Goal: Task Accomplishment & Management: Use online tool/utility

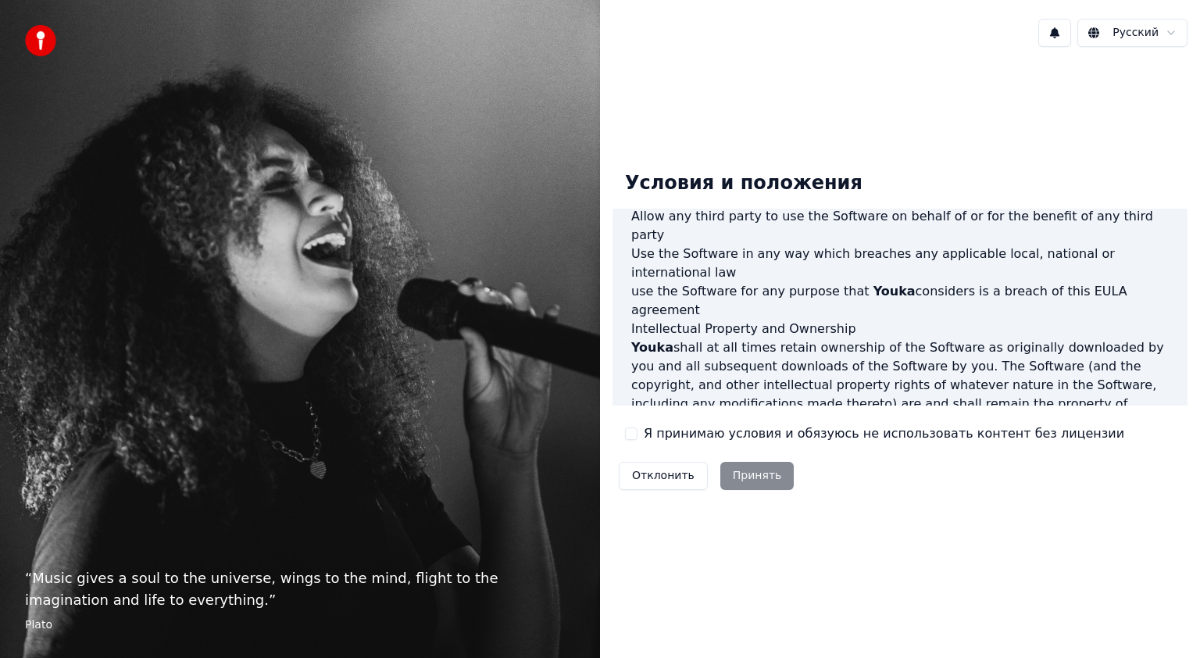
scroll to position [833, 0]
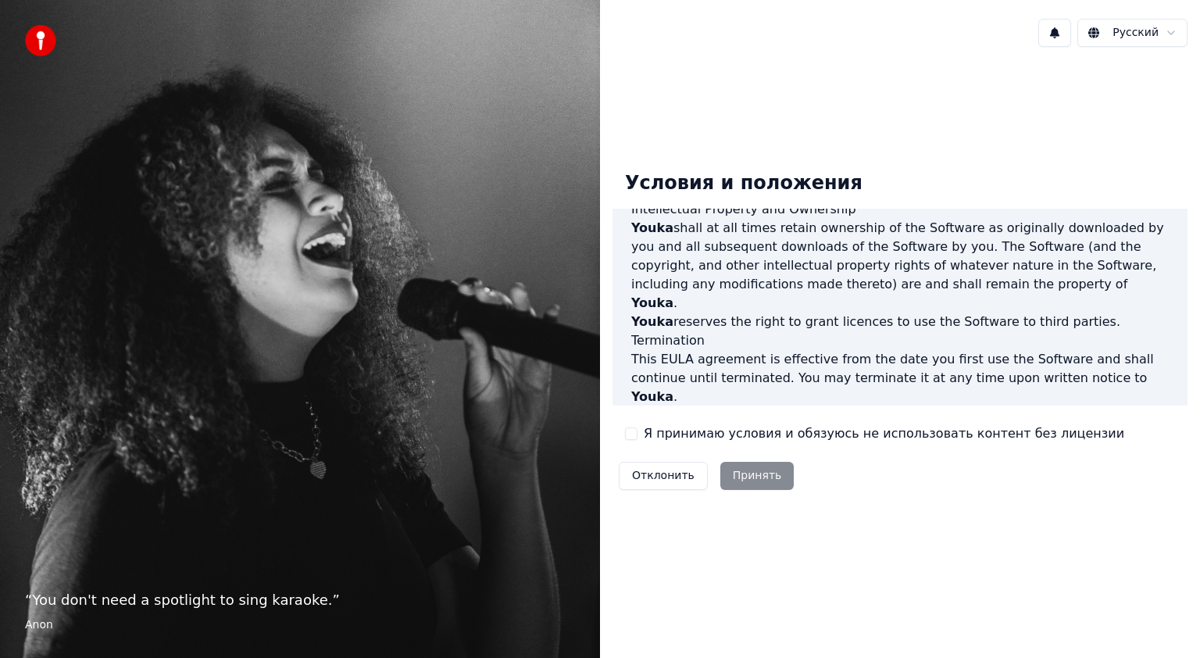
click at [634, 426] on div "Я принимаю условия и обязуюсь не использовать контент без лицензии" at bounding box center [874, 433] width 499 height 19
click at [634, 440] on div "Я принимаю условия и обязуюсь не использовать контент без лицензии" at bounding box center [874, 433] width 499 height 19
click at [630, 434] on button "Я принимаю условия и обязуюсь не использовать контент без лицензии" at bounding box center [631, 433] width 12 height 12
click at [740, 472] on button "Принять" at bounding box center [757, 476] width 74 height 28
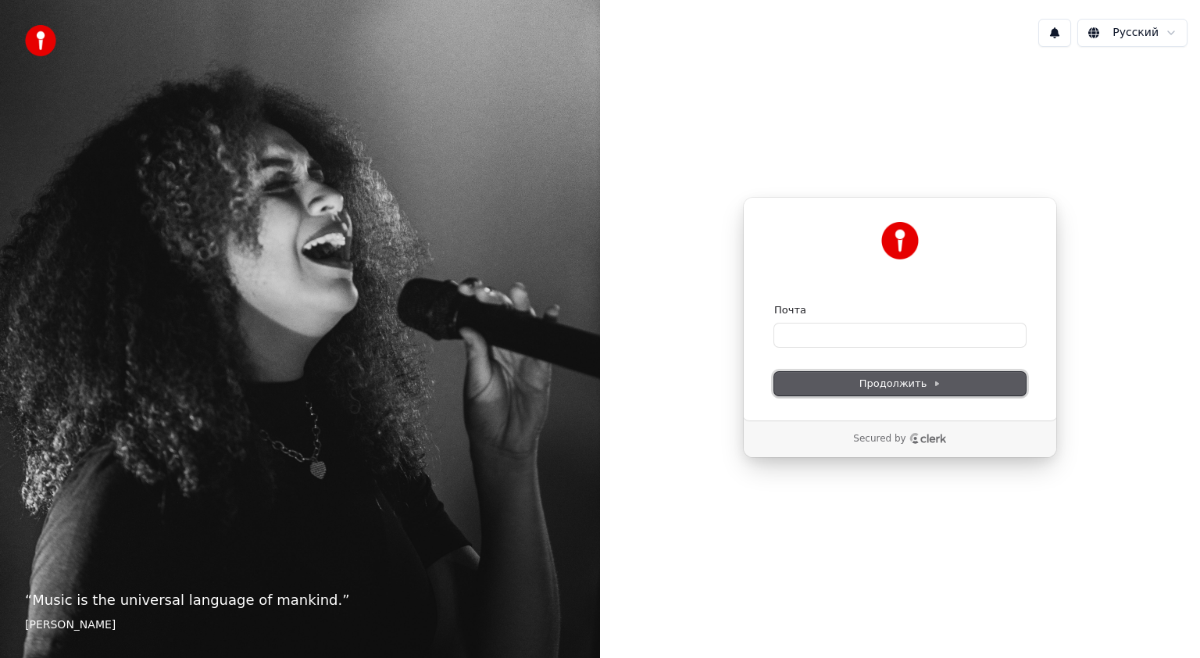
click at [900, 392] on button "Продолжить" at bounding box center [899, 383] width 251 height 23
click at [843, 324] on input "Почта" at bounding box center [899, 334] width 251 height 23
type input "*"
click at [893, 381] on span "Продолжить" at bounding box center [900, 383] width 82 height 14
type input "**********"
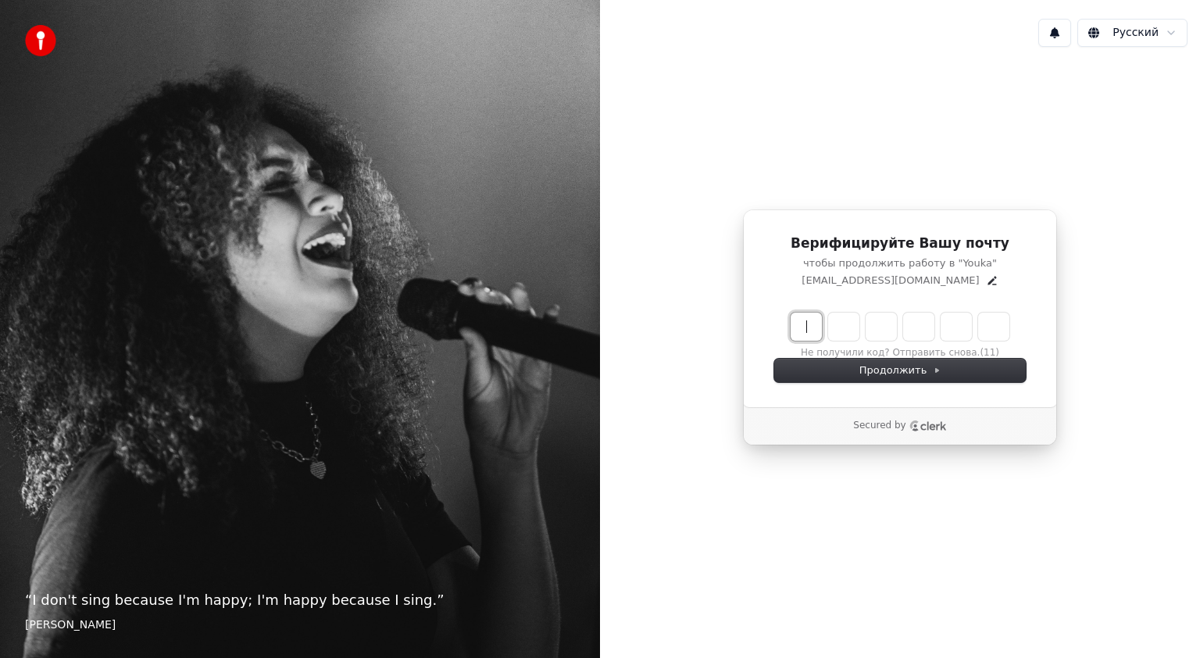
click at [807, 330] on input "Enter verification code" at bounding box center [915, 326] width 250 height 28
type input "******"
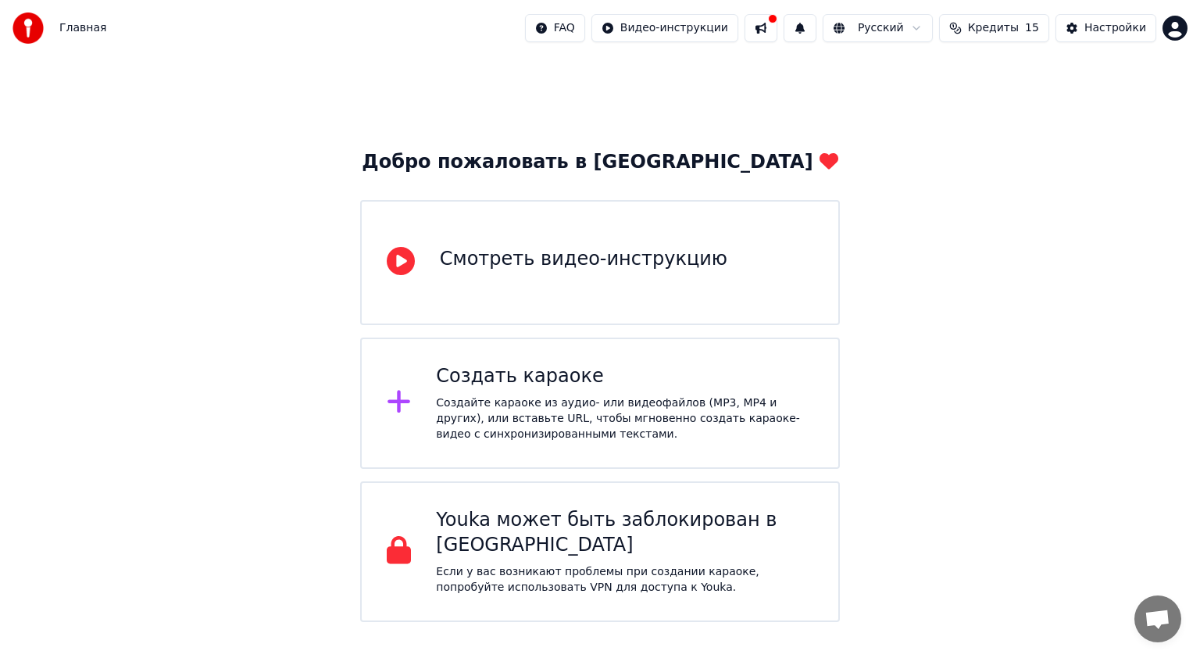
click at [558, 370] on div "Создать караоке" at bounding box center [624, 376] width 377 height 25
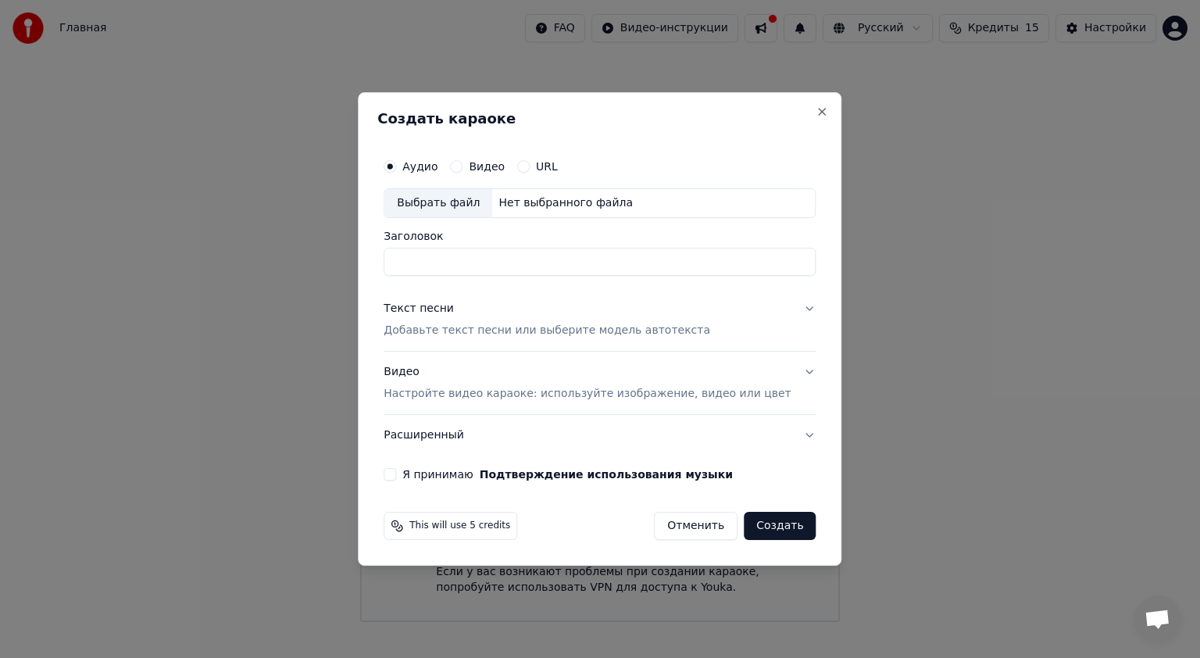
click at [484, 166] on div "Видео" at bounding box center [477, 166] width 55 height 12
click at [462, 166] on button "Видео" at bounding box center [456, 166] width 12 height 12
click at [816, 112] on button "Close" at bounding box center [822, 111] width 12 height 12
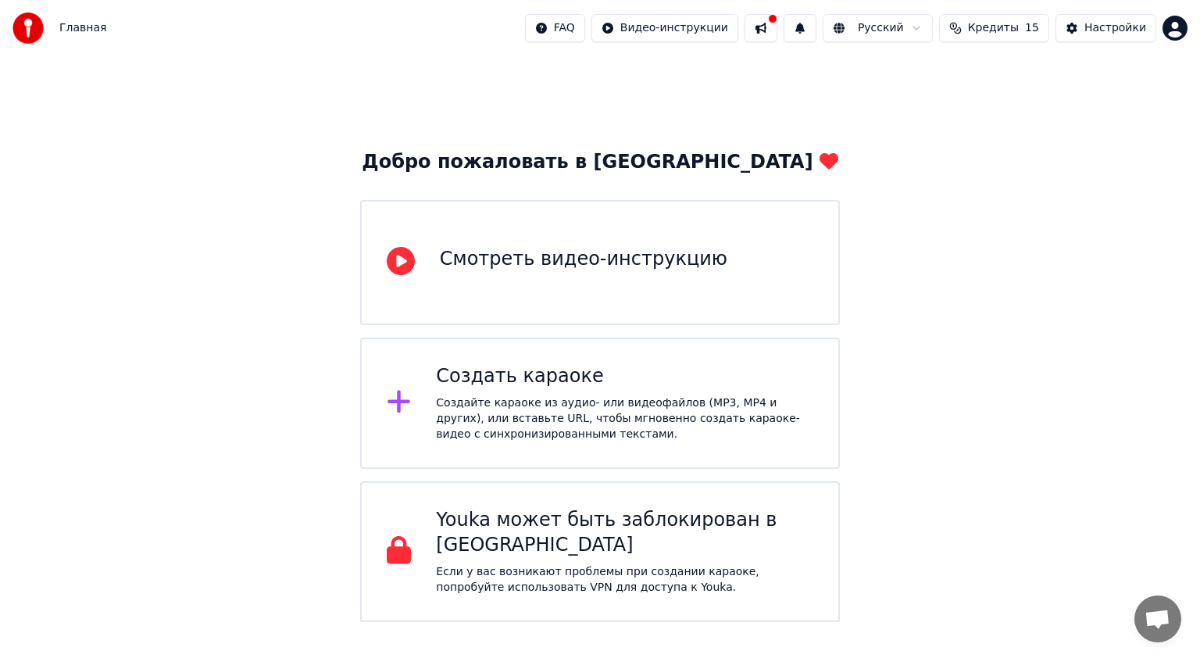
click at [777, 24] on button at bounding box center [760, 28] width 33 height 28
click at [619, 116] on div "Добро пожаловать в Youka Смотреть видео-инструкцию Создать караоке Создайте кар…" at bounding box center [600, 338] width 1200 height 565
click at [678, 369] on div "Создать караоке" at bounding box center [624, 376] width 377 height 25
drag, startPoint x: 1055, startPoint y: 183, endPoint x: 665, endPoint y: 370, distance: 432.4
click at [540, 401] on div "Создайте караоке из аудио- или видеофайлов (MP3, MP4 и других), или вставьте UR…" at bounding box center [624, 418] width 377 height 47
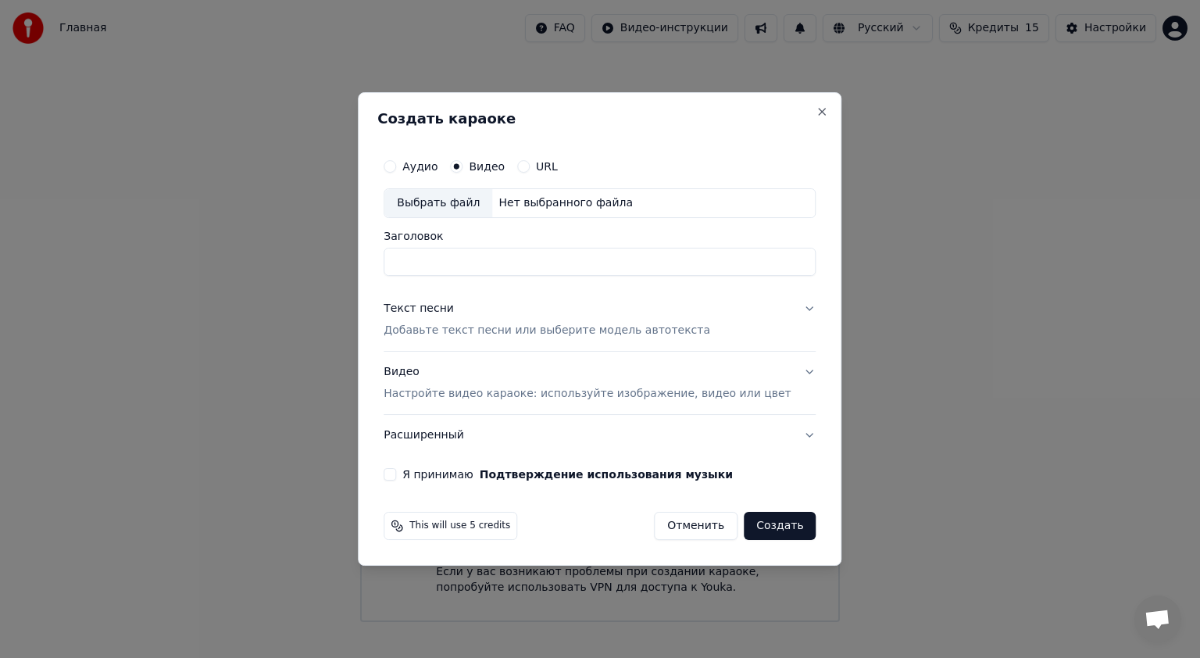
click at [481, 206] on div "Выбрать файл" at bounding box center [438, 203] width 108 height 28
click at [648, 250] on input "**********" at bounding box center [599, 262] width 432 height 28
type input "*"
type input "**********"
click at [582, 342] on button "Текст песни Добавьте текст песни или выберите модель автотекста" at bounding box center [599, 319] width 432 height 62
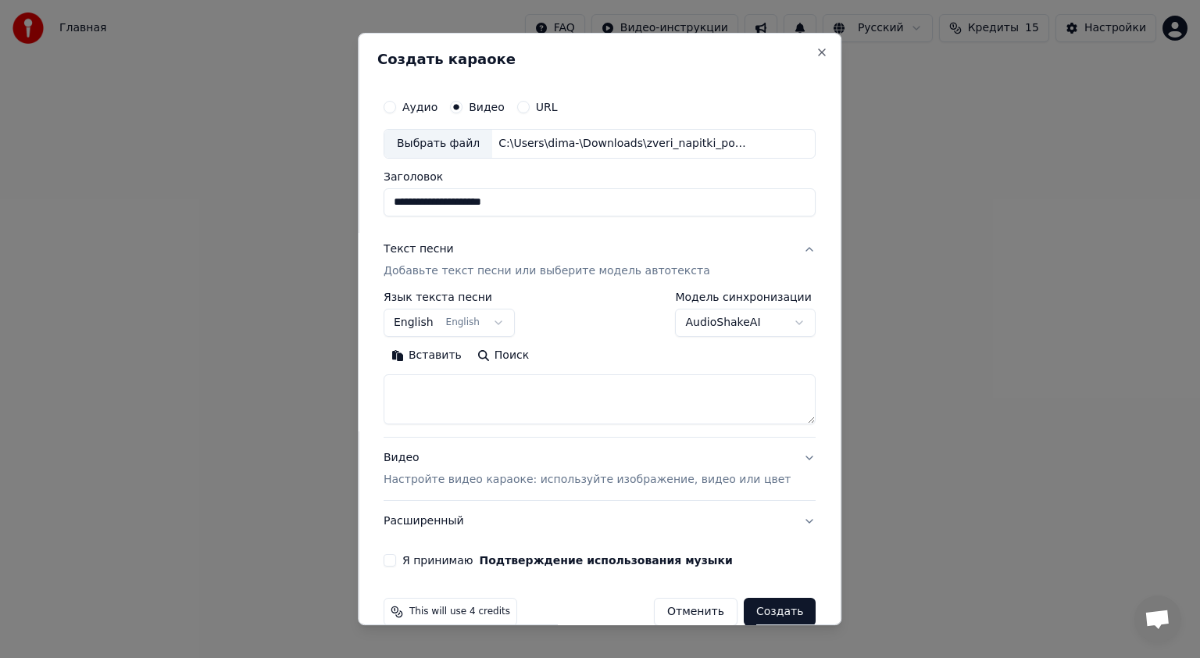
click at [510, 325] on body "**********" at bounding box center [600, 311] width 1200 height 622
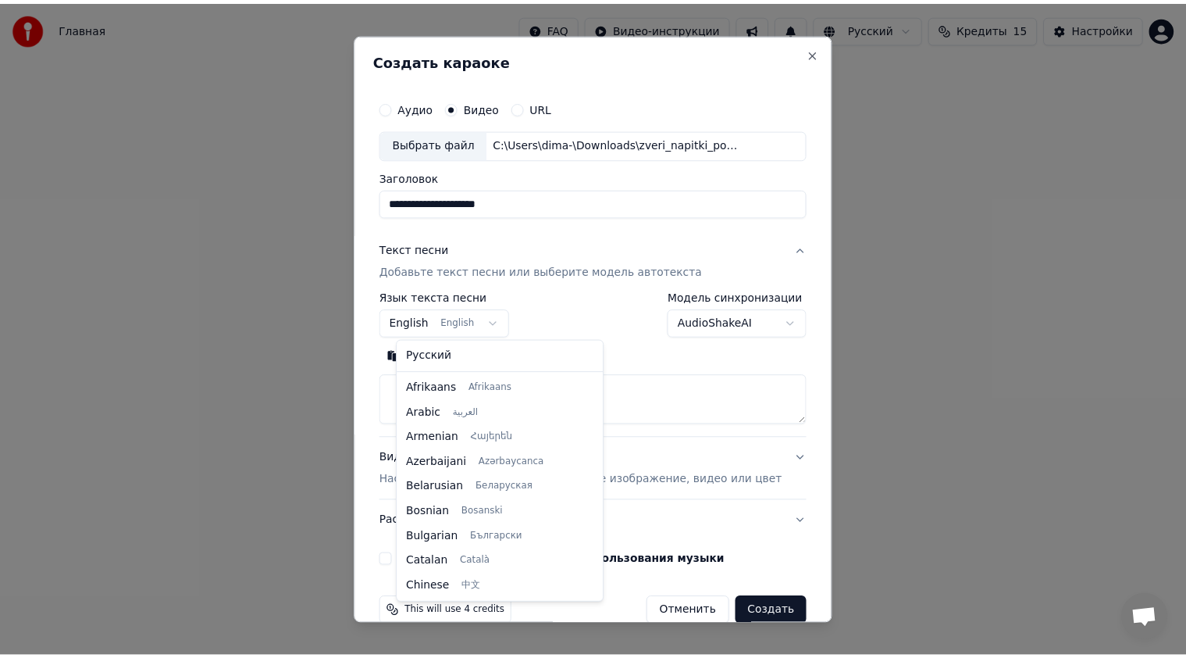
scroll to position [125, 0]
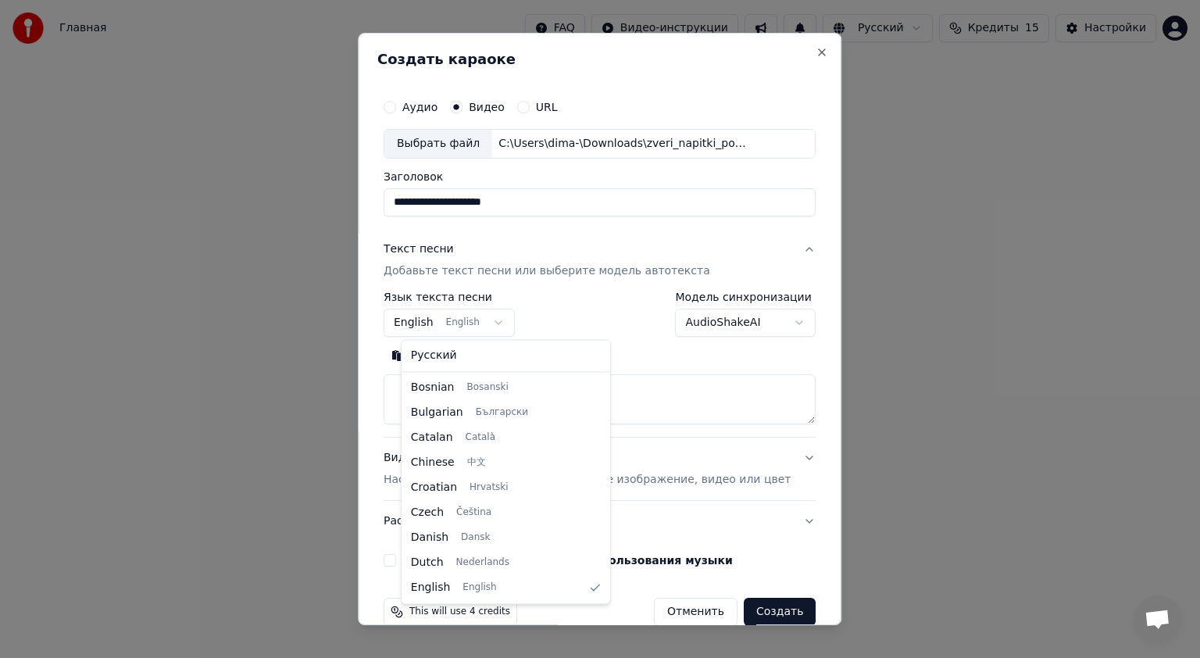
select select "**"
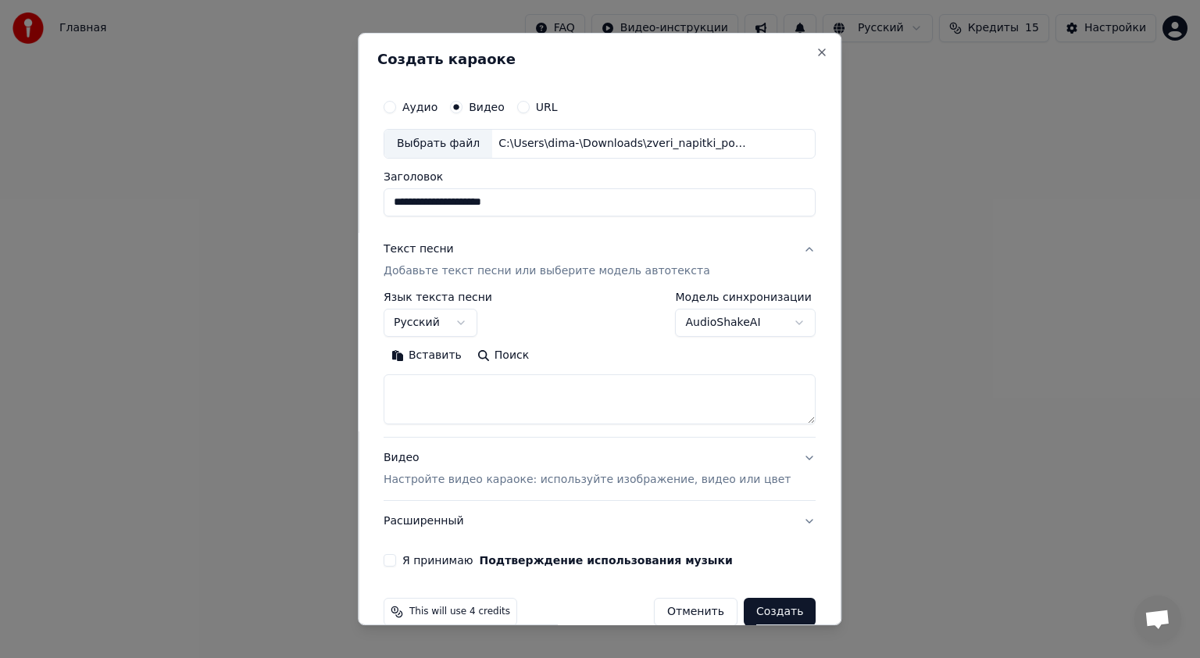
click at [526, 398] on textarea at bounding box center [599, 399] width 432 height 50
click at [438, 361] on button "Вставить" at bounding box center [426, 355] width 86 height 25
click at [396, 559] on button "Я принимаю Подтверждение использования музыки" at bounding box center [389, 560] width 12 height 12
click at [761, 603] on button "Создать" at bounding box center [779, 611] width 72 height 28
type textarea "**********"
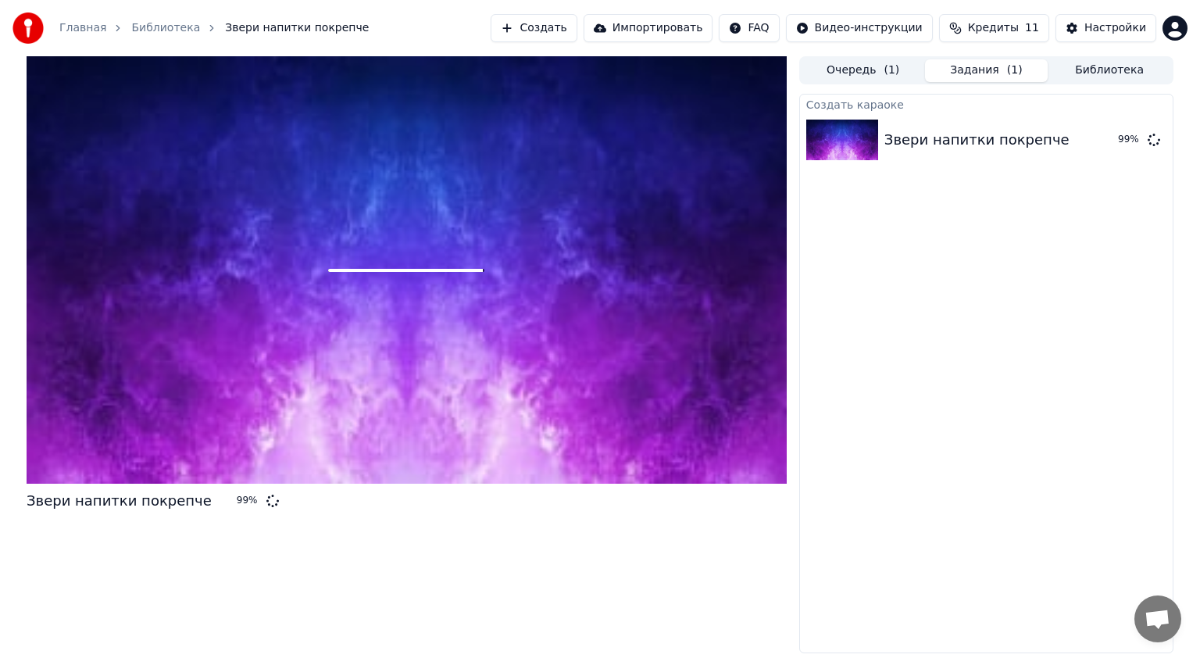
click at [620, 397] on div at bounding box center [407, 269] width 760 height 427
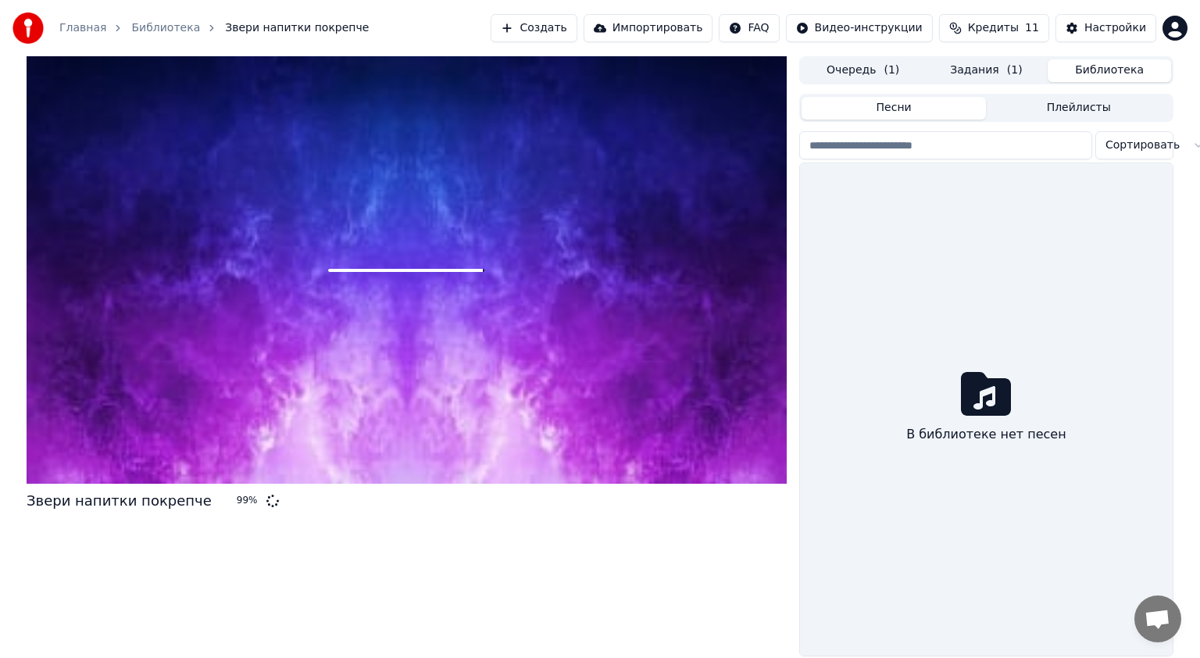
click at [1096, 70] on button "Библиотека" at bounding box center [1108, 70] width 123 height 23
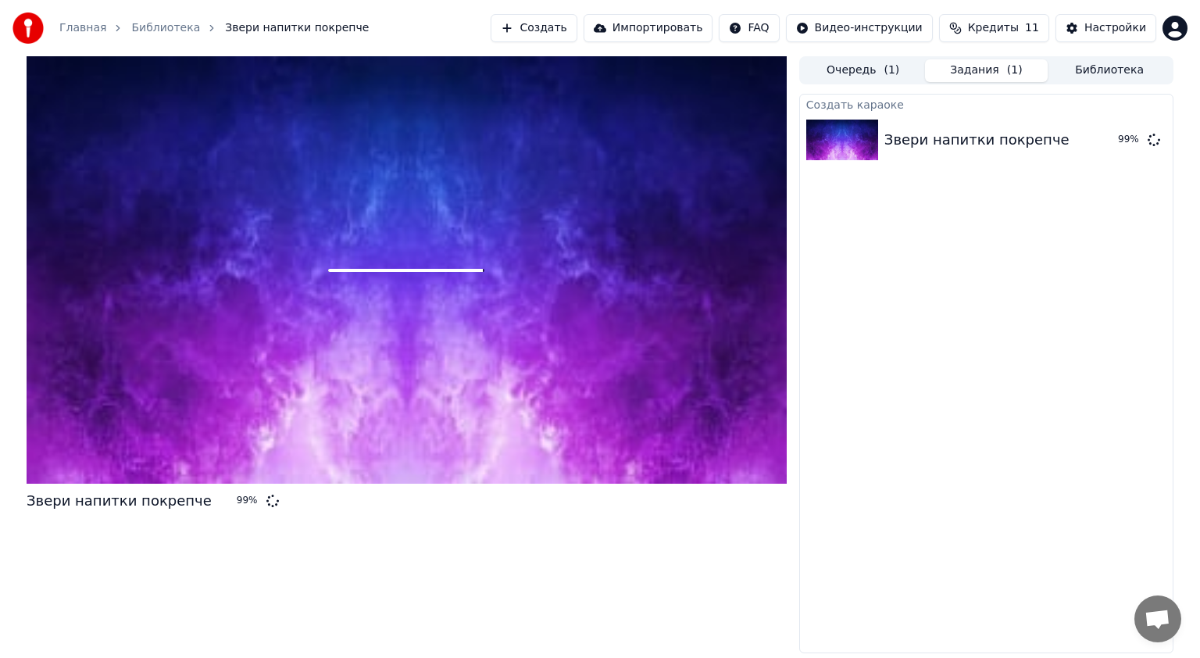
click at [987, 72] on button "Задания ( 1 )" at bounding box center [986, 70] width 123 height 23
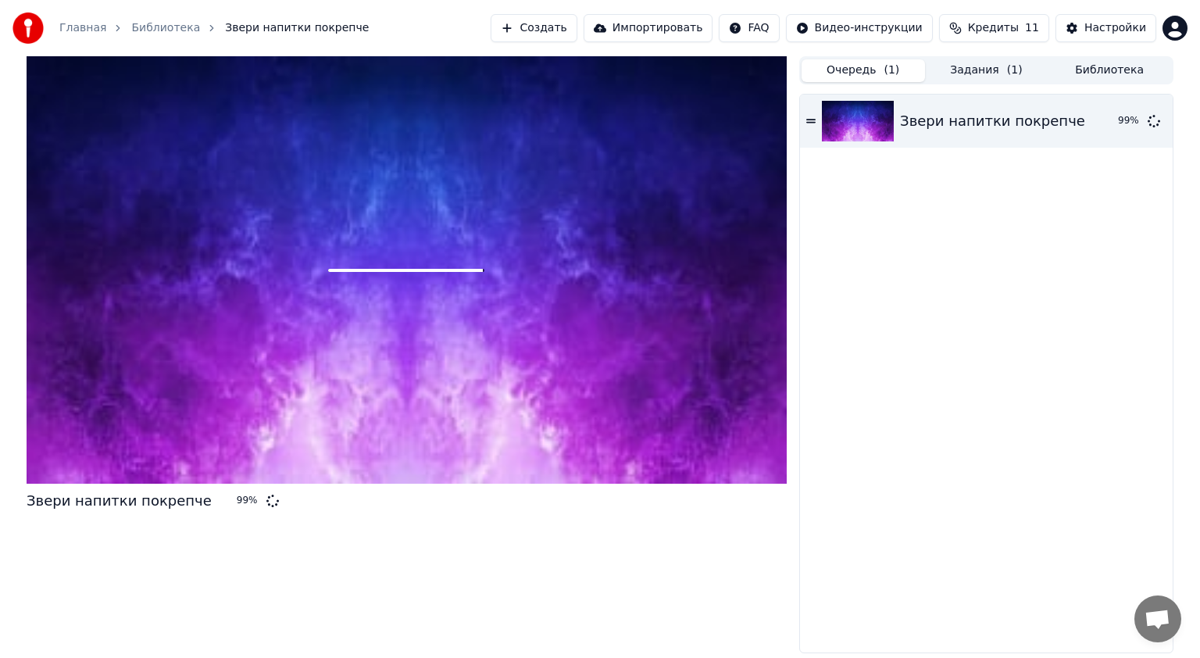
click at [846, 76] on button "Очередь ( 1 )" at bounding box center [862, 70] width 123 height 23
click at [914, 114] on div "Звери напитки покрепче" at bounding box center [992, 121] width 185 height 22
click at [973, 120] on div "Звери напитки покрепче" at bounding box center [992, 121] width 185 height 22
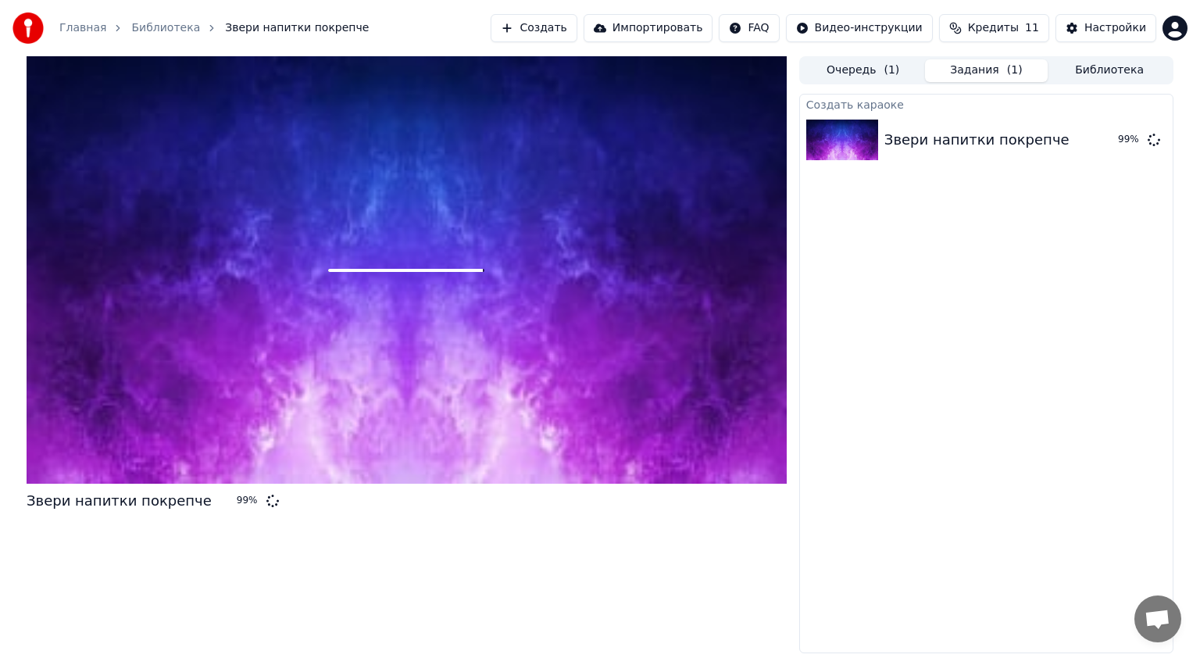
click at [975, 62] on button "Задания ( 1 )" at bounding box center [986, 70] width 123 height 23
click at [937, 126] on div "Звери напитки покрепче 99 %" at bounding box center [986, 139] width 373 height 53
click at [488, 365] on div at bounding box center [407, 269] width 760 height 427
click at [497, 134] on div at bounding box center [407, 269] width 760 height 427
click at [266, 309] on div at bounding box center [407, 269] width 760 height 427
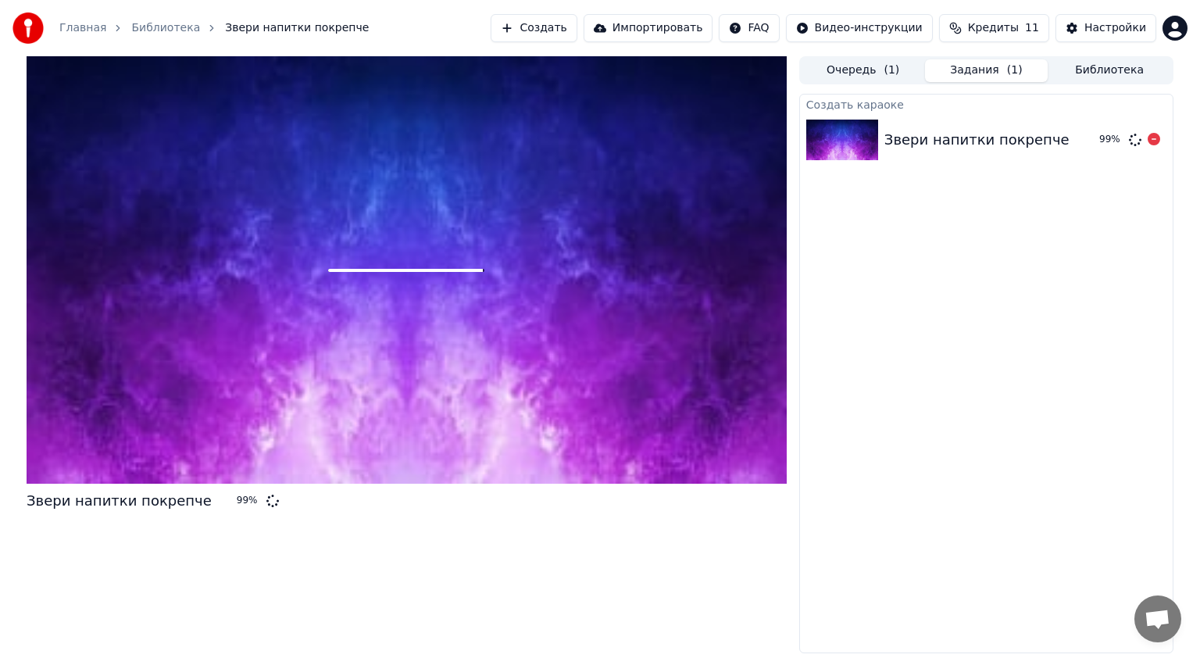
click at [1114, 134] on div "99 %" at bounding box center [1110, 140] width 23 height 12
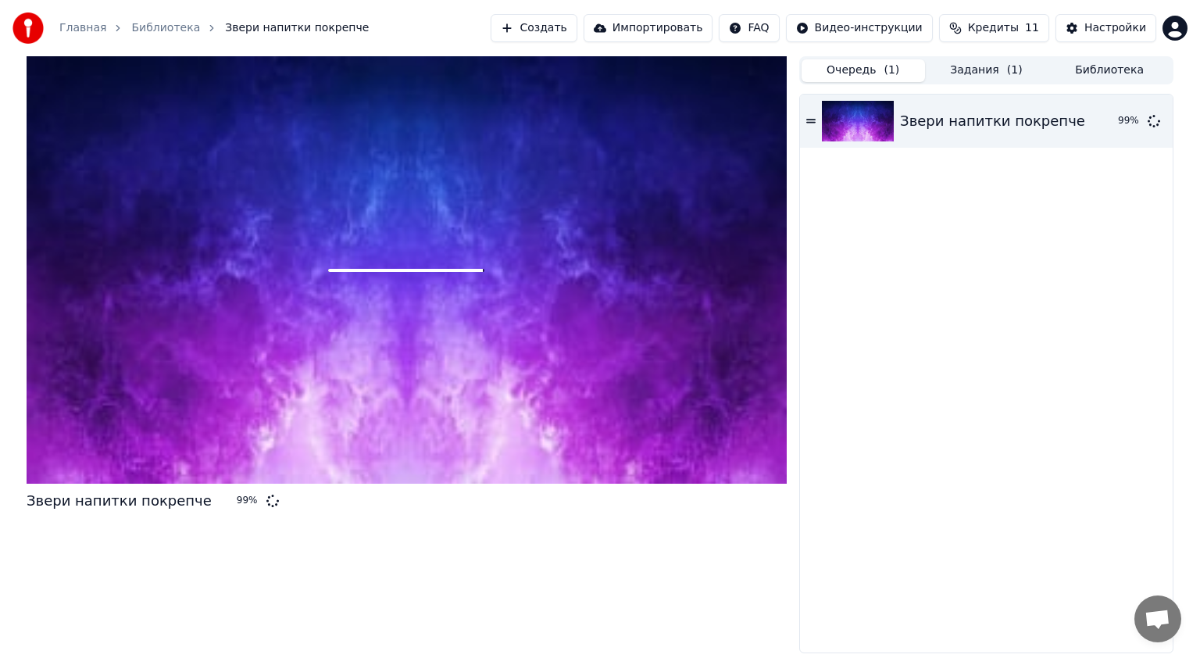
click at [853, 66] on button "Очередь ( 1 )" at bounding box center [862, 70] width 123 height 23
click at [659, 34] on button "Импортировать" at bounding box center [648, 28] width 130 height 28
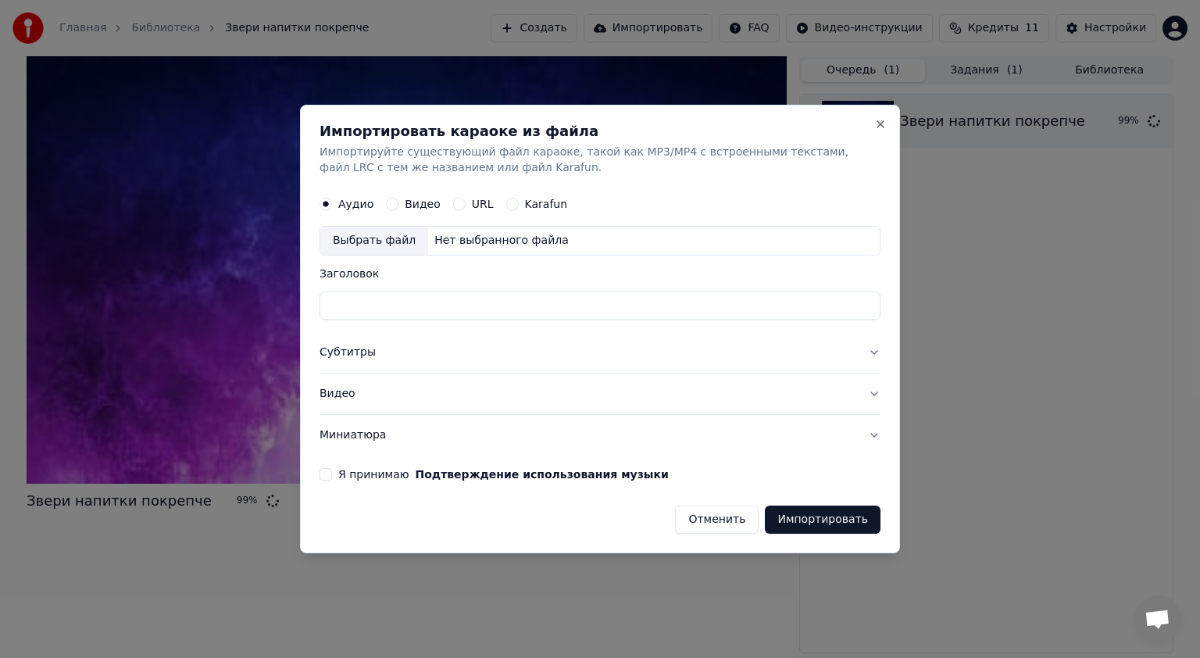
click at [459, 355] on button "Субтитры" at bounding box center [599, 352] width 561 height 41
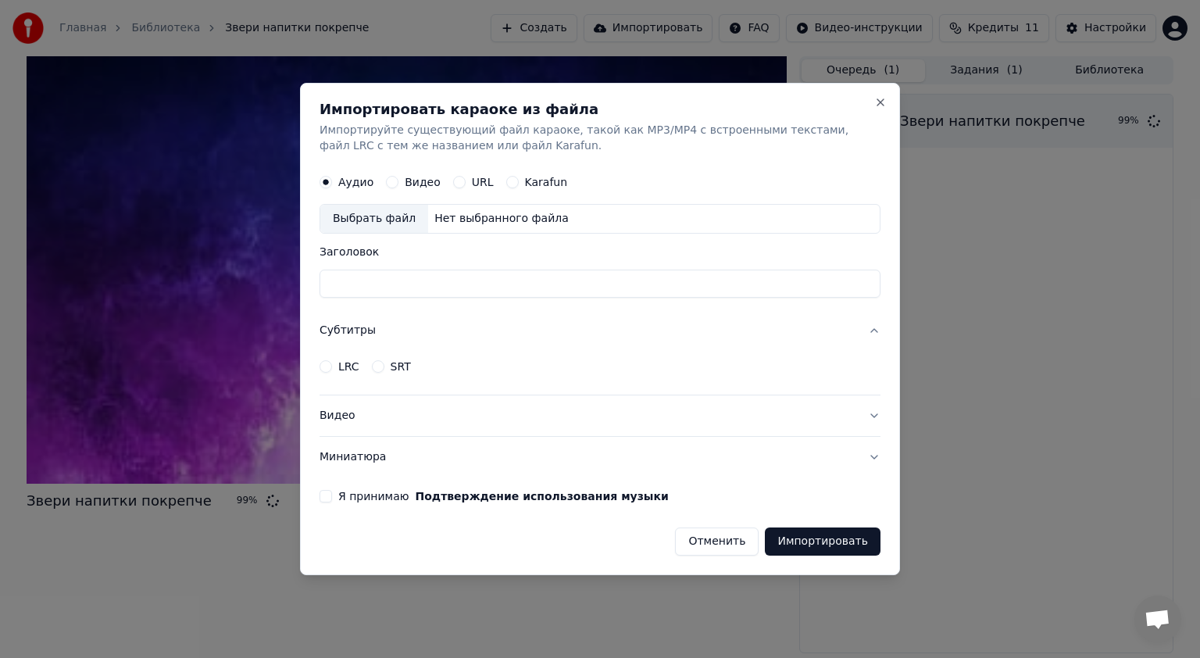
click at [873, 330] on button "Субтитры" at bounding box center [599, 330] width 561 height 41
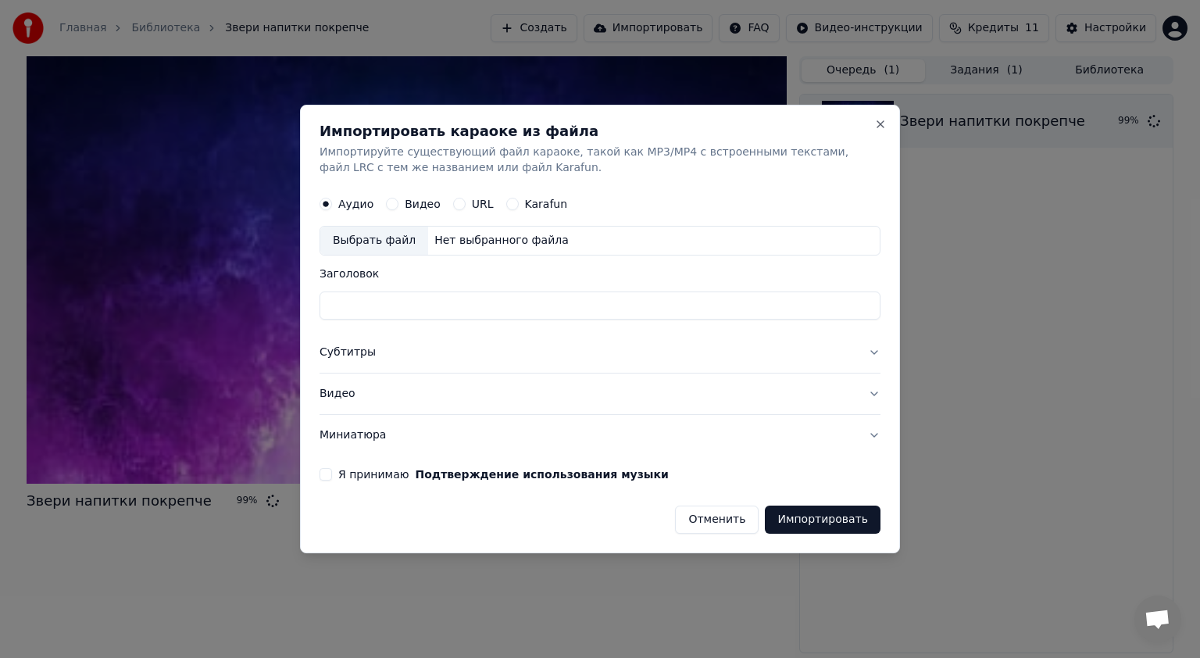
click at [405, 205] on label "Видео" at bounding box center [423, 203] width 36 height 11
click at [398, 205] on button "Видео" at bounding box center [392, 204] width 12 height 12
click at [364, 243] on div "Выбрать файл" at bounding box center [374, 240] width 108 height 28
type input "**********"
click at [322, 469] on button "Я принимаю Подтверждение использования музыки" at bounding box center [325, 474] width 12 height 12
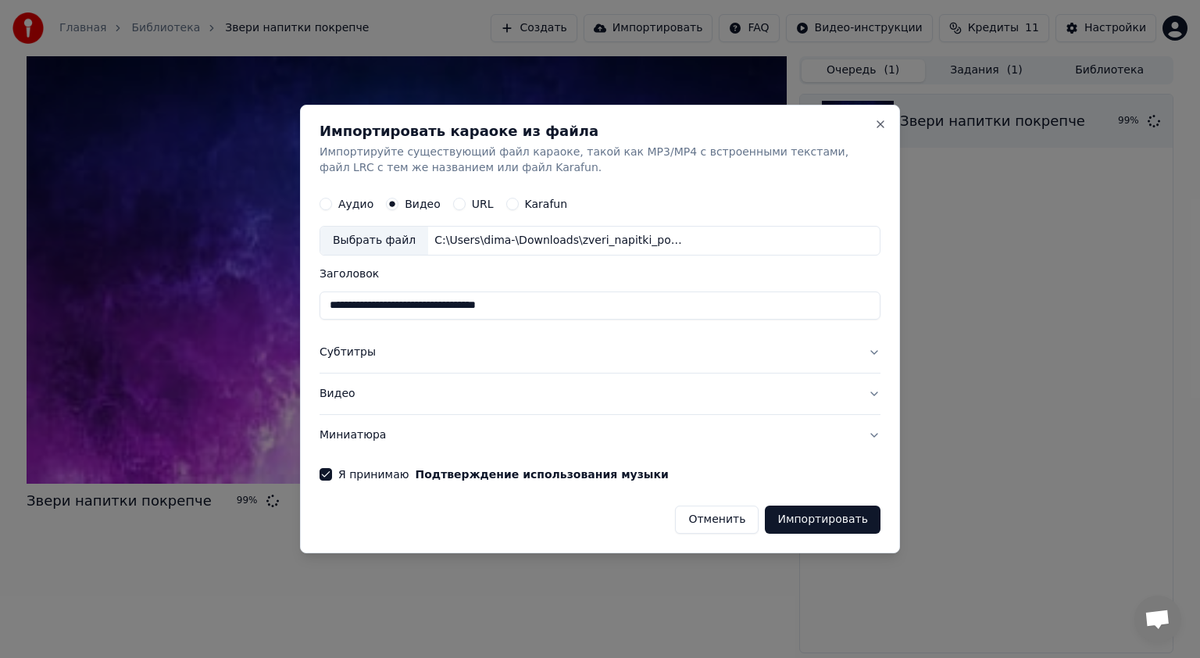
click at [808, 511] on button "Импортировать" at bounding box center [823, 519] width 116 height 28
click at [879, 122] on button "Close" at bounding box center [880, 124] width 12 height 12
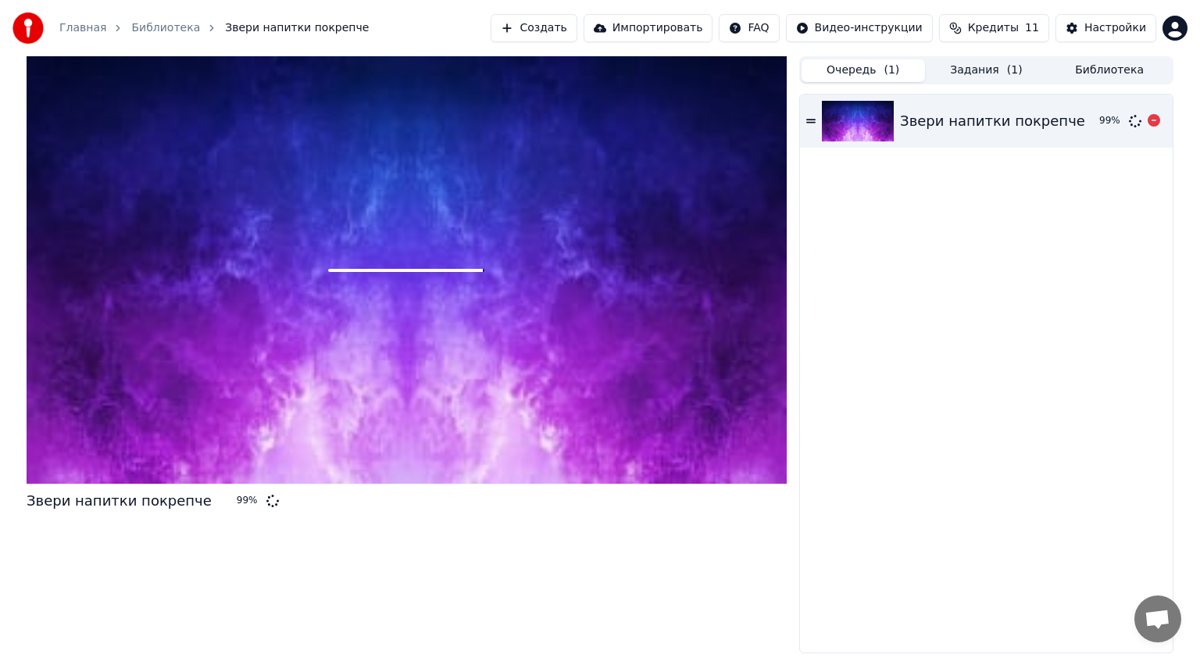
click at [1151, 125] on icon at bounding box center [1153, 120] width 12 height 12
click at [1150, 128] on button at bounding box center [1153, 121] width 12 height 19
click at [1153, 124] on icon at bounding box center [1153, 120] width 12 height 12
click at [713, 35] on button "Импортировать" at bounding box center [648, 28] width 130 height 28
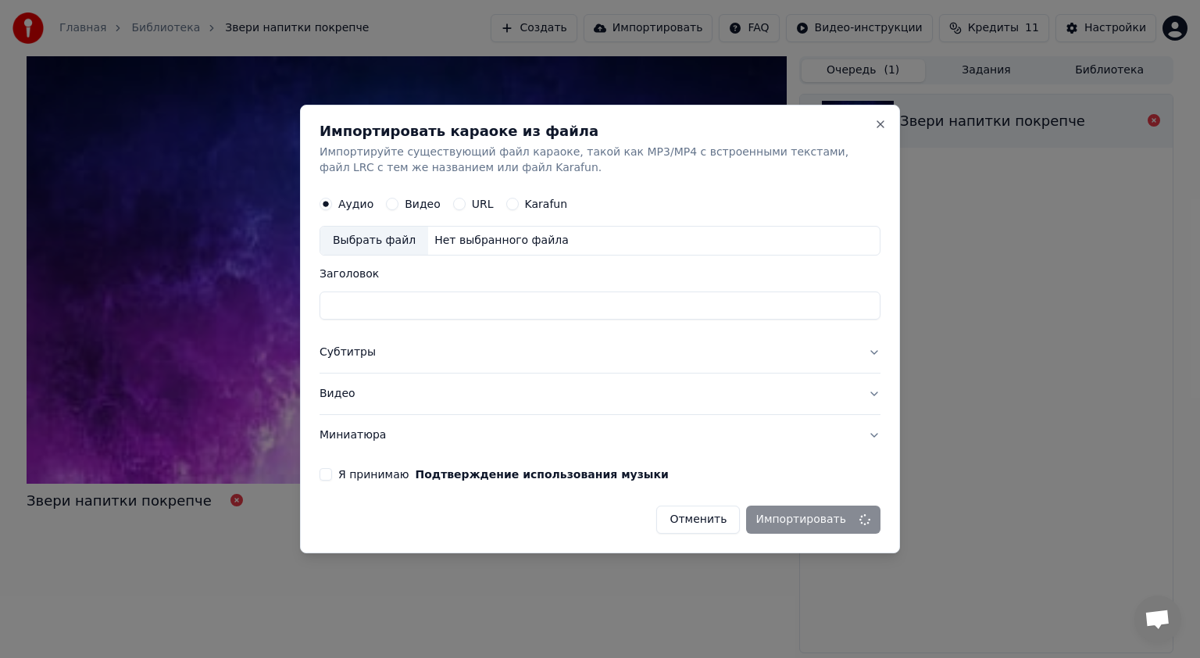
click at [413, 206] on label "Видео" at bounding box center [423, 203] width 36 height 11
click at [398, 206] on button "Видео" at bounding box center [392, 204] width 12 height 12
click at [394, 245] on div "Выбрать файл" at bounding box center [374, 240] width 108 height 28
type input "**********"
click at [324, 468] on button "Я принимаю Подтверждение использования музыки" at bounding box center [325, 474] width 12 height 12
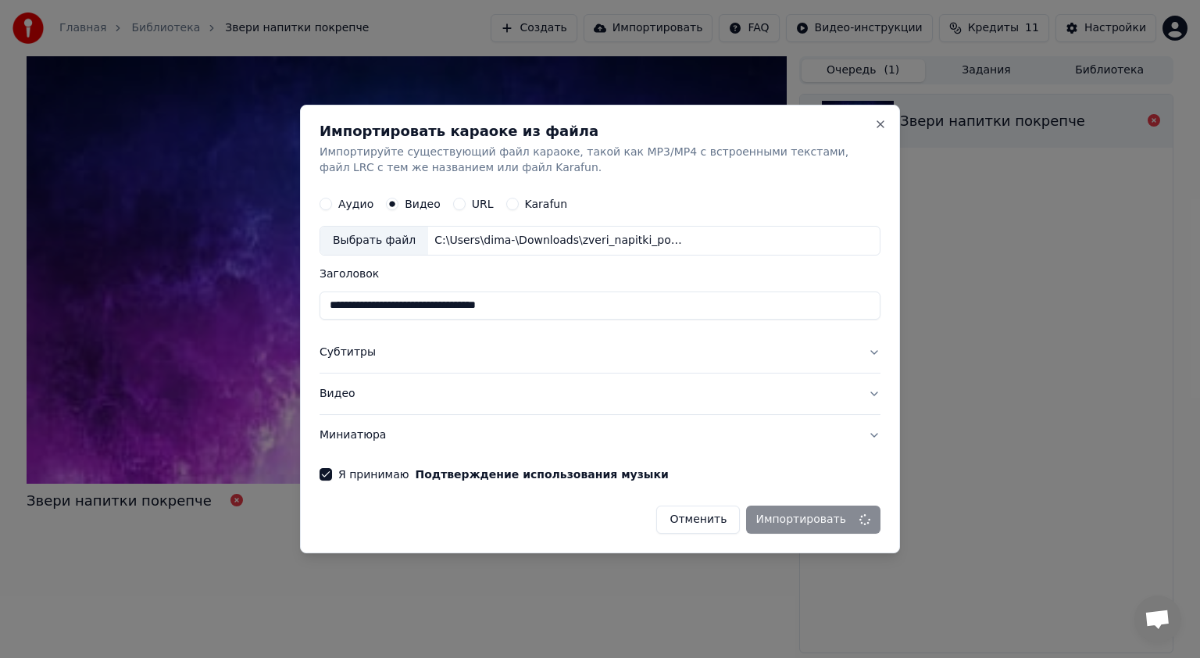
click at [724, 520] on button "Отменить" at bounding box center [698, 519] width 84 height 28
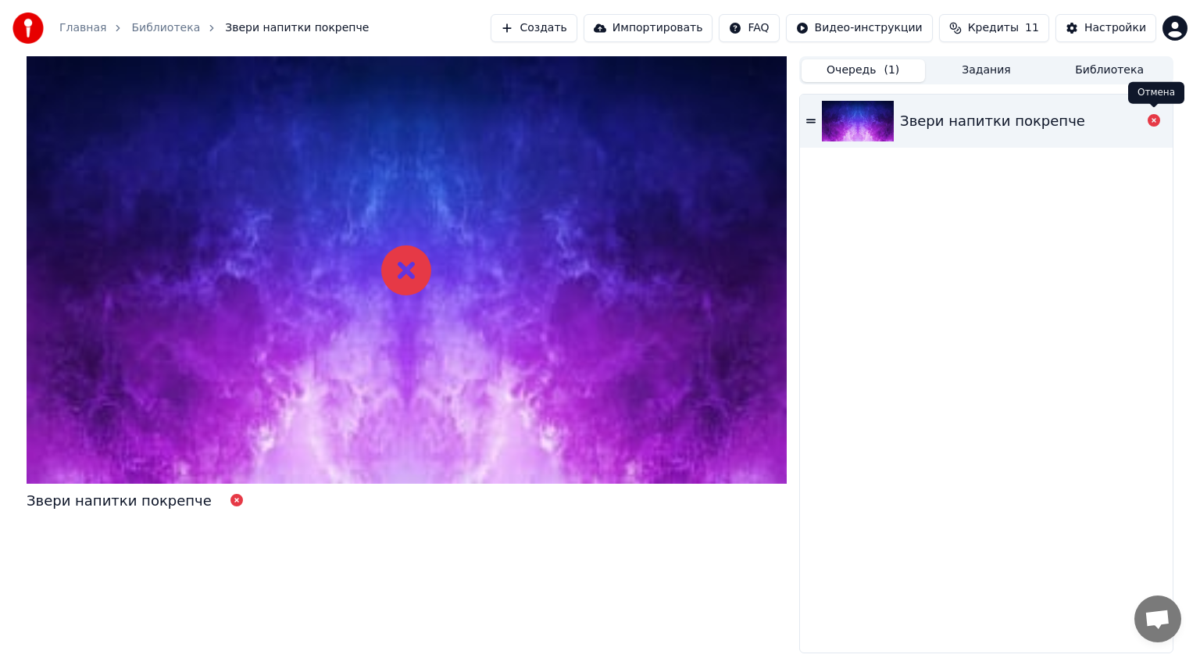
click at [1157, 124] on icon at bounding box center [1153, 120] width 12 height 12
click at [809, 117] on icon at bounding box center [810, 121] width 9 height 11
click at [677, 21] on button "Импортировать" at bounding box center [648, 28] width 130 height 28
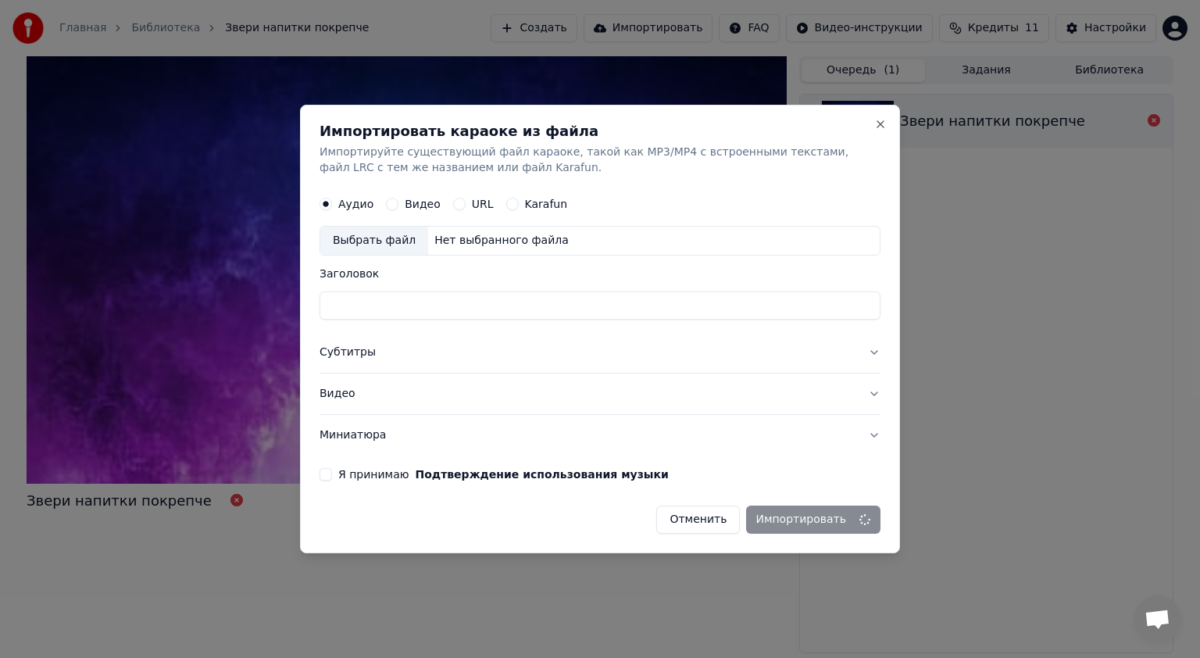
click at [387, 209] on button "Видео" at bounding box center [392, 204] width 12 height 12
click at [344, 208] on label "Аудио" at bounding box center [355, 203] width 35 height 11
click at [332, 208] on button "Аудио" at bounding box center [325, 204] width 12 height 12
click at [411, 203] on label "Видео" at bounding box center [423, 203] width 36 height 11
click at [398, 203] on button "Видео" at bounding box center [392, 204] width 12 height 12
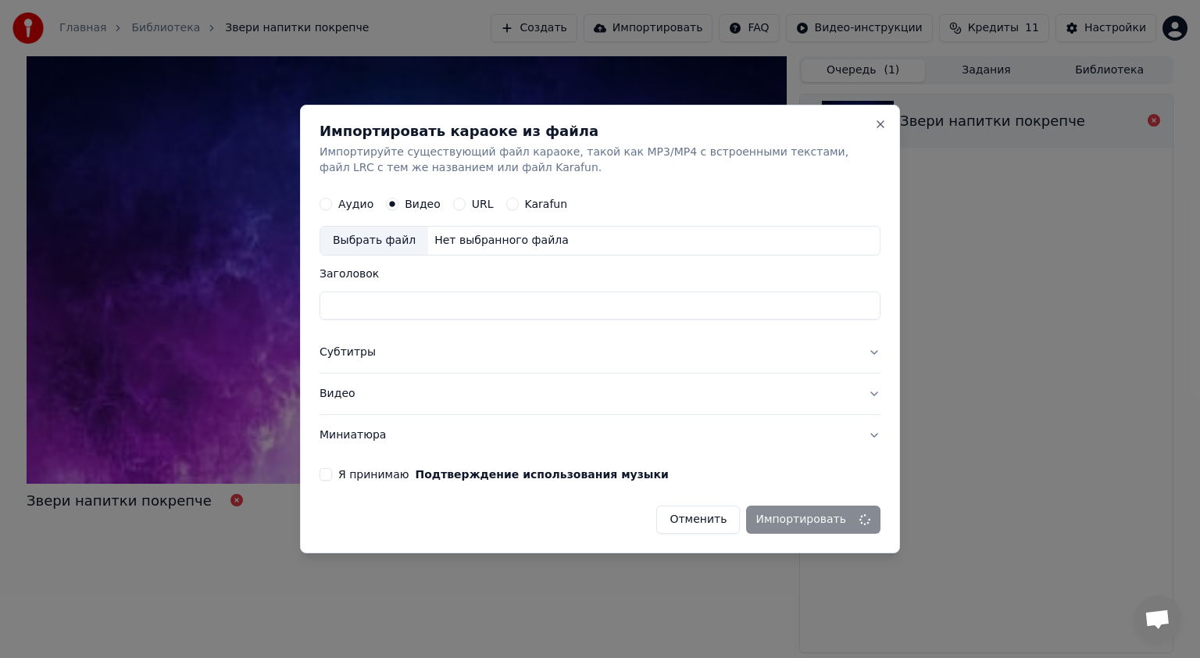
click at [703, 521] on button "Отменить" at bounding box center [698, 519] width 84 height 28
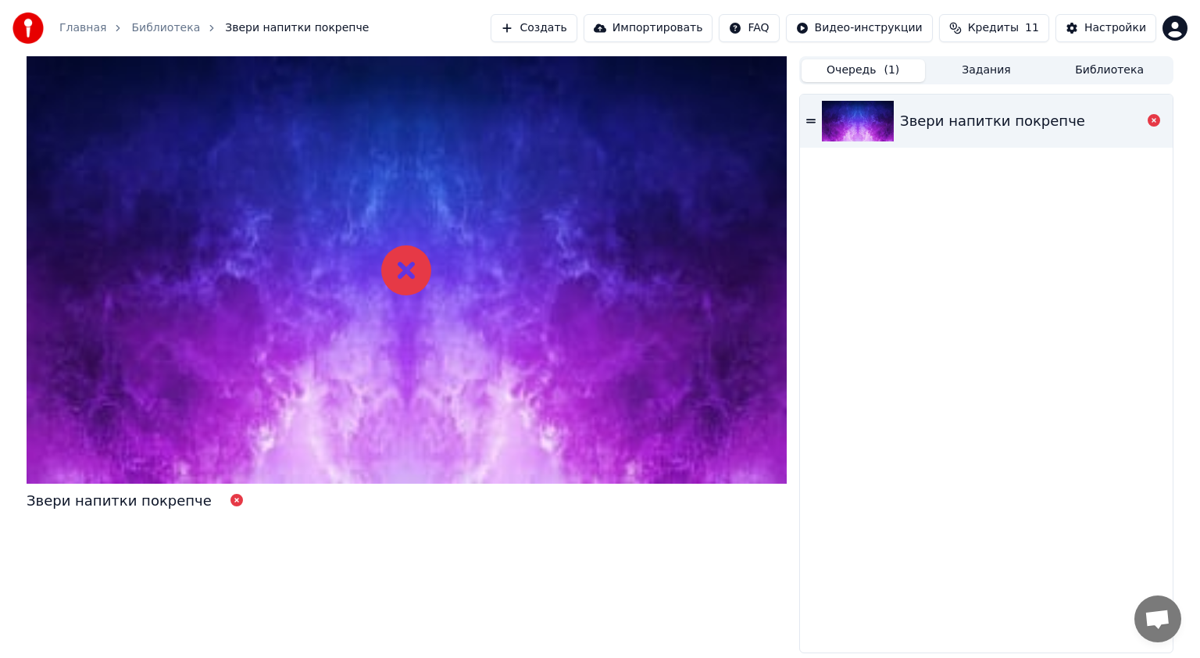
click at [657, 25] on button "Импортировать" at bounding box center [648, 28] width 130 height 28
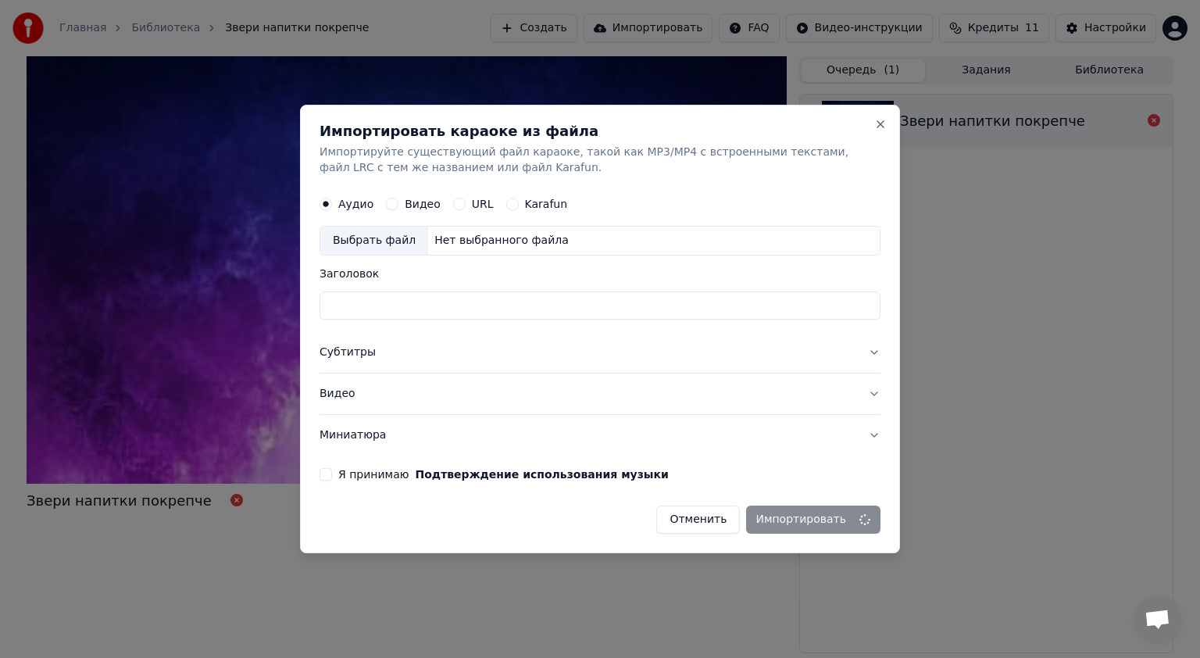
click at [398, 207] on div "Видео" at bounding box center [413, 204] width 55 height 12
click at [394, 206] on button "Видео" at bounding box center [392, 204] width 12 height 12
click at [369, 227] on div "Выбрать файл" at bounding box center [374, 240] width 108 height 28
click at [881, 127] on button "Close" at bounding box center [880, 124] width 12 height 12
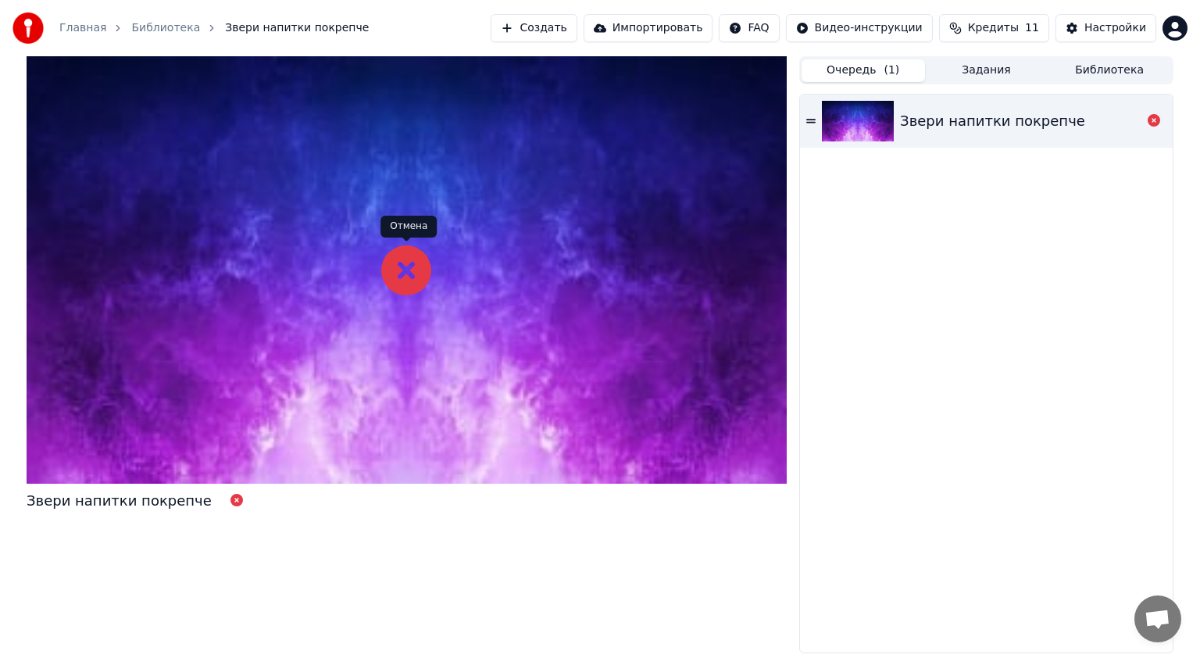
click at [390, 274] on icon at bounding box center [406, 270] width 50 height 50
click at [406, 272] on icon at bounding box center [406, 270] width 50 height 50
click at [152, 27] on link "Библиотека" at bounding box center [165, 28] width 69 height 16
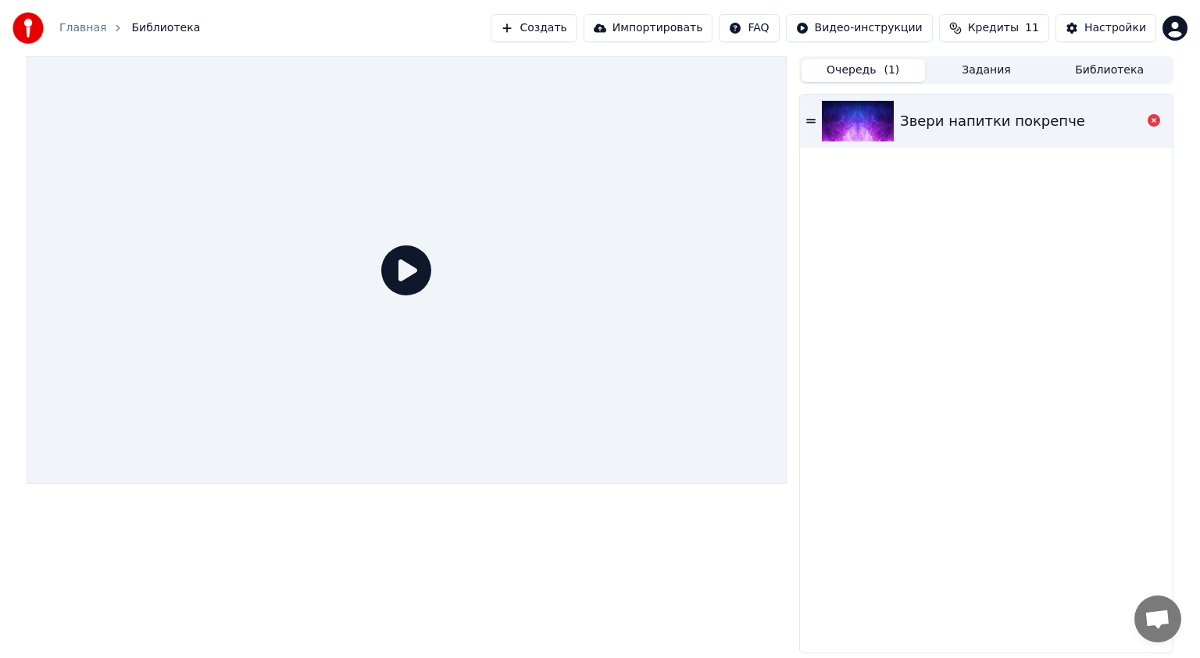
click at [82, 31] on link "Главная" at bounding box center [82, 28] width 47 height 16
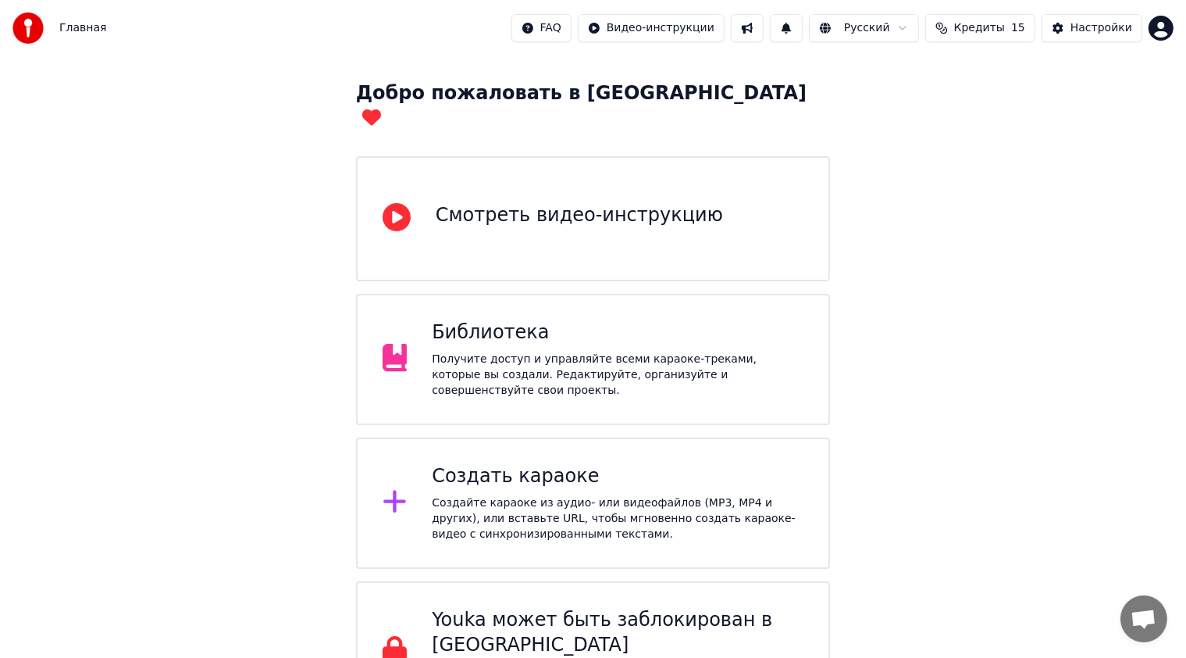
scroll to position [85, 0]
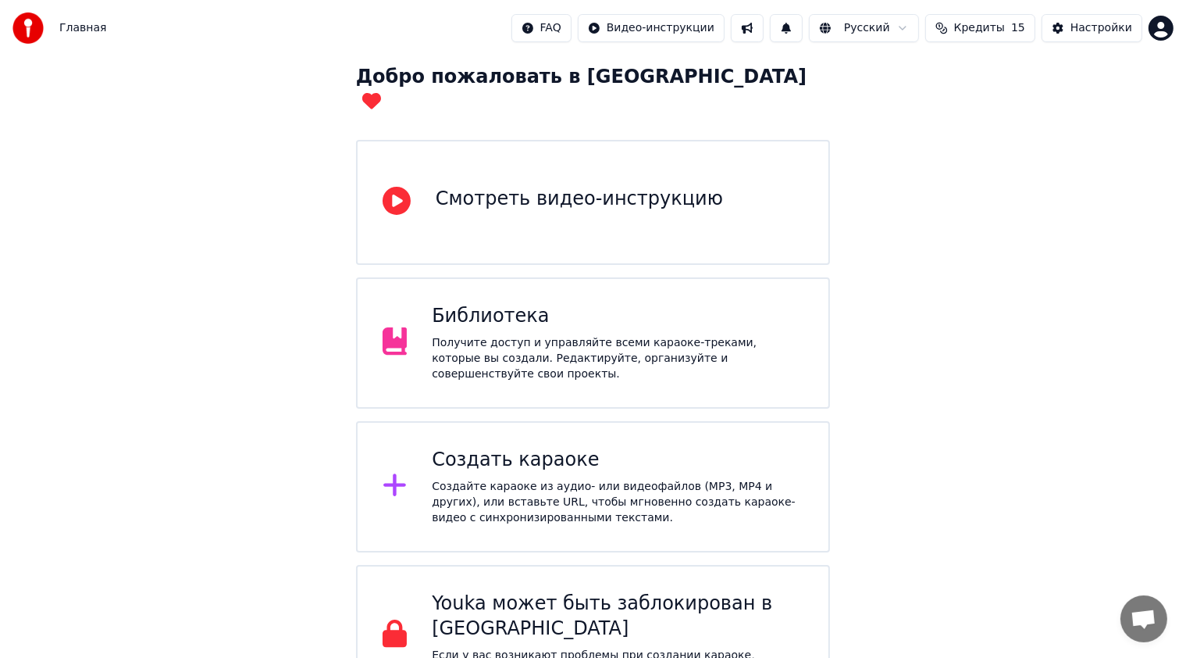
click at [668, 335] on div "Получите доступ и управляйте всеми караоке-треками, которые вы создали. Редакти…" at bounding box center [618, 358] width 372 height 47
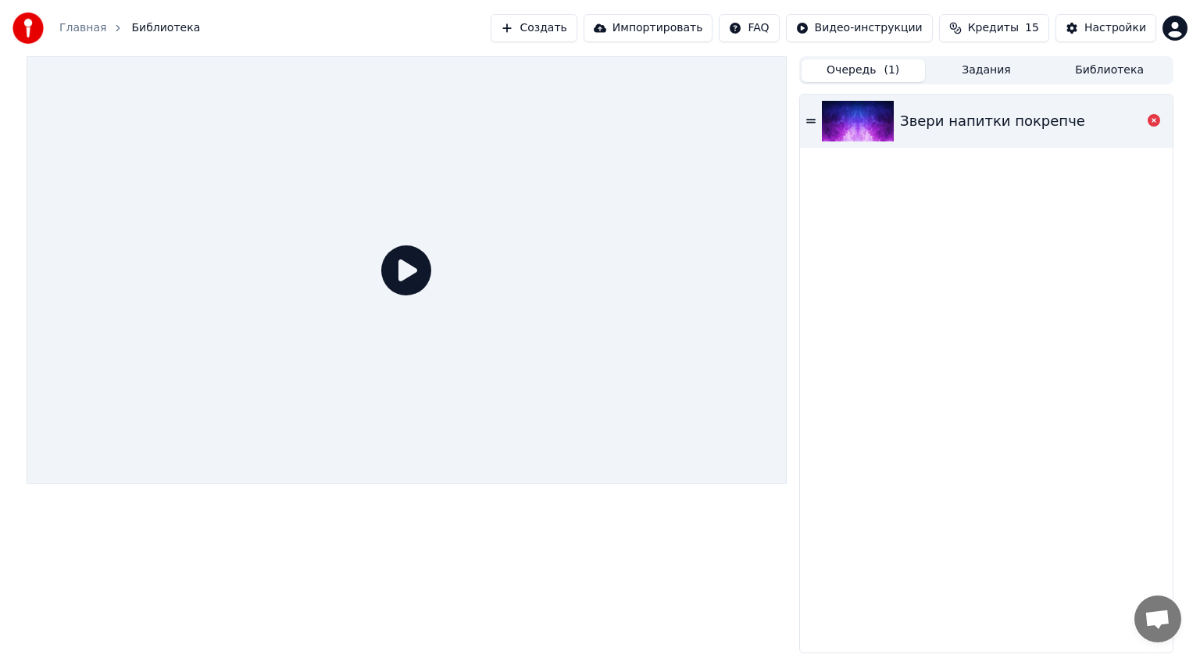
click at [713, 38] on button "Импортировать" at bounding box center [648, 28] width 130 height 28
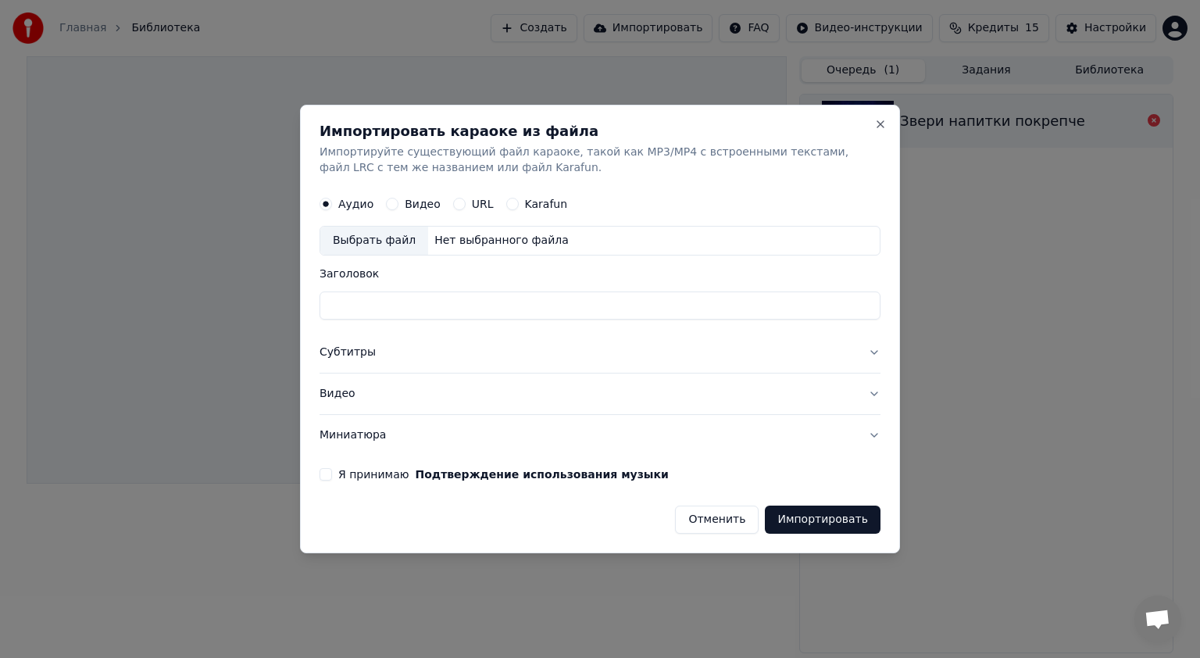
click at [405, 203] on label "Видео" at bounding box center [423, 203] width 36 height 11
click at [398, 203] on button "Видео" at bounding box center [392, 204] width 12 height 12
click at [388, 251] on div "Выбрать файл" at bounding box center [374, 240] width 108 height 28
type input "**********"
click at [829, 519] on button "Импортировать" at bounding box center [823, 519] width 116 height 28
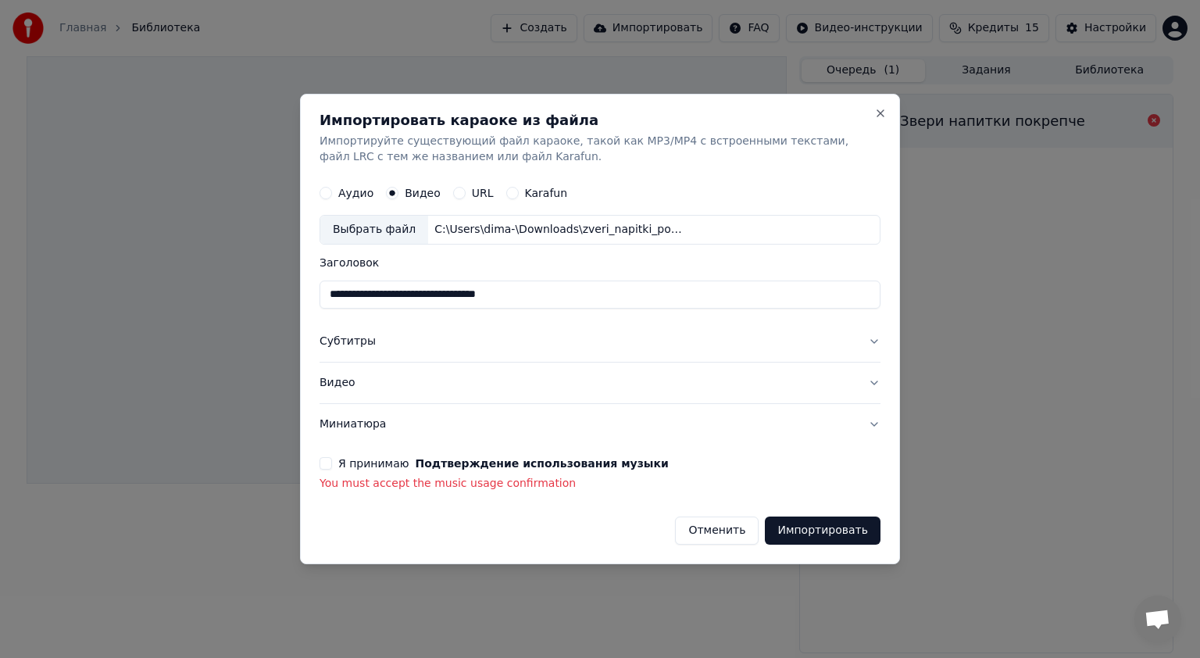
click at [325, 469] on div "Я принимаю Подтверждение использования музыки You must accept the music usage c…" at bounding box center [599, 474] width 561 height 34
click at [325, 468] on button "Я принимаю Подтверждение использования музыки" at bounding box center [325, 463] width 12 height 12
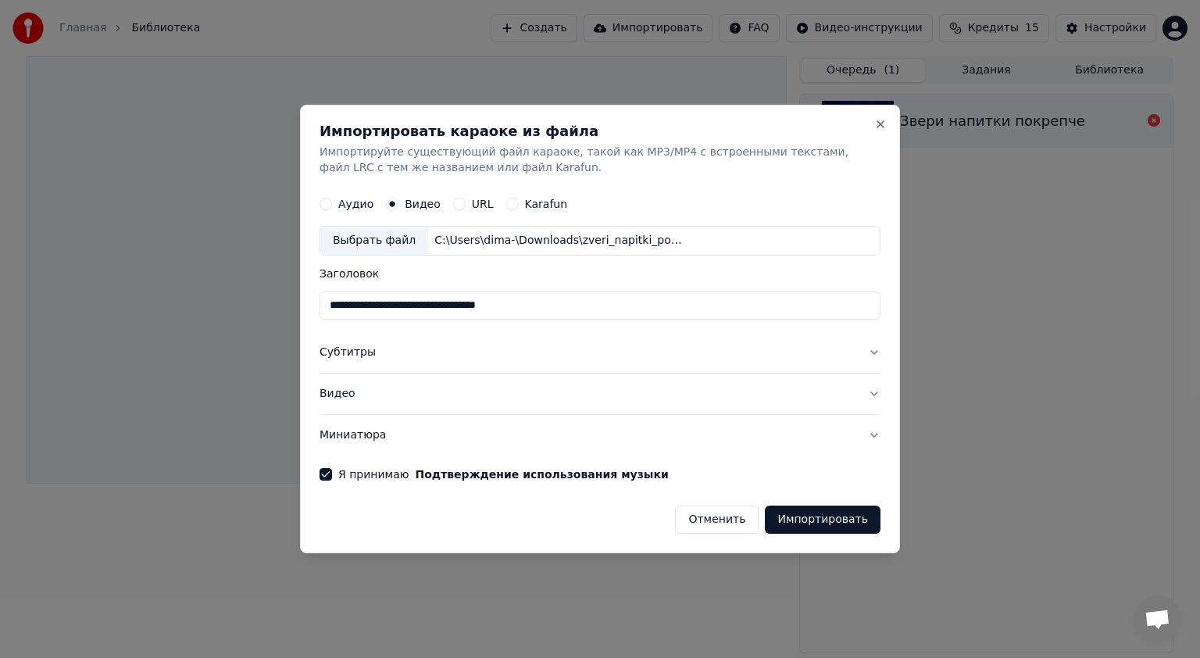
click at [812, 525] on button "Импортировать" at bounding box center [823, 519] width 116 height 28
click at [881, 124] on button "Close" at bounding box center [880, 124] width 12 height 12
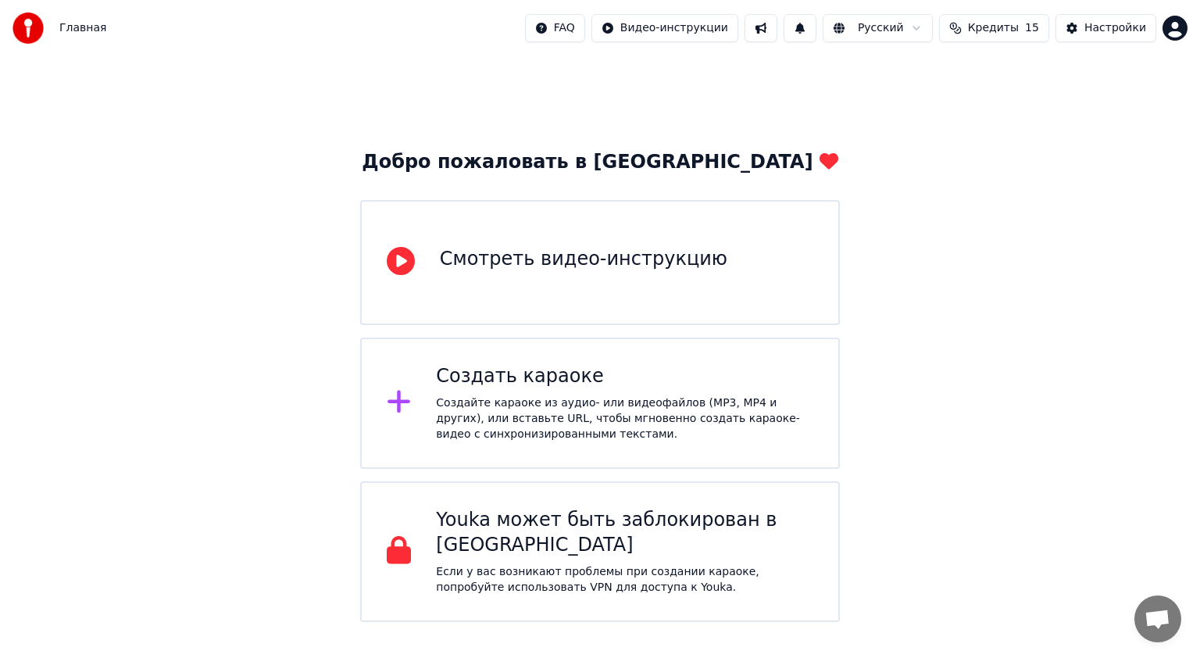
click at [526, 403] on div "Создайте караоке из аудио- или видеофайлов (MP3, MP4 и других), или вставьте UR…" at bounding box center [624, 418] width 377 height 47
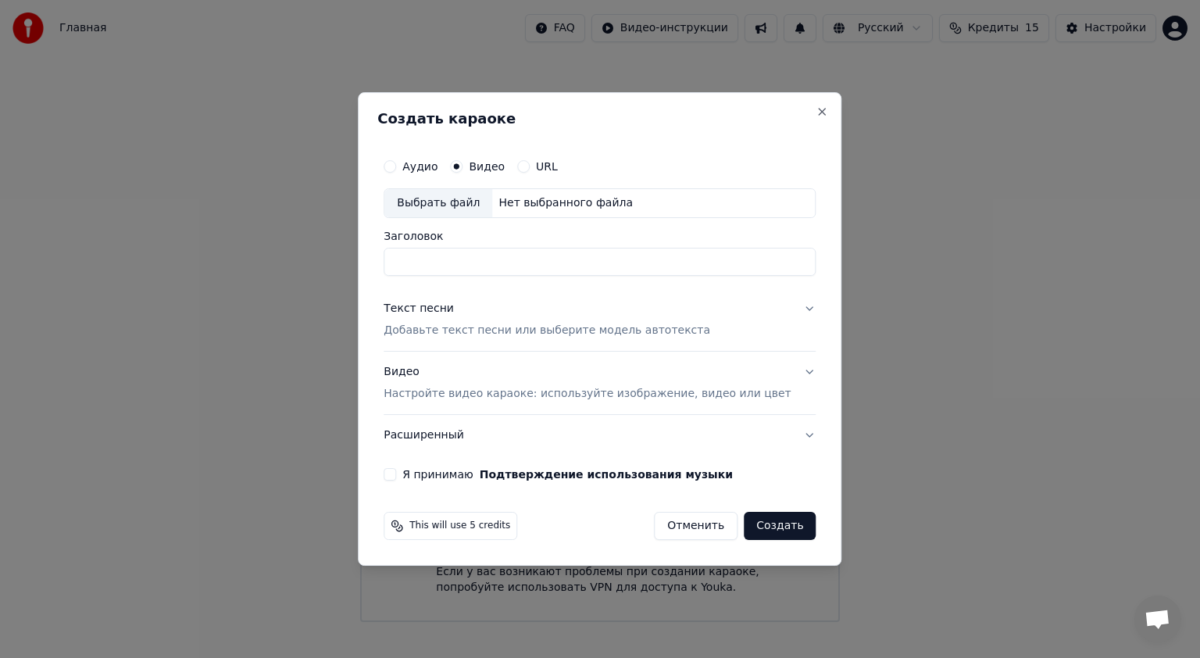
click at [472, 194] on div "Выбрать файл" at bounding box center [438, 203] width 108 height 28
type input "**********"
click at [412, 483] on div "**********" at bounding box center [599, 315] width 444 height 342
click at [412, 481] on div "**********" at bounding box center [599, 315] width 444 height 342
click at [396, 472] on button "Я принимаю Подтверждение использования музыки" at bounding box center [389, 474] width 12 height 12
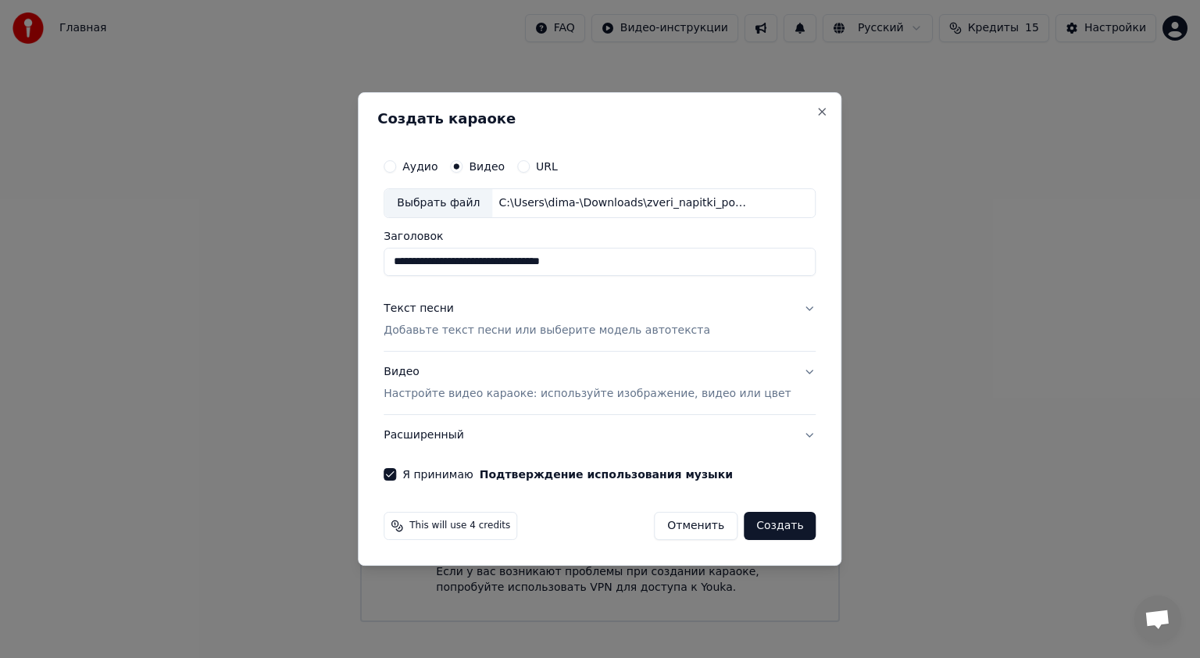
click at [761, 520] on button "Создать" at bounding box center [779, 526] width 72 height 28
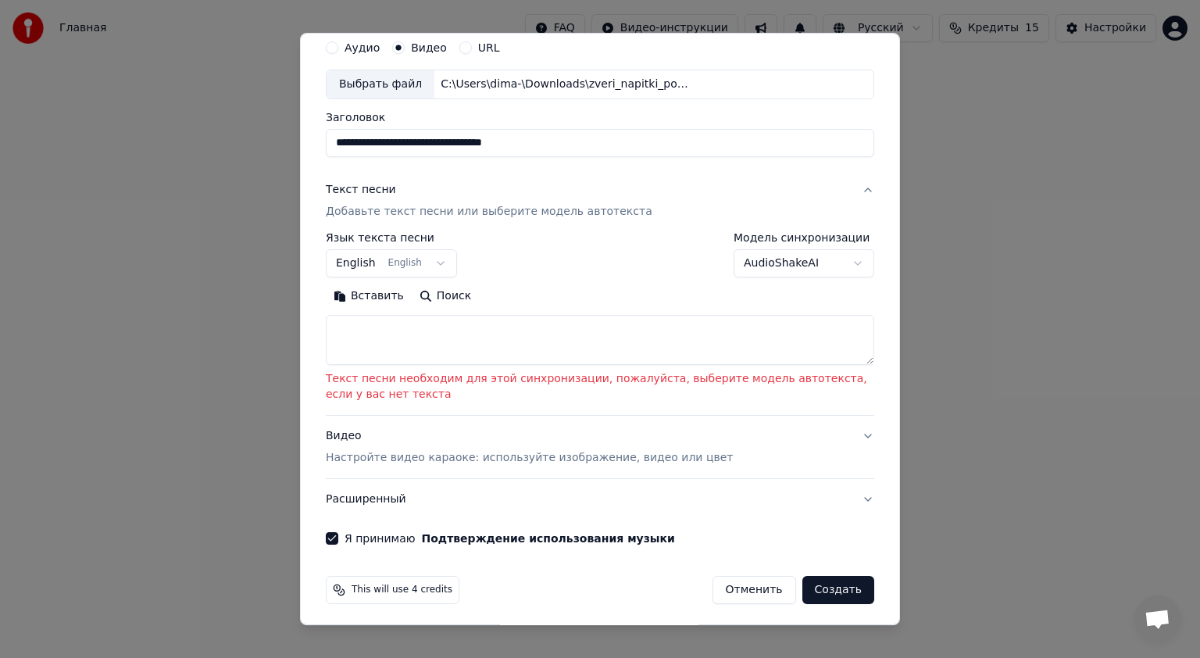
scroll to position [62, 0]
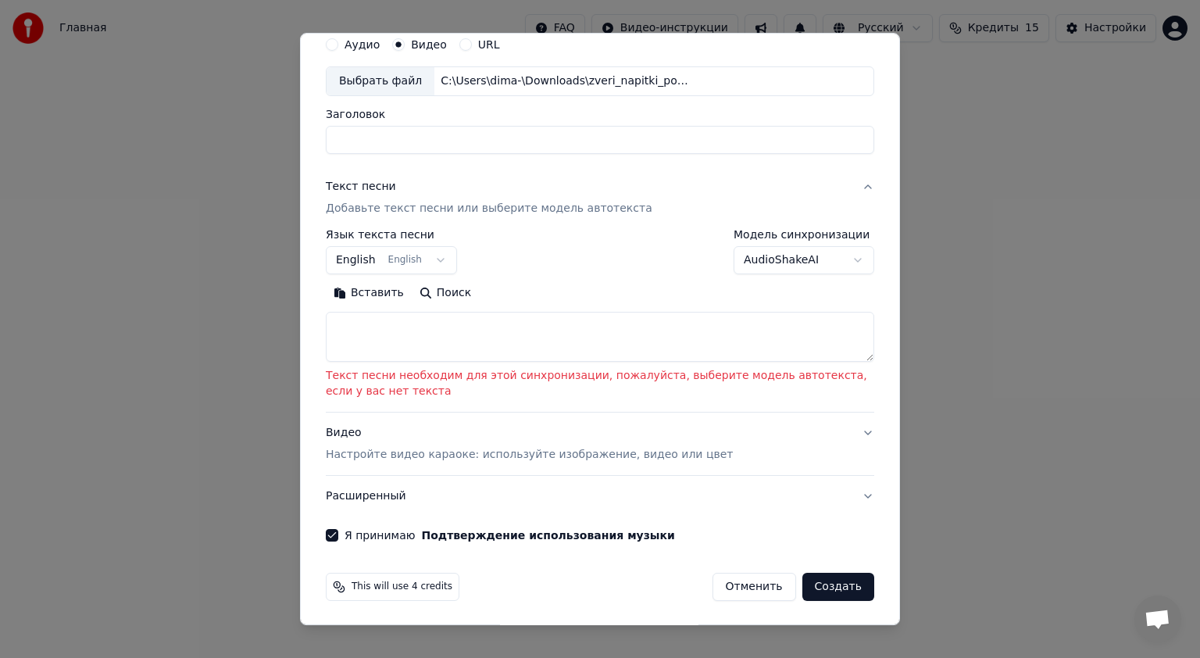
select select
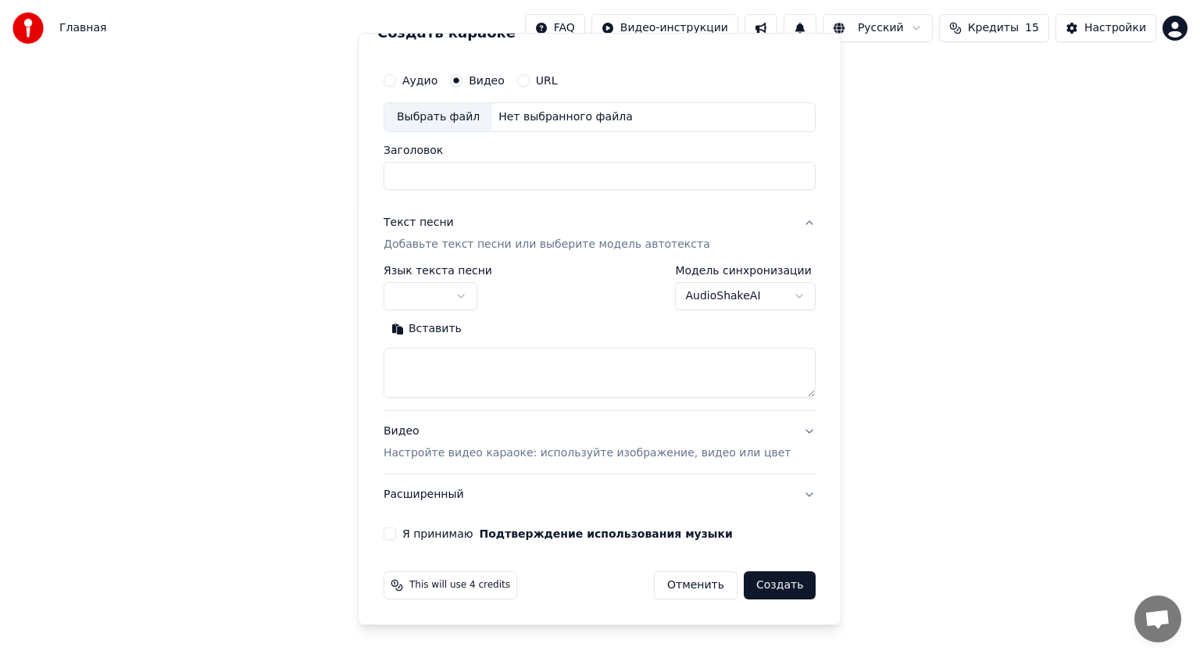
scroll to position [25, 0]
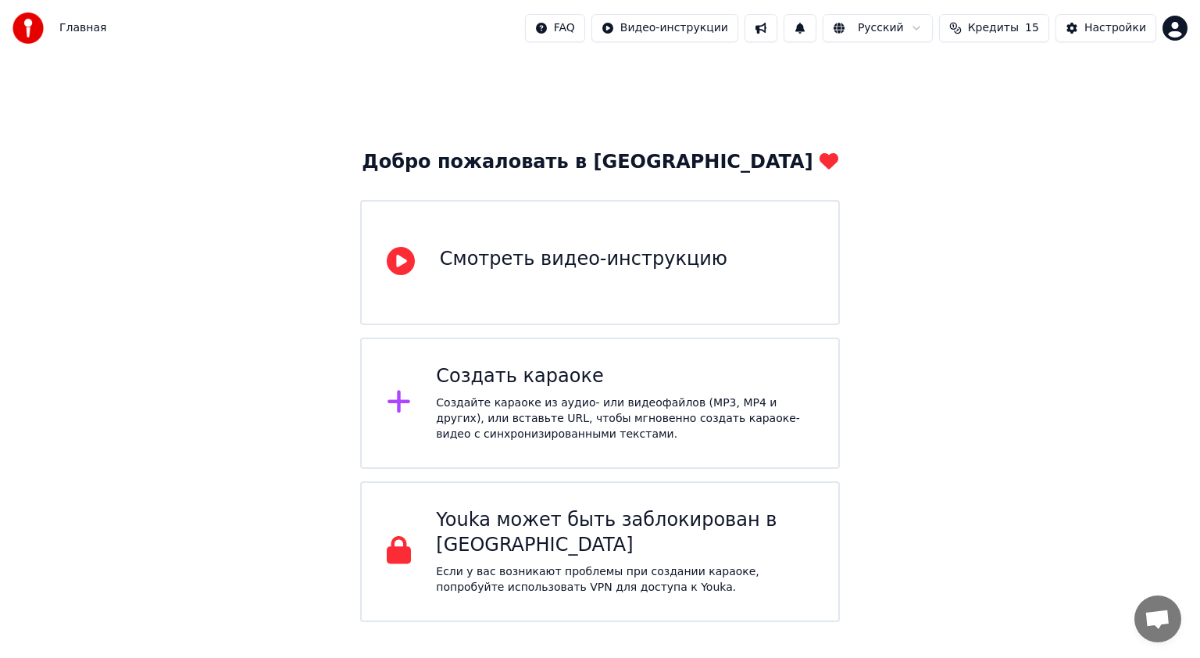
click at [449, 412] on div "Создайте караоке из аудио- или видеофайлов (MP3, MP4 и других), или вставьте UR…" at bounding box center [624, 418] width 377 height 47
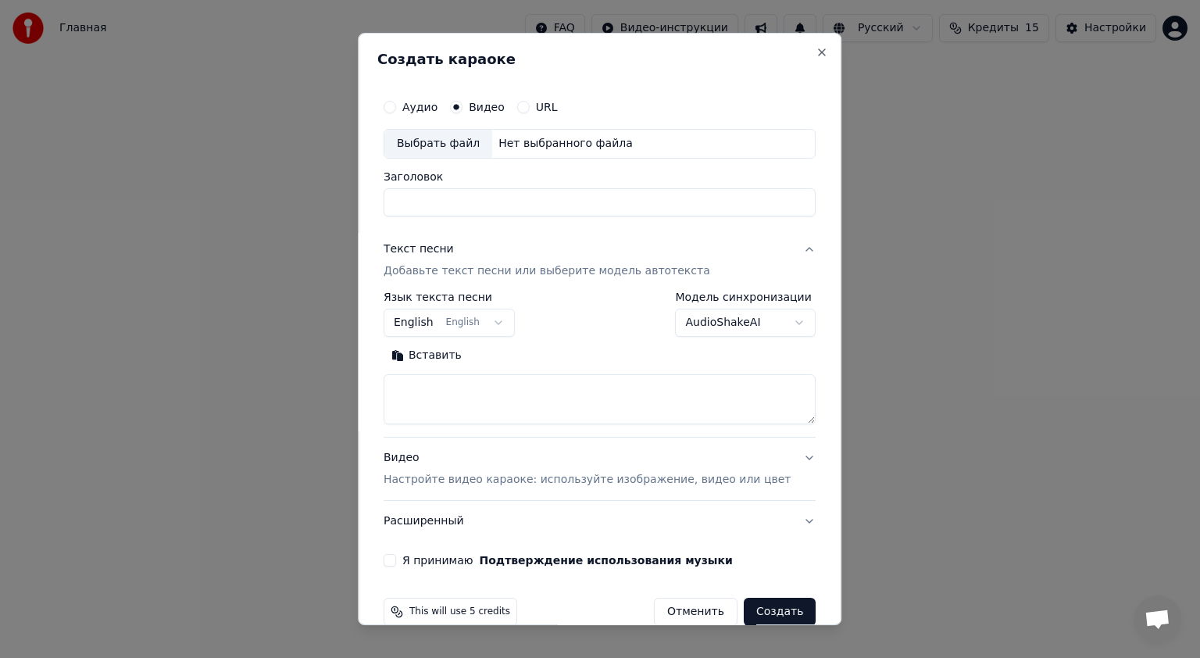
click at [784, 50] on div "**********" at bounding box center [599, 329] width 483 height 592
click at [816, 57] on button "Close" at bounding box center [822, 52] width 12 height 12
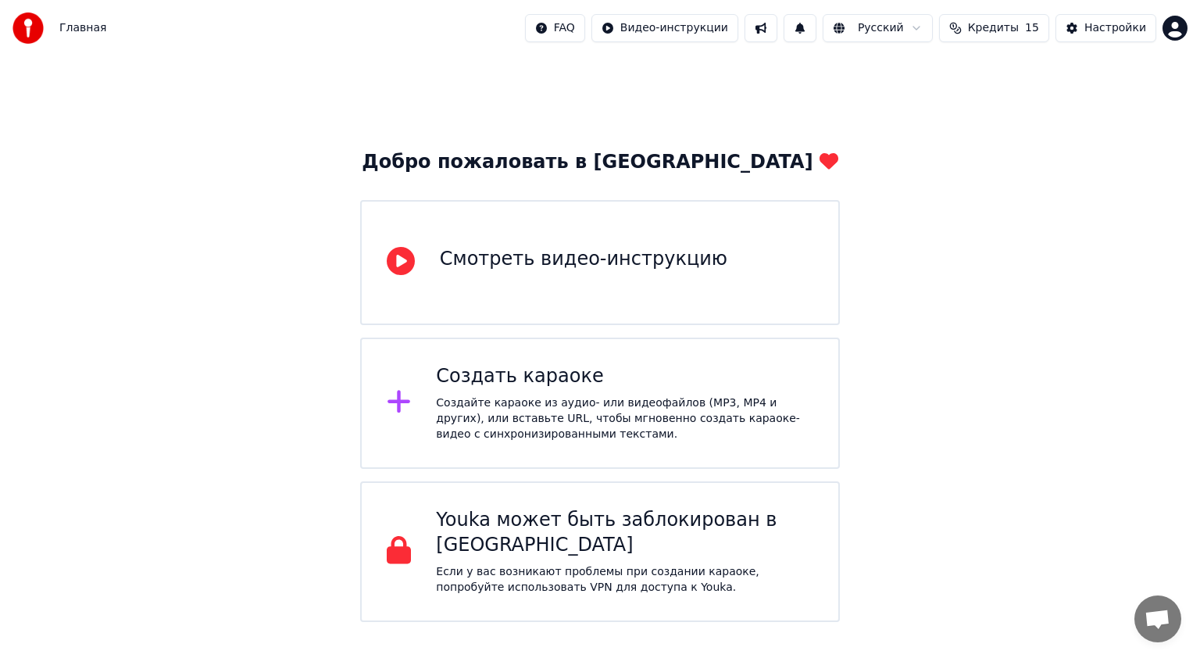
click at [634, 450] on div "Создать караоке Создайте караоке из аудио- или видеофайлов (MP3, MP4 и других),…" at bounding box center [600, 402] width 480 height 131
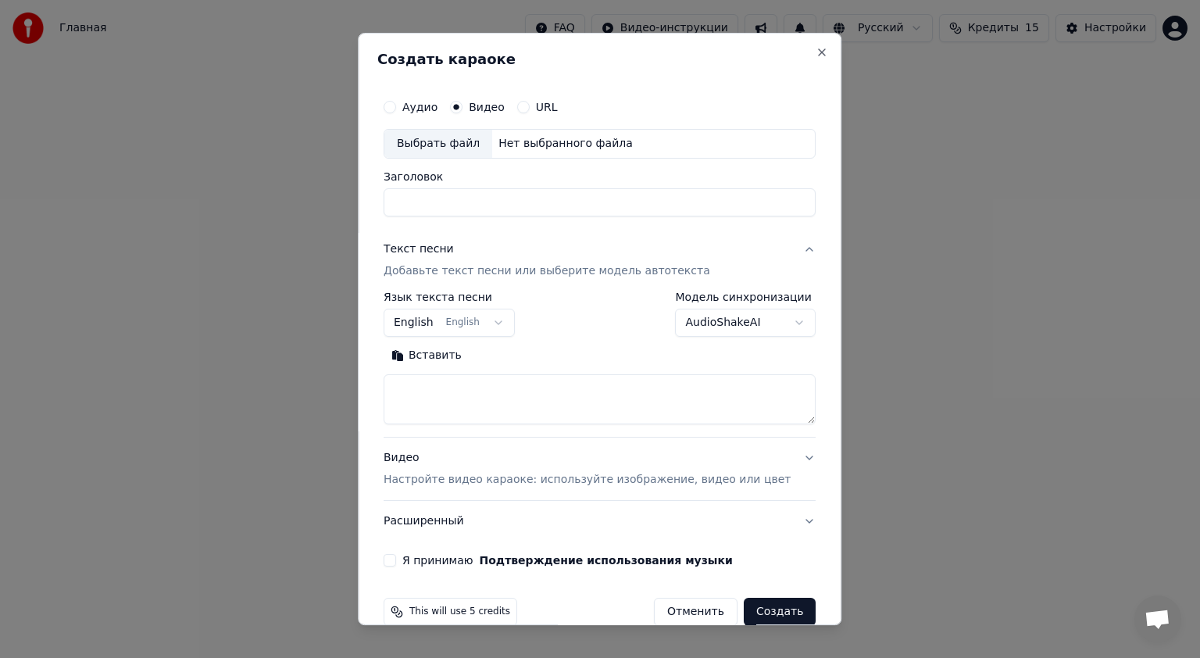
click at [540, 109] on div "URL" at bounding box center [537, 107] width 41 height 12
click at [529, 106] on button "URL" at bounding box center [523, 107] width 12 height 12
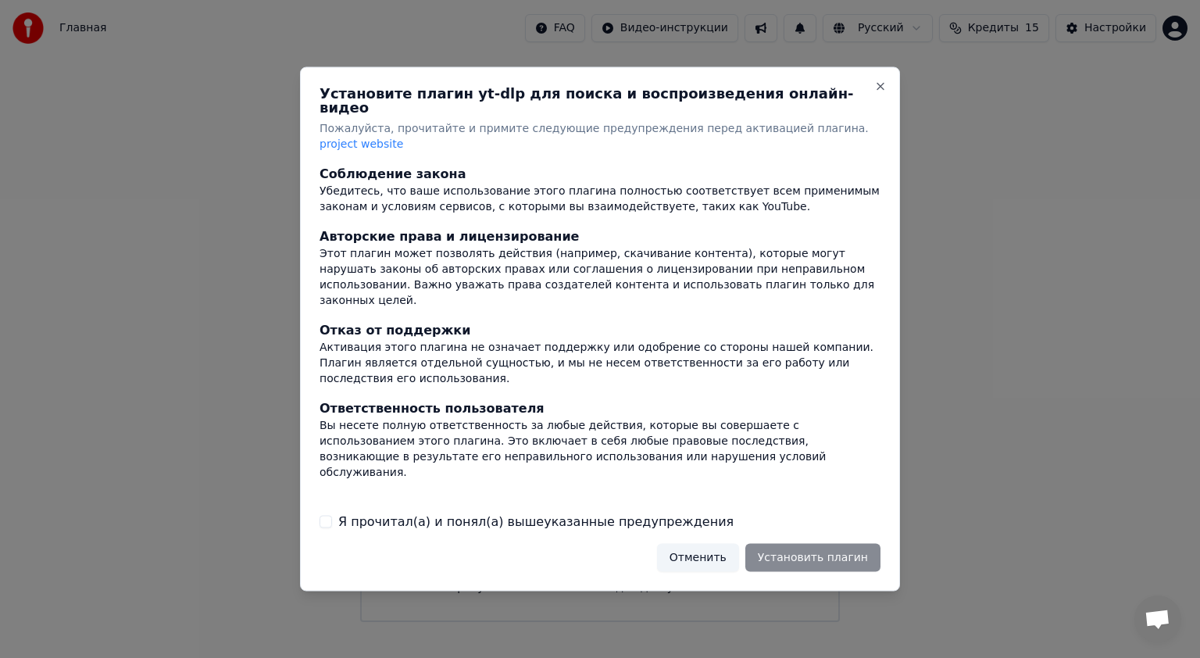
scroll to position [80, 0]
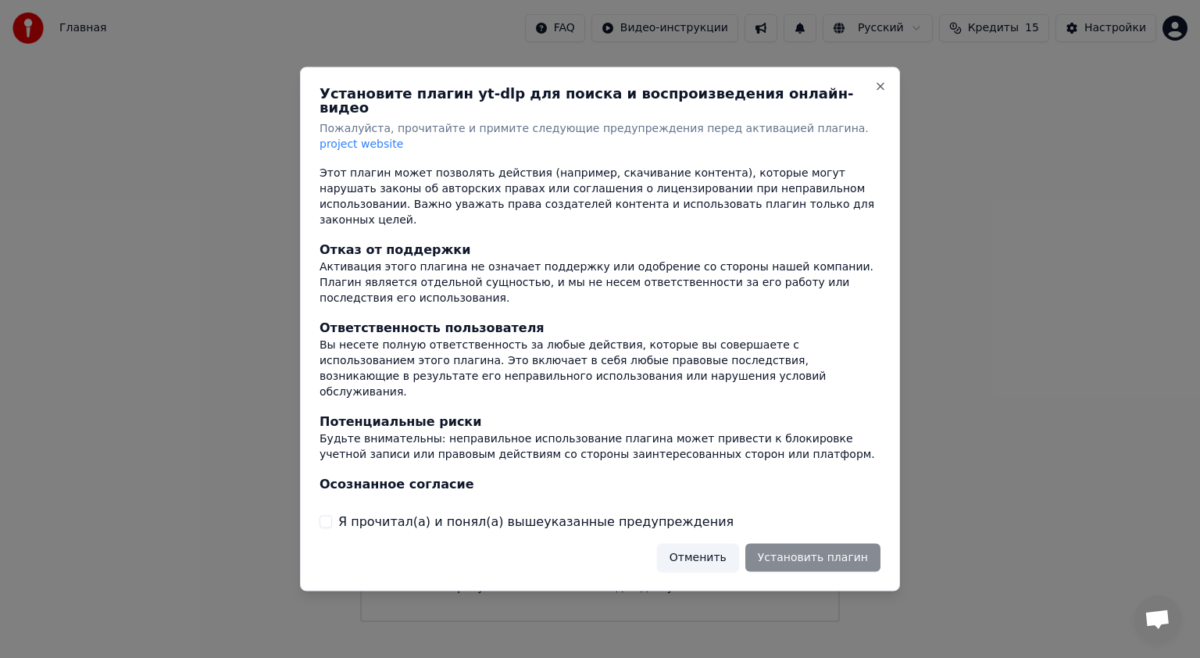
click at [326, 515] on button "Я прочитал(а) и понял(а) вышеуказанные предупреждения" at bounding box center [325, 521] width 12 height 12
click at [804, 550] on button "Установить плагин" at bounding box center [812, 557] width 135 height 28
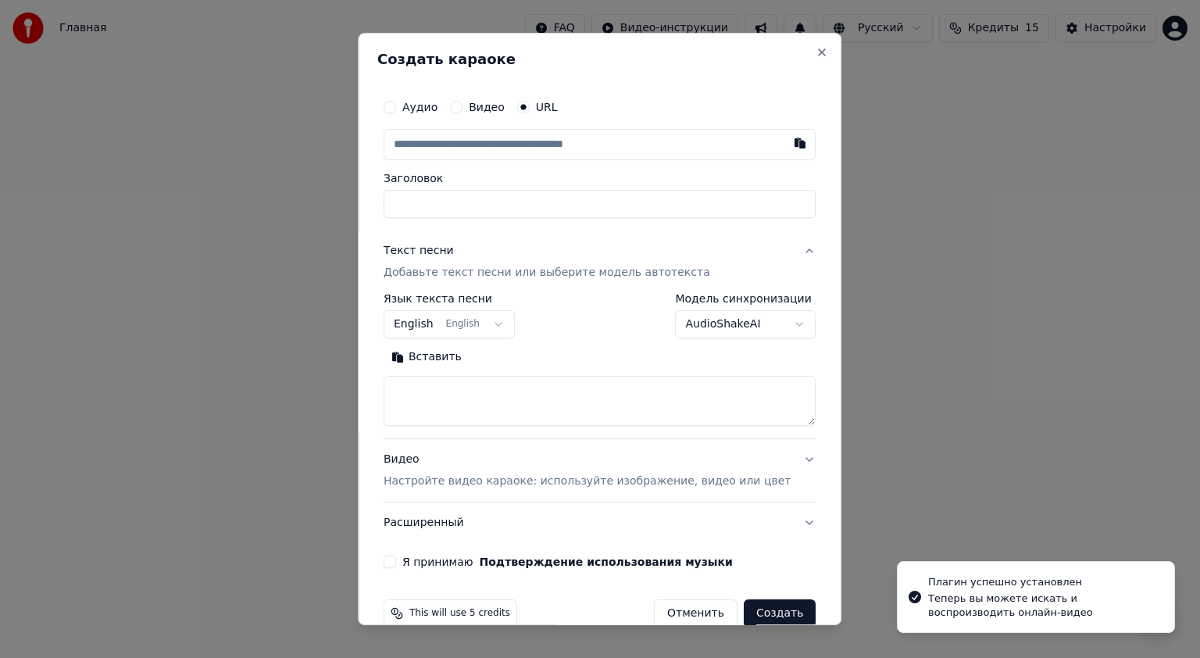
type input "**********"
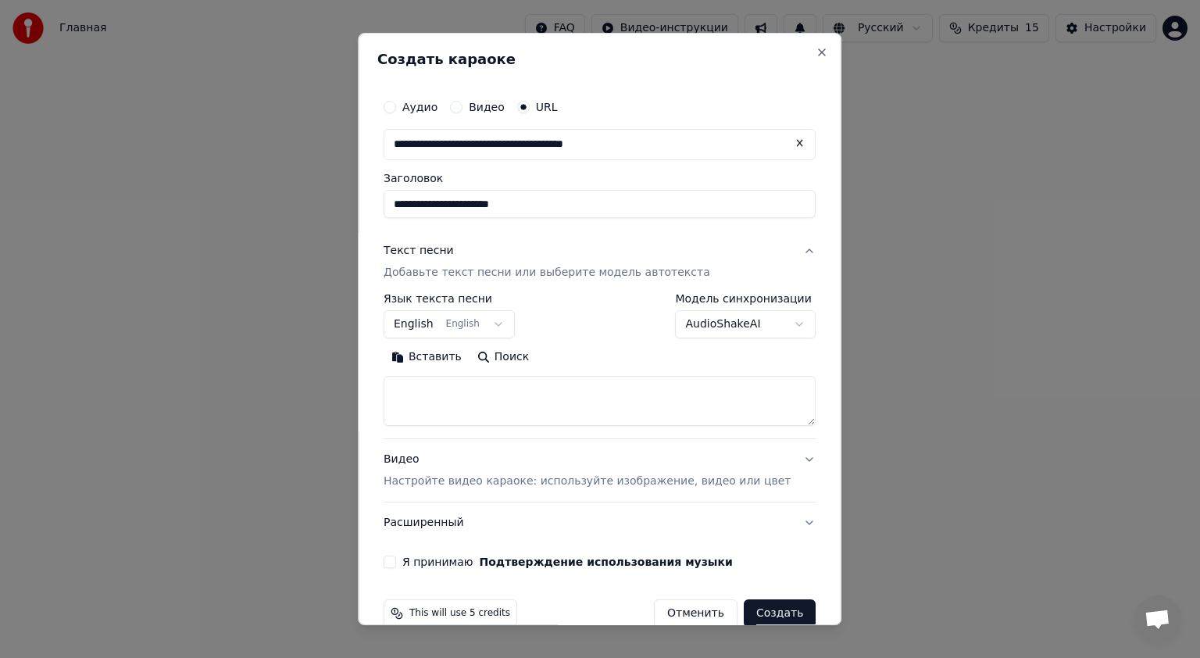
type input "**********"
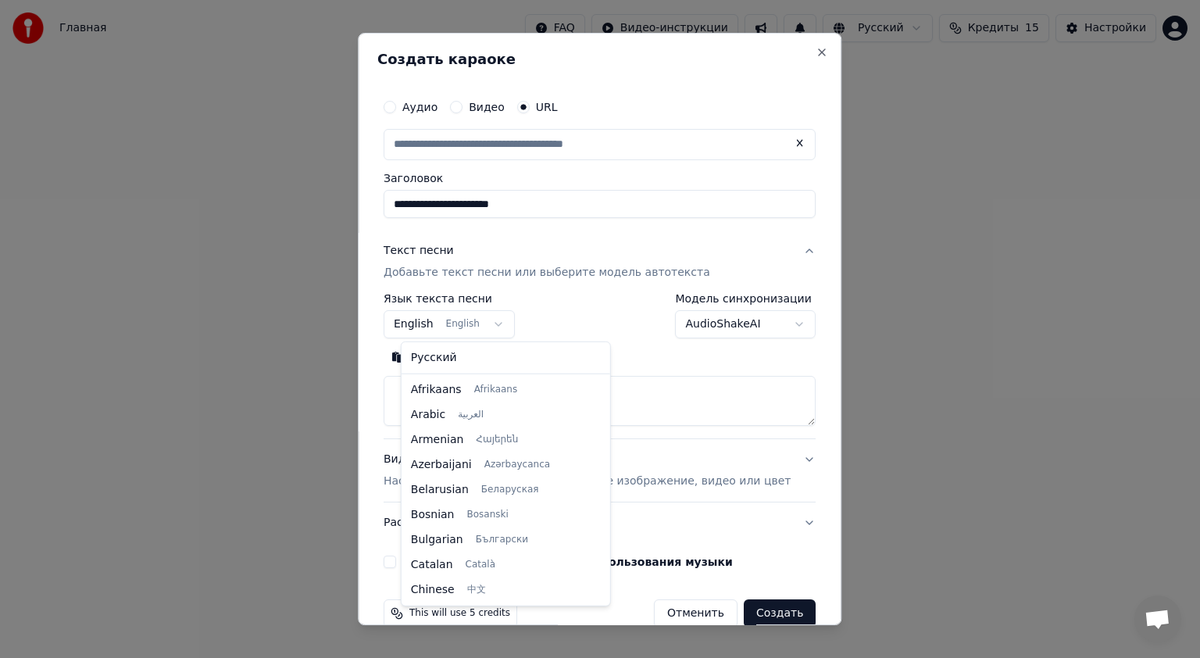
click at [506, 328] on body "**********" at bounding box center [600, 311] width 1200 height 622
select select "**"
type input "**********"
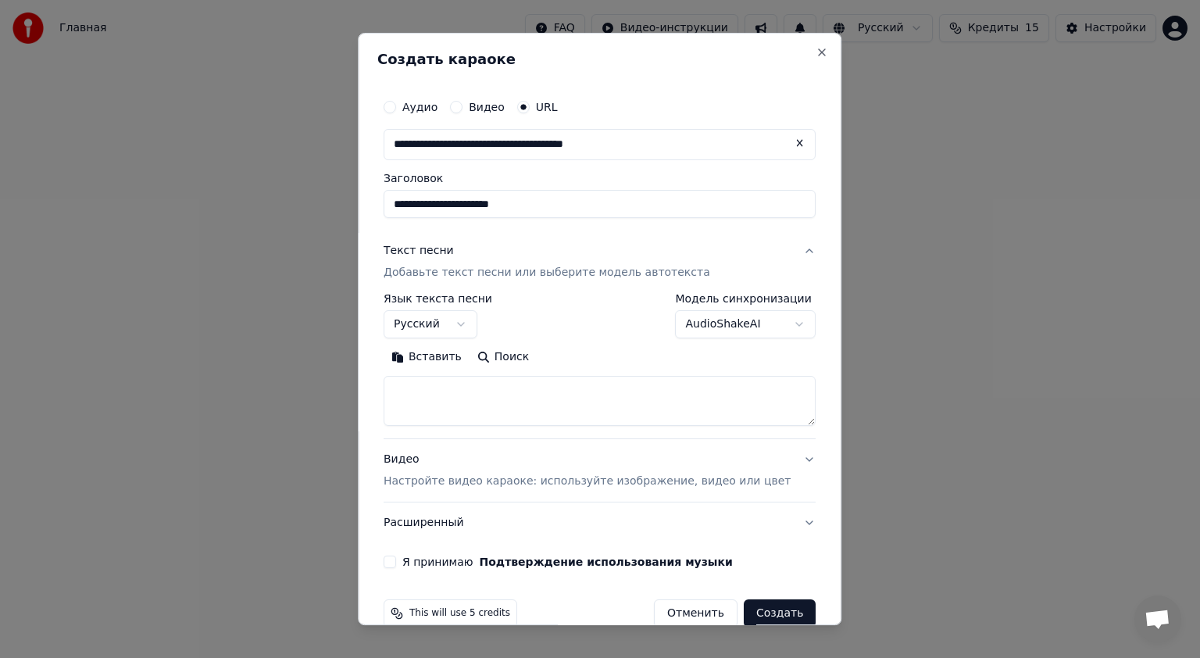
click at [747, 622] on button "Создать" at bounding box center [779, 613] width 72 height 28
select select "**"
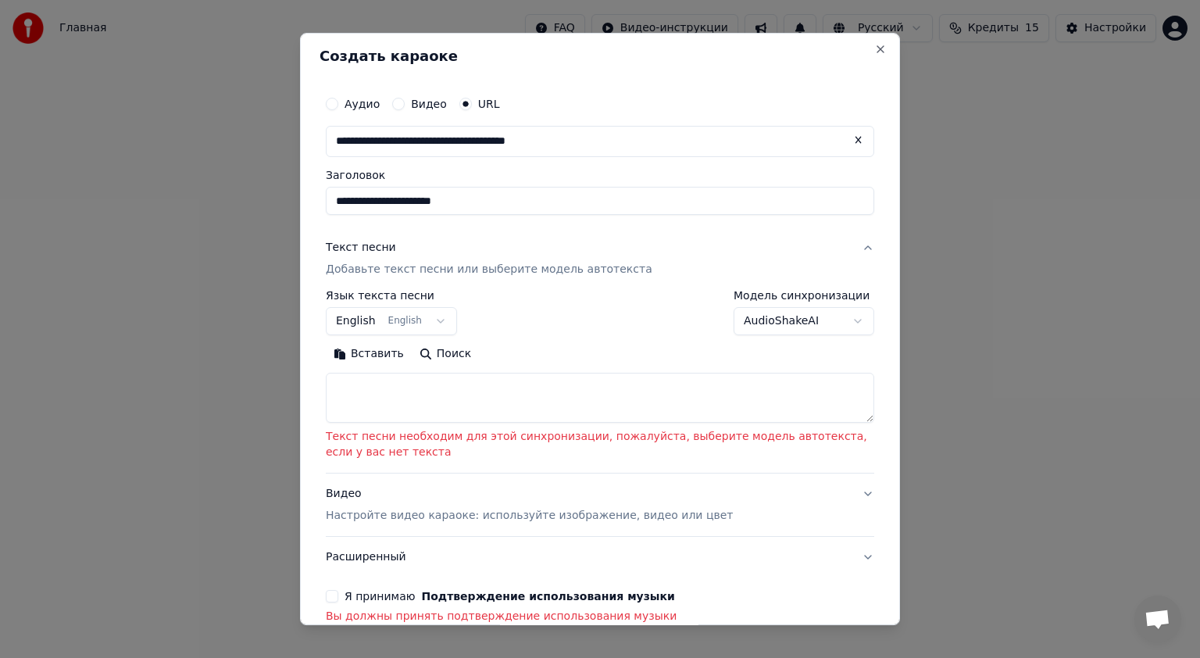
scroll to position [0, 0]
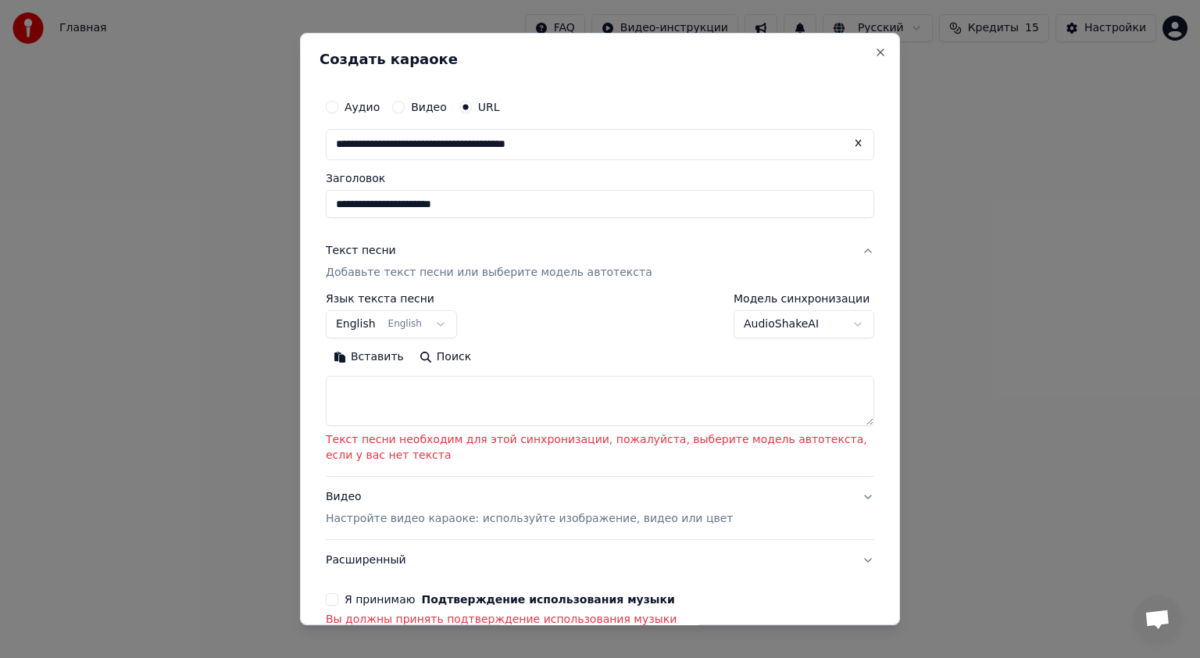
click at [444, 409] on textarea at bounding box center [600, 401] width 548 height 50
paste textarea "**********"
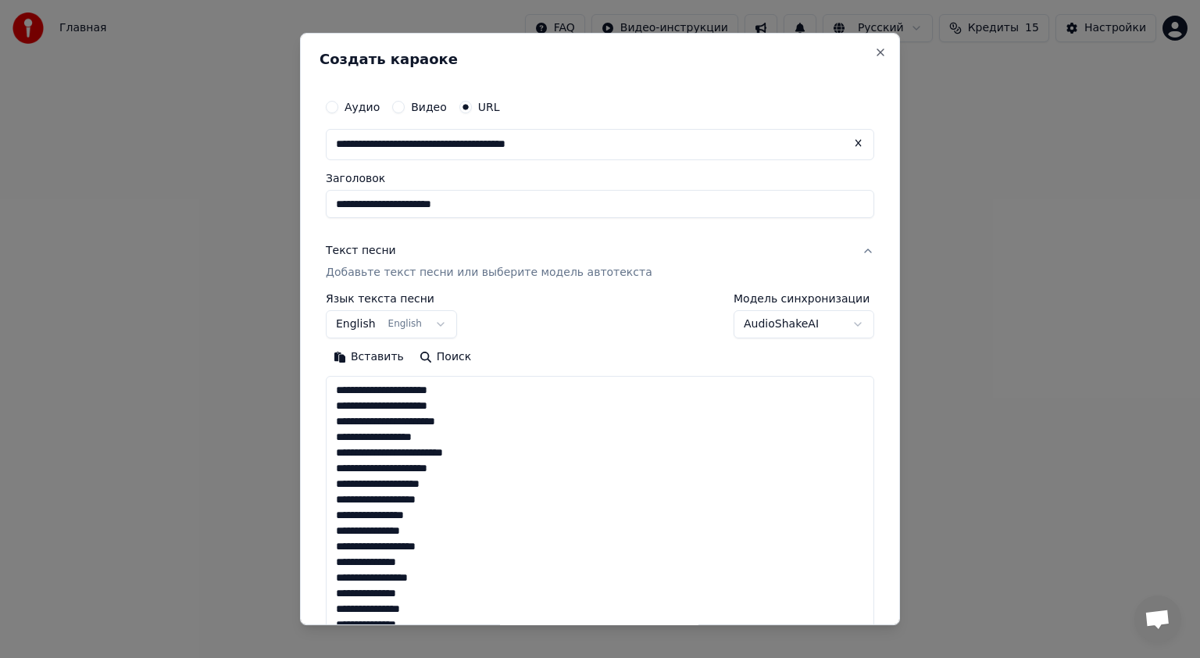
scroll to position [737, 0]
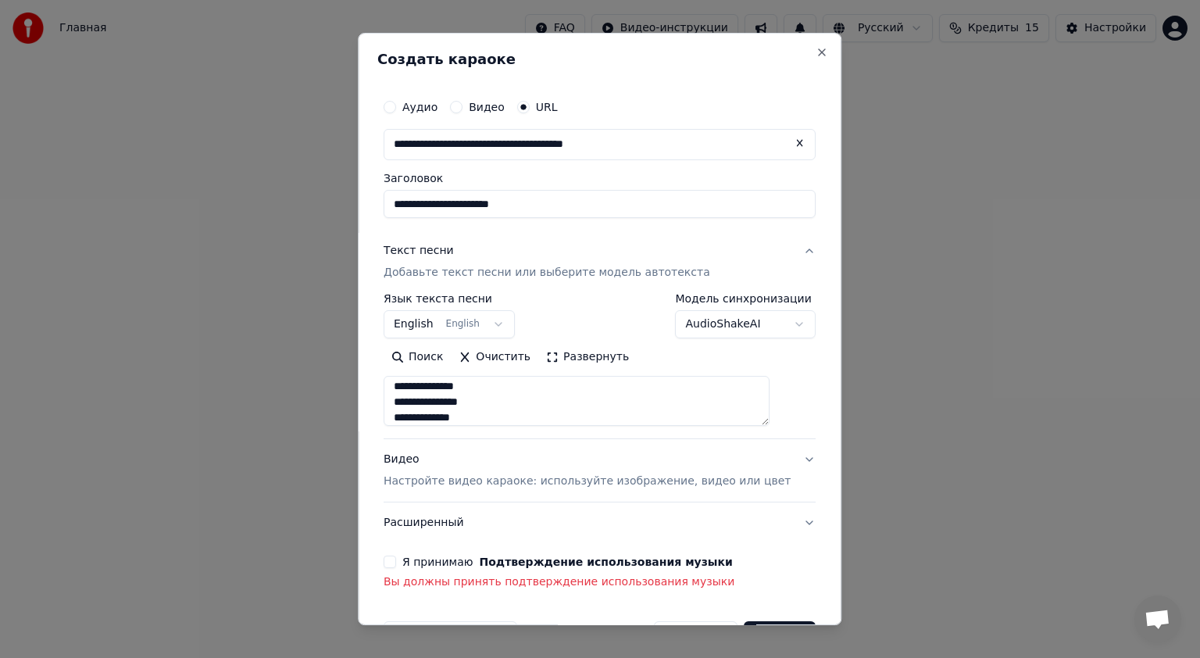
type textarea "**********"
click at [396, 560] on button "Я принимаю Подтверждение использования музыки" at bounding box center [389, 561] width 12 height 12
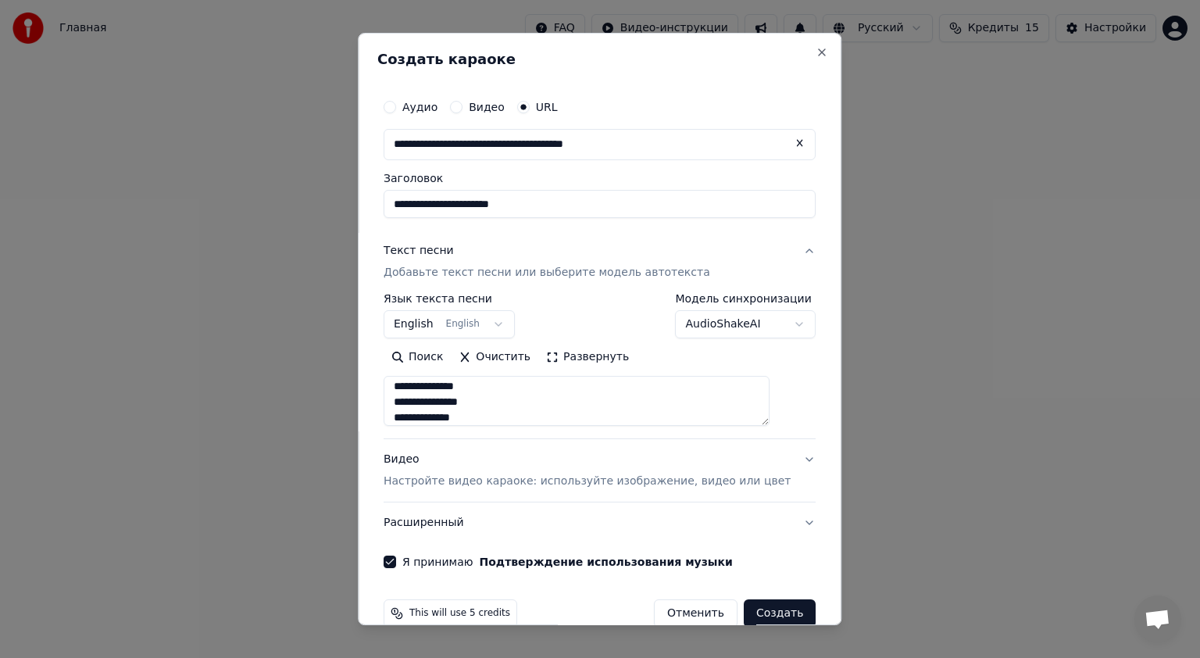
click at [772, 617] on button "Создать" at bounding box center [779, 613] width 72 height 28
select select "**"
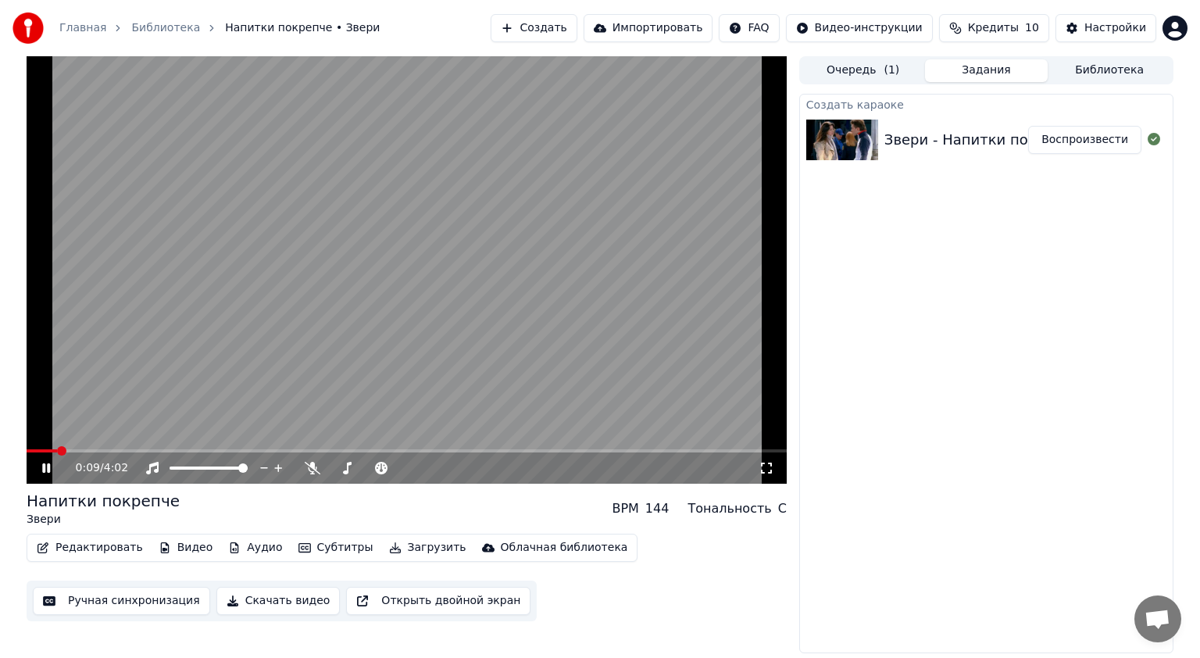
click at [758, 469] on icon at bounding box center [766, 468] width 16 height 12
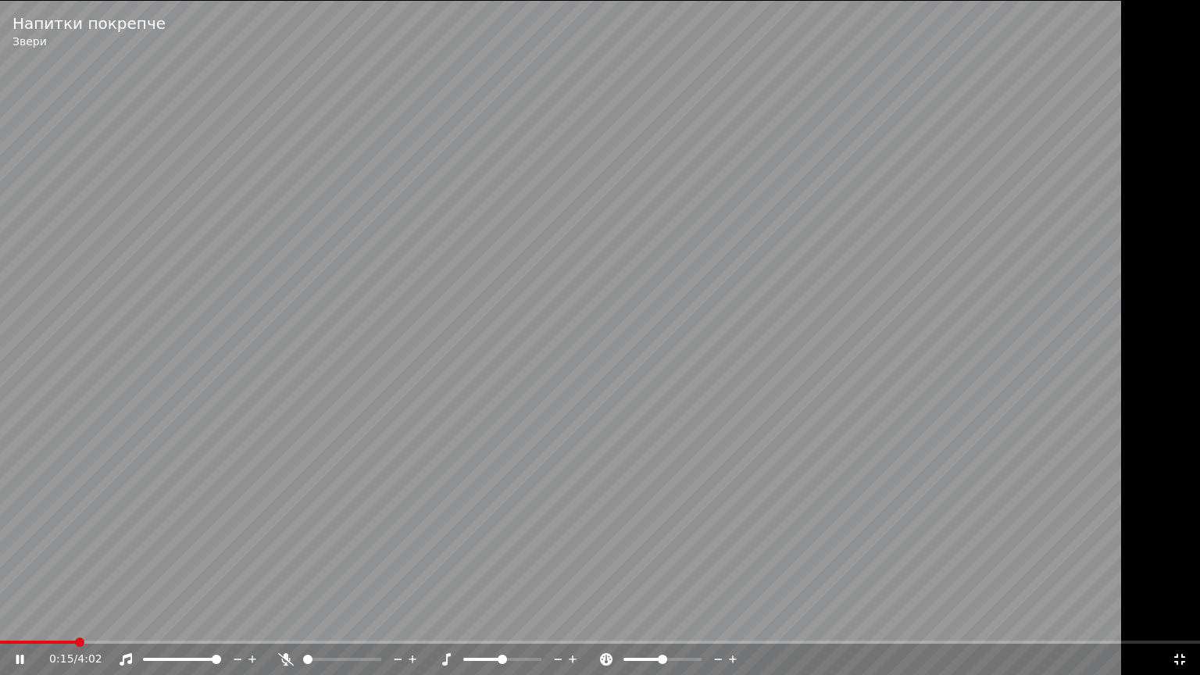
click at [290, 657] on icon at bounding box center [286, 659] width 16 height 12
click at [325, 657] on span at bounding box center [314, 659] width 22 height 3
click at [291, 656] on icon at bounding box center [286, 659] width 16 height 12
click at [540, 657] on div at bounding box center [517, 659] width 126 height 16
click at [537, 657] on span at bounding box center [502, 659] width 78 height 3
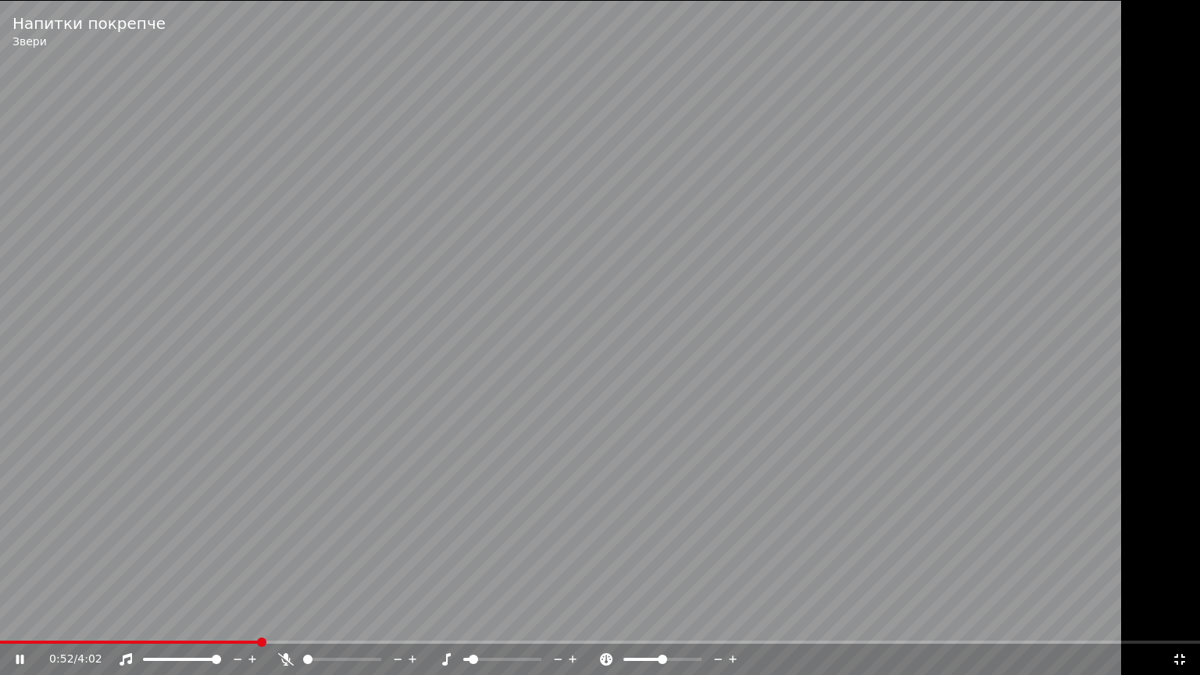
click at [468, 657] on span at bounding box center [466, 659] width 6 height 3
click at [509, 657] on span at bounding box center [502, 659] width 78 height 3
click at [478, 657] on span at bounding box center [473, 658] width 9 height 9
click at [469, 657] on span at bounding box center [466, 659] width 6 height 3
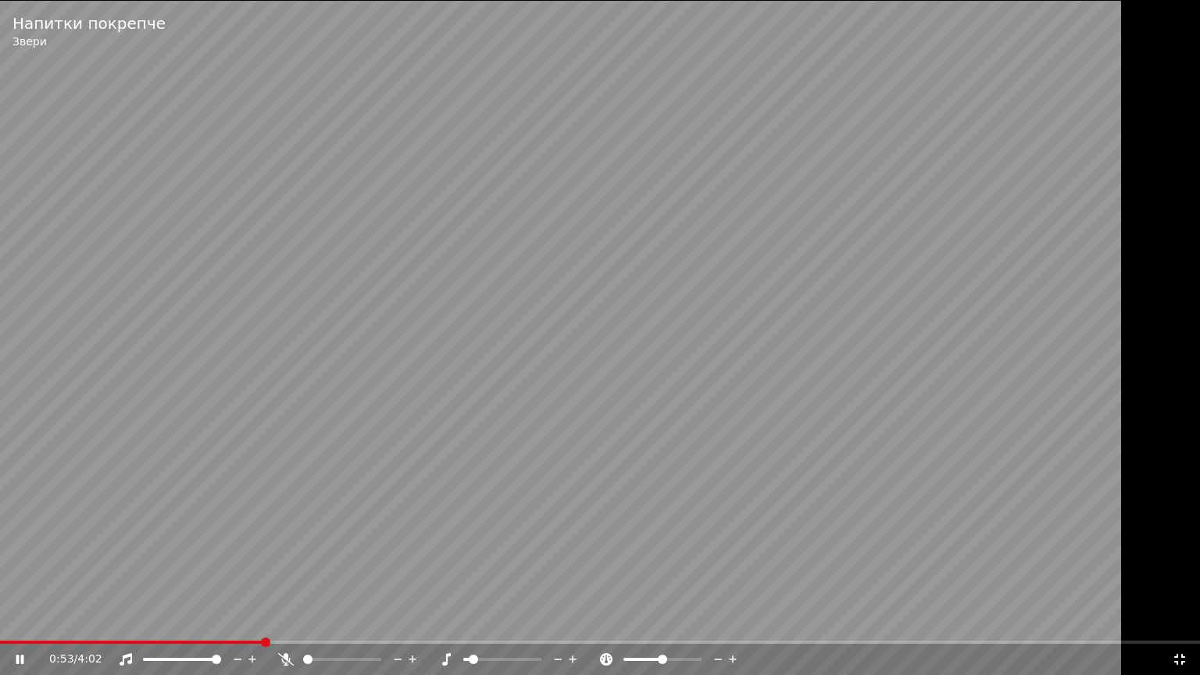
click at [478, 657] on span at bounding box center [473, 658] width 9 height 9
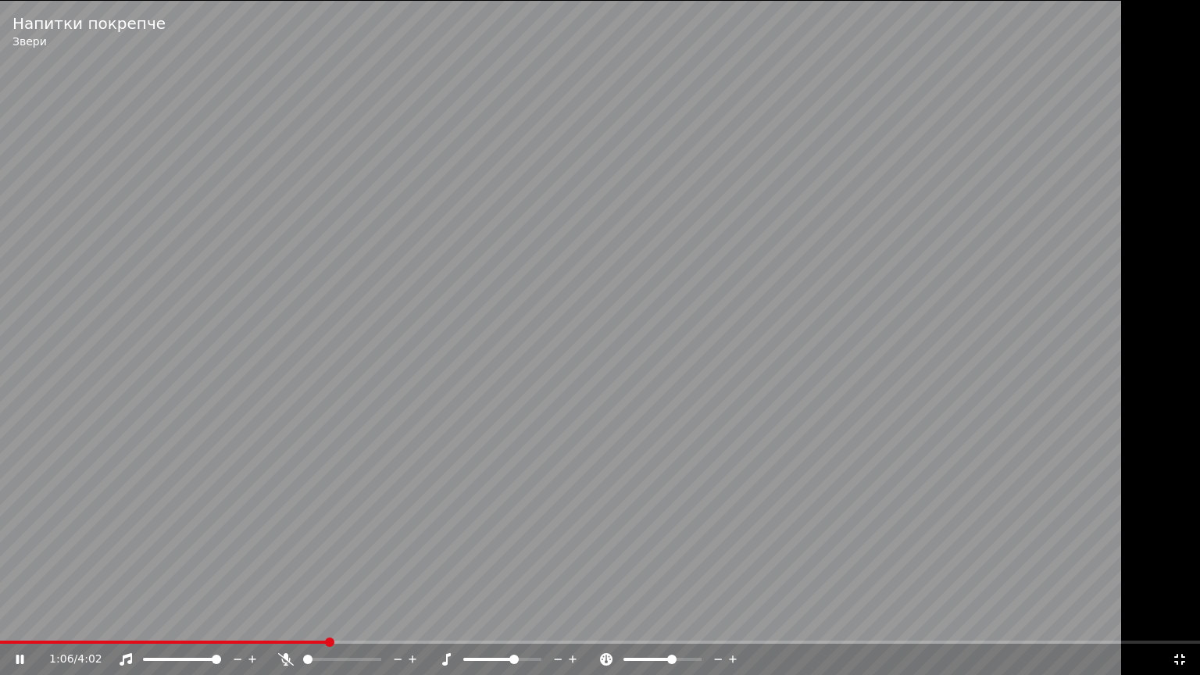
click at [672, 657] on span at bounding box center [662, 659] width 78 height 3
click at [659, 657] on span at bounding box center [641, 659] width 36 height 3
click at [571, 656] on icon at bounding box center [572, 659] width 15 height 16
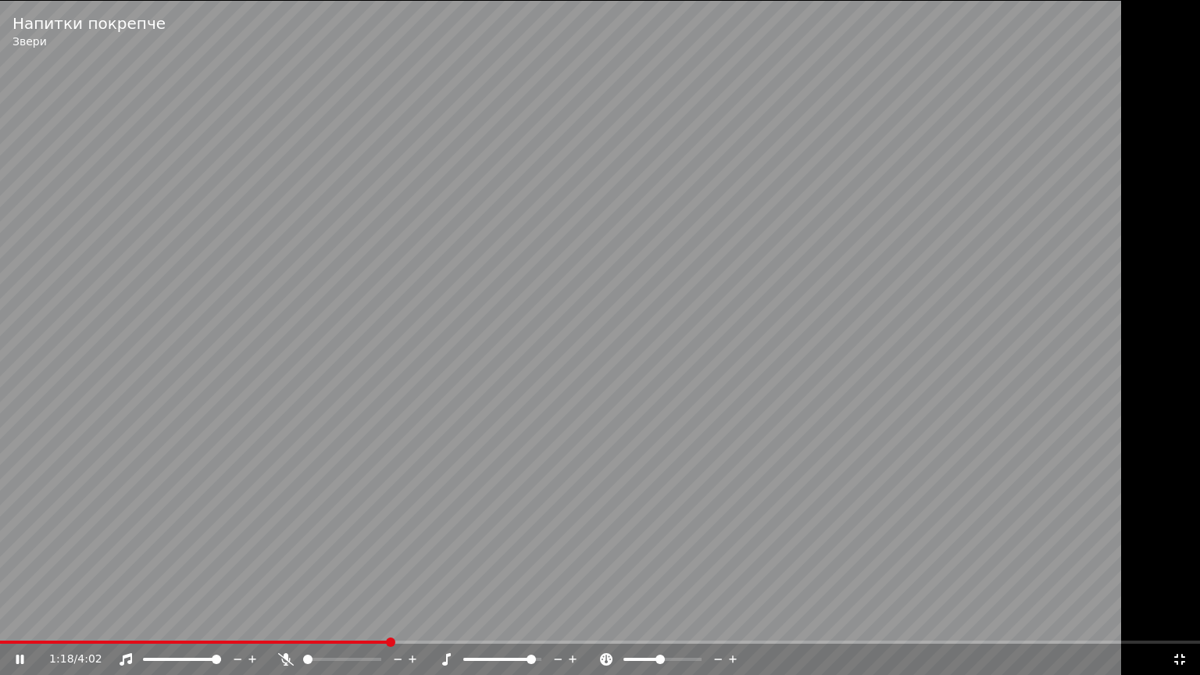
click at [554, 655] on icon at bounding box center [558, 659] width 15 height 16
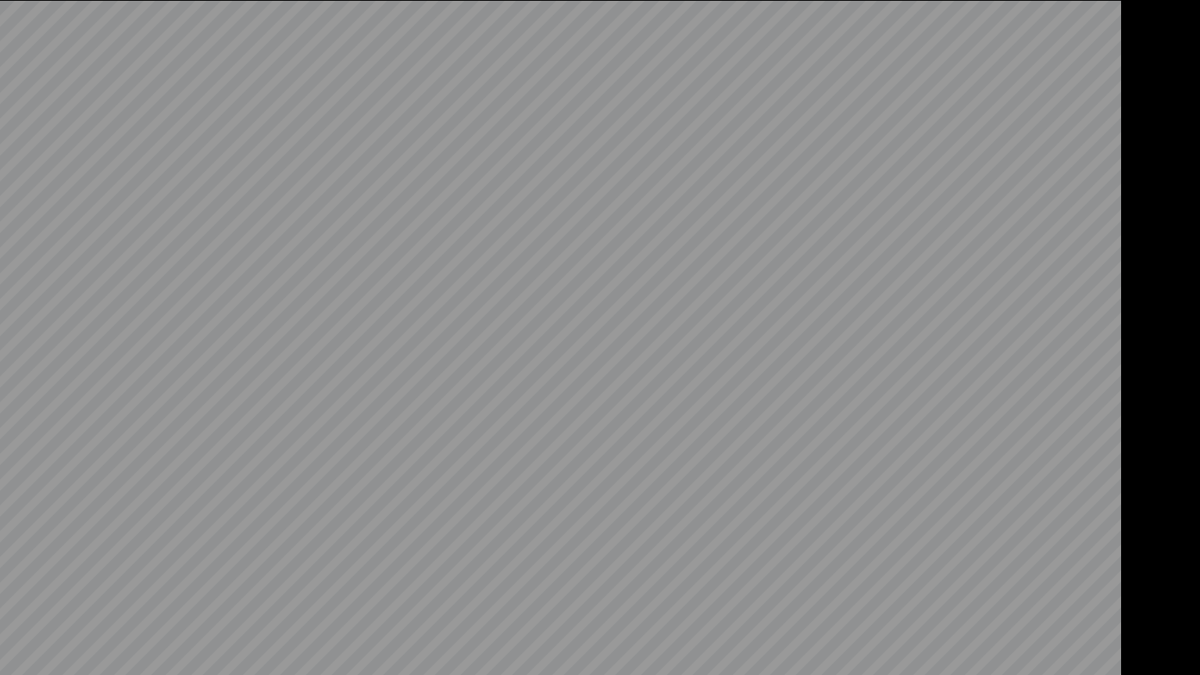
click at [554, 655] on video at bounding box center [600, 337] width 1200 height 675
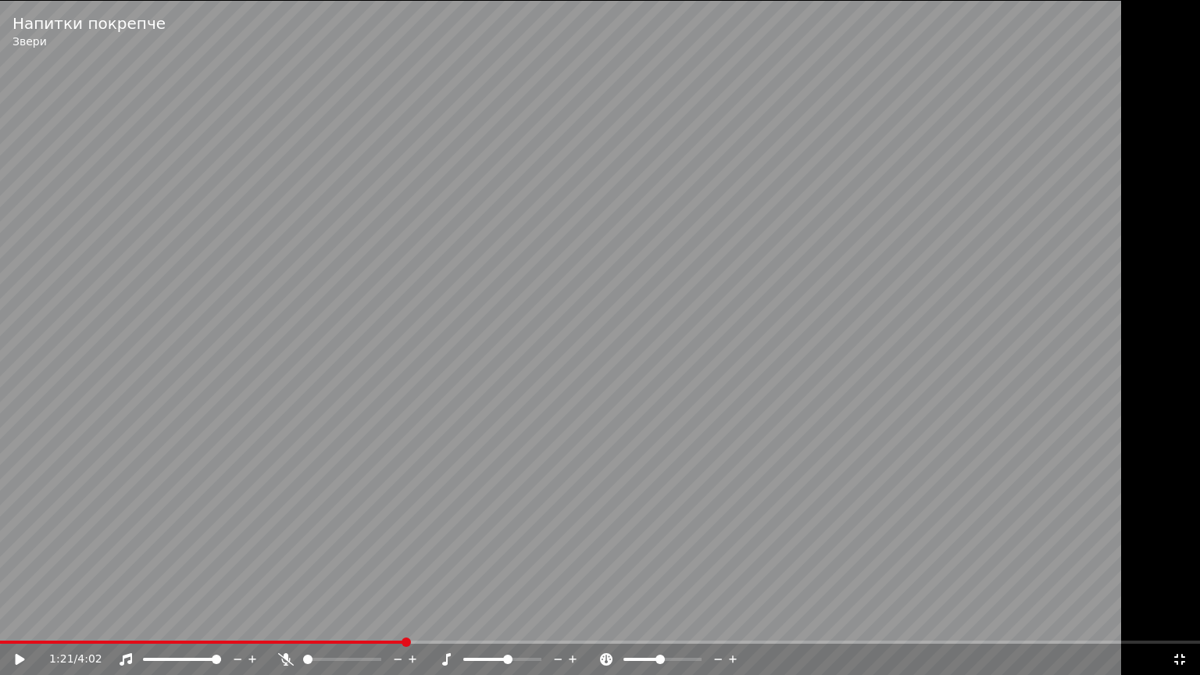
click at [554, 655] on icon at bounding box center [558, 659] width 15 height 16
click at [562, 541] on video at bounding box center [600, 337] width 1200 height 675
click at [731, 657] on icon at bounding box center [733, 659] width 15 height 16
click at [719, 655] on icon at bounding box center [718, 659] width 15 height 16
click at [1182, 657] on icon at bounding box center [1179, 659] width 16 height 12
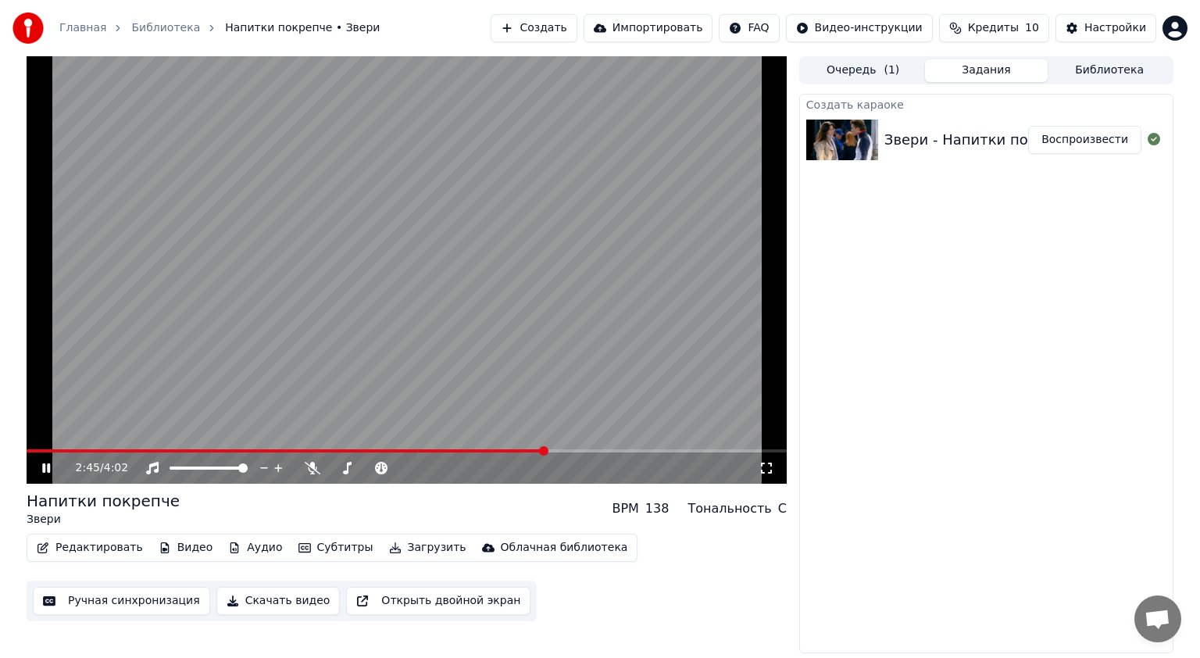
click at [541, 317] on video at bounding box center [407, 269] width 760 height 427
click at [622, 317] on video at bounding box center [407, 269] width 760 height 427
click at [689, 28] on button "Импортировать" at bounding box center [648, 28] width 130 height 28
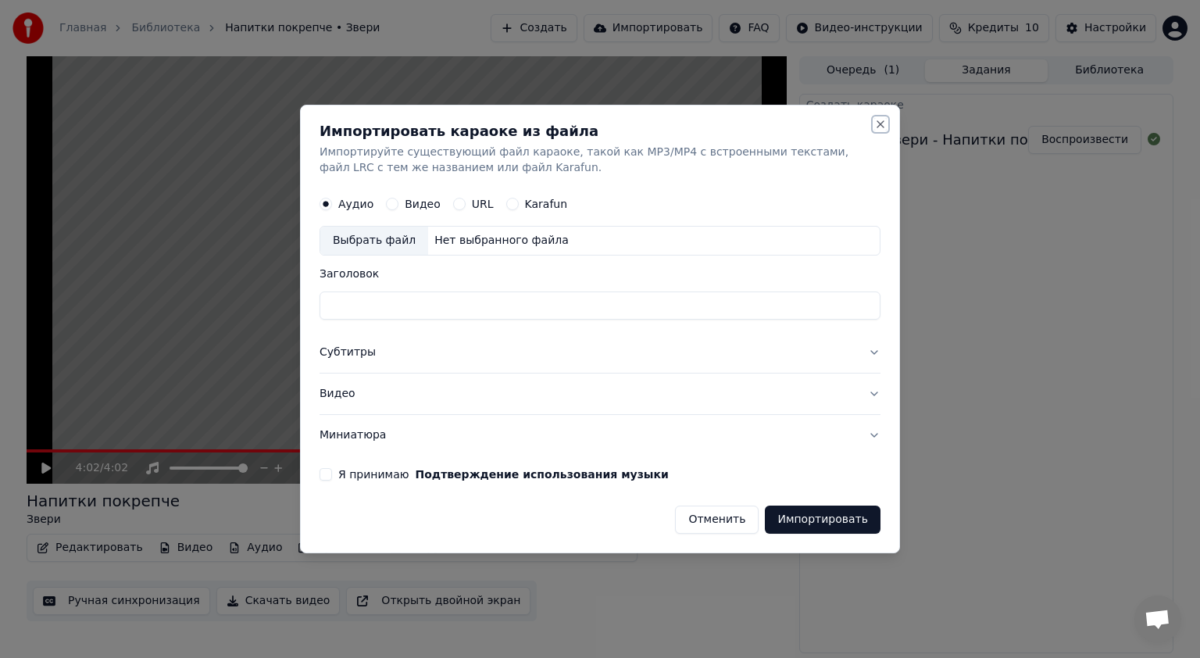
click at [875, 122] on button "Close" at bounding box center [880, 124] width 12 height 12
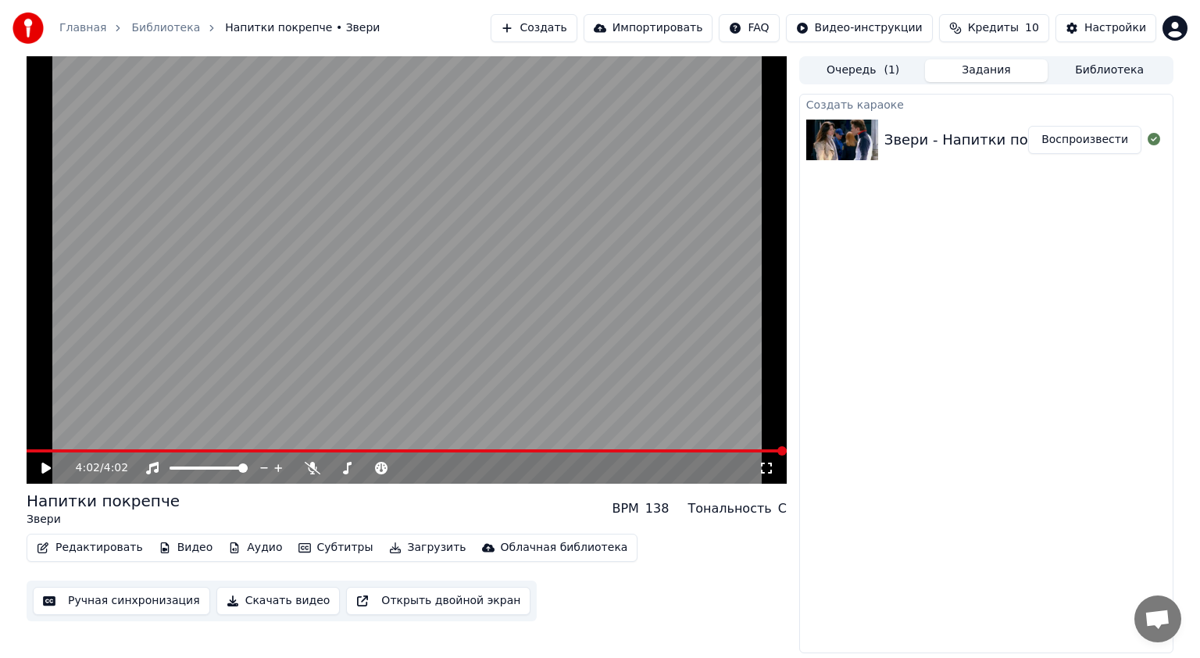
click at [576, 30] on button "Создать" at bounding box center [533, 28] width 86 height 28
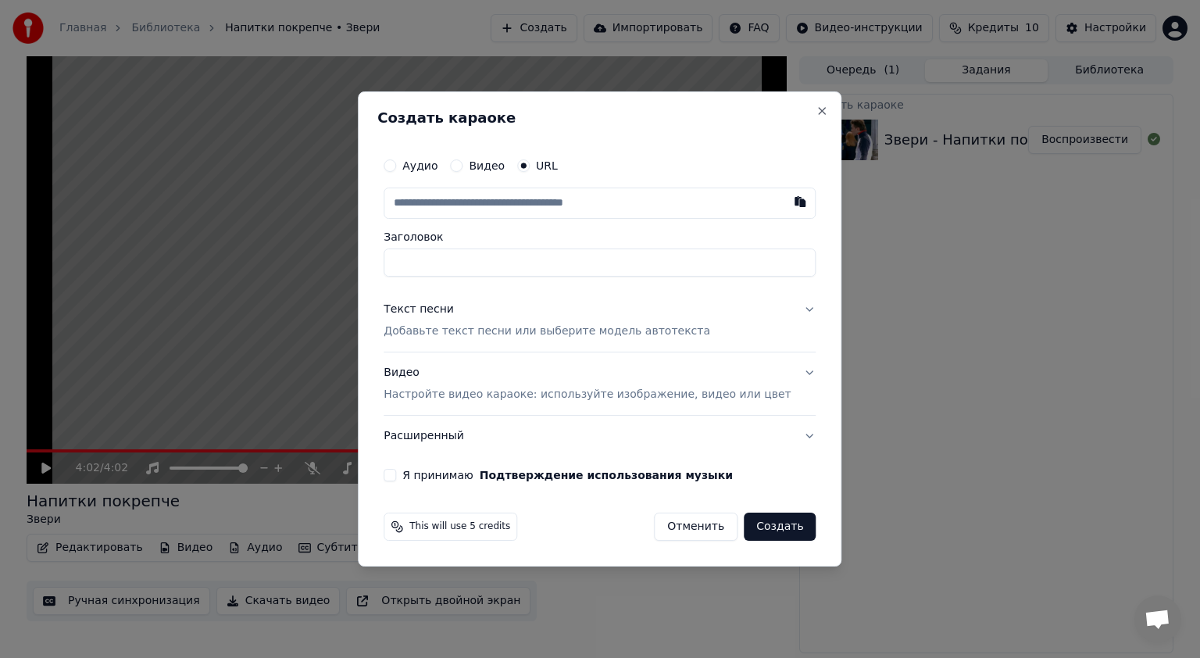
click at [528, 198] on input "text" at bounding box center [599, 202] width 432 height 31
type input "**********"
click at [575, 323] on p "Добавьте текст песни или выберите модель автотекста" at bounding box center [546, 331] width 326 height 16
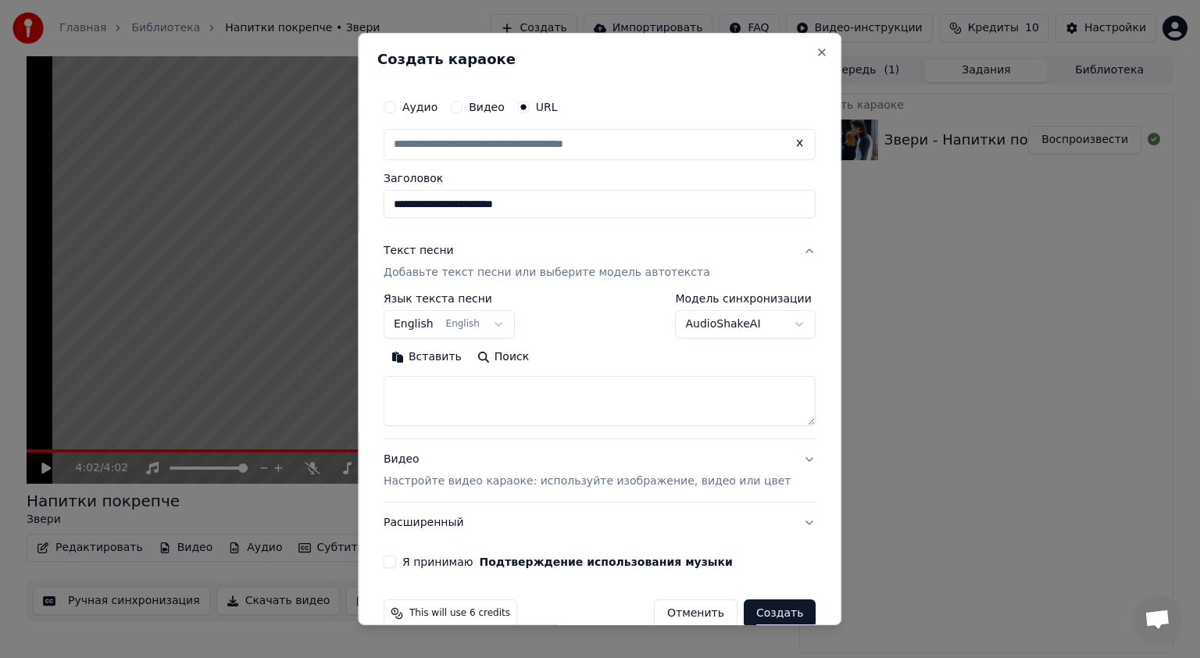
type input "**********"
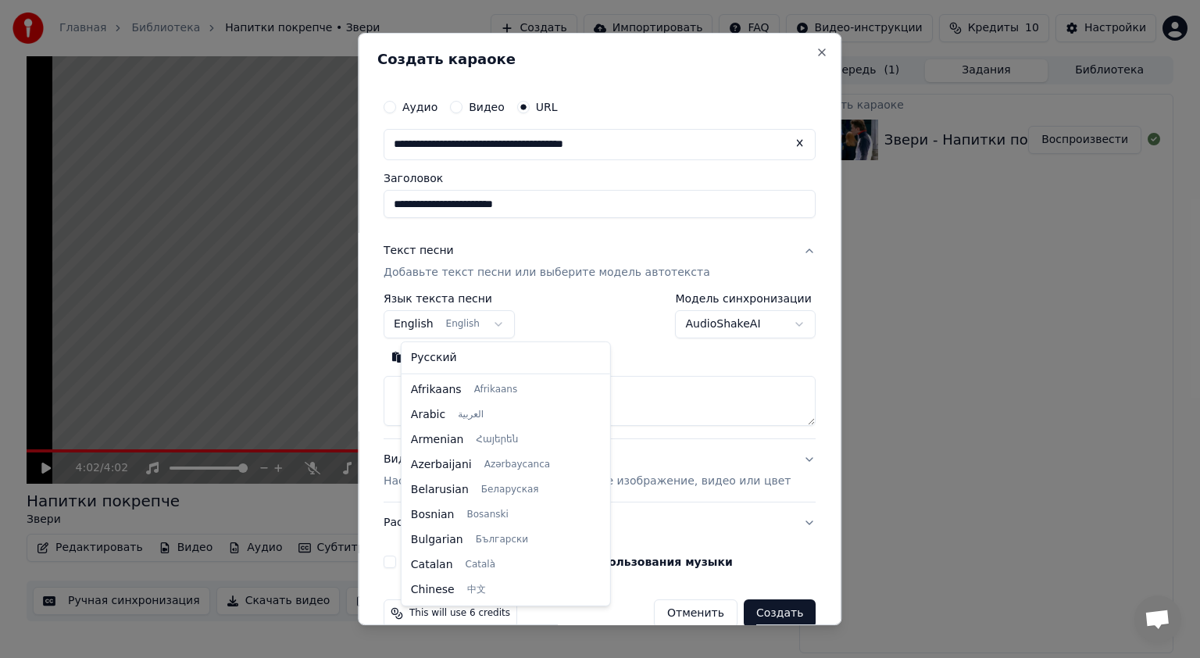
click at [500, 322] on body "**********" at bounding box center [600, 329] width 1200 height 658
select select "**"
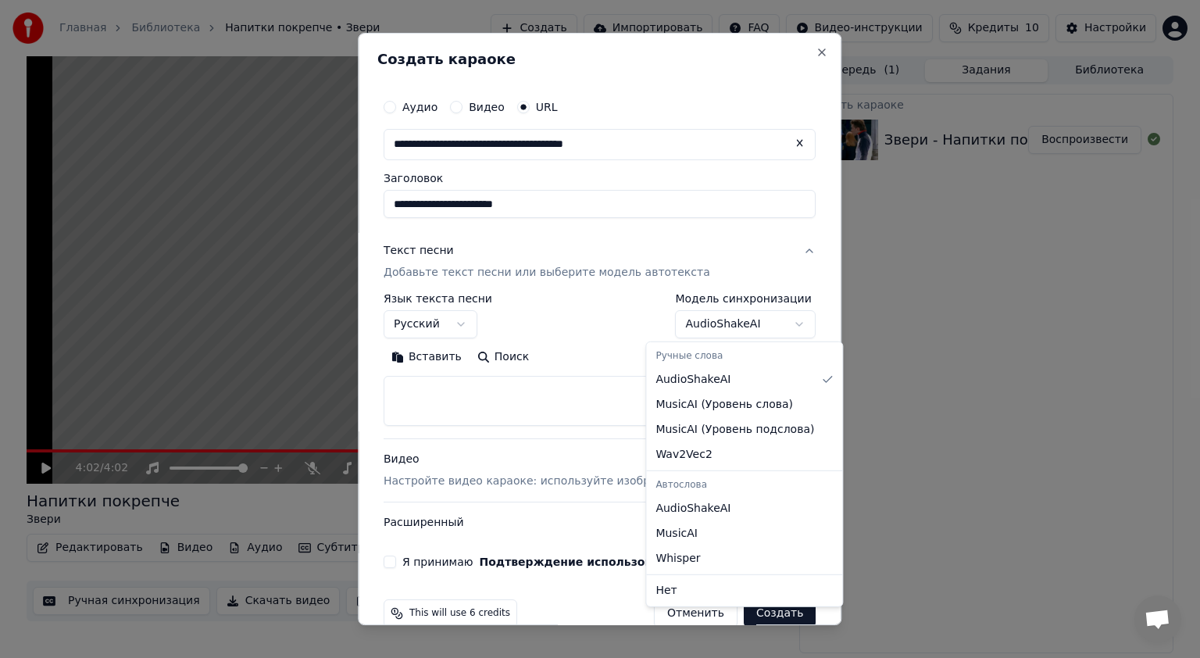
click at [761, 336] on body "**********" at bounding box center [600, 329] width 1200 height 658
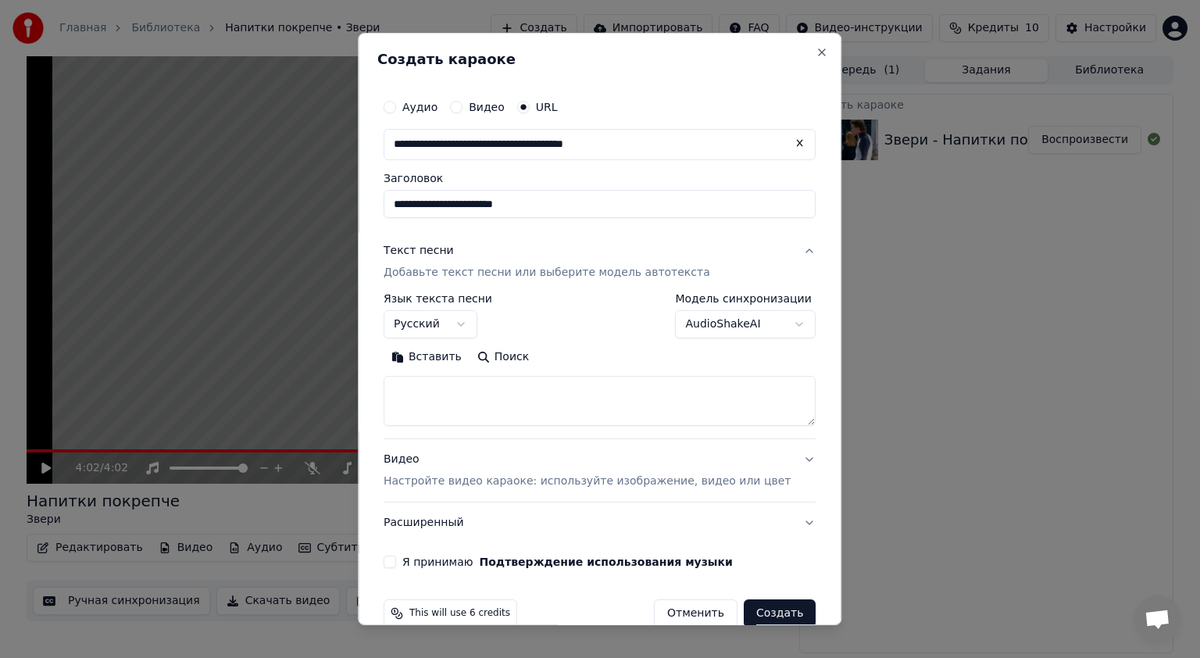
click at [766, 312] on body "**********" at bounding box center [600, 329] width 1200 height 658
click at [540, 388] on textarea at bounding box center [599, 401] width 432 height 50
paste textarea "**********"
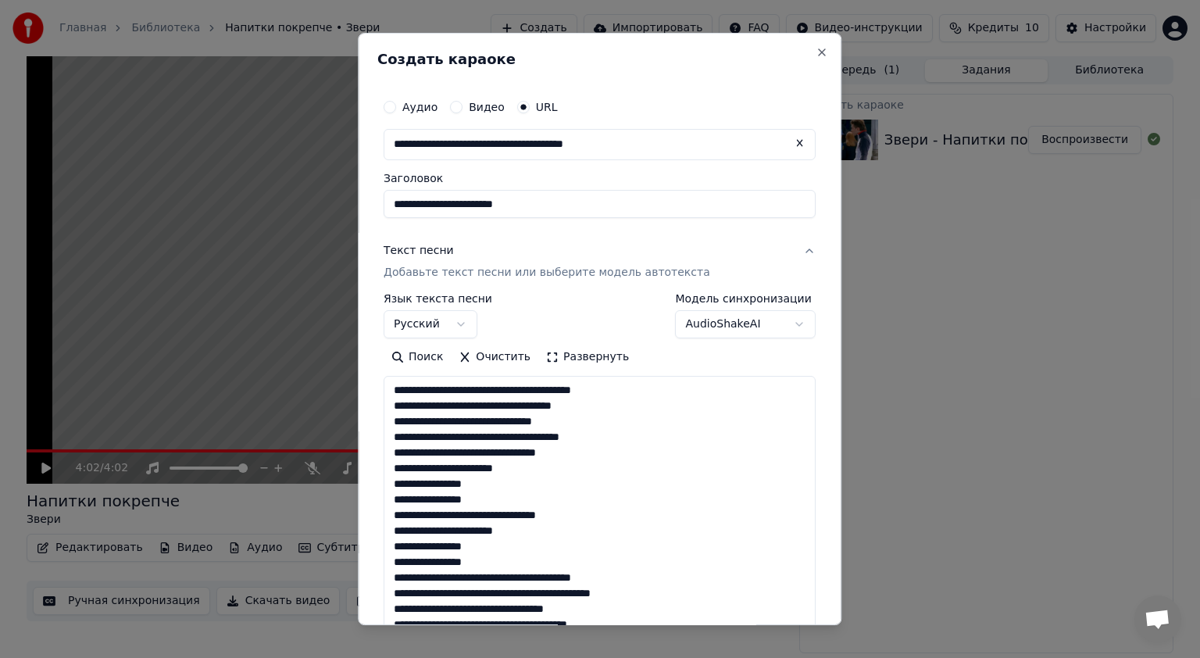
scroll to position [644, 0]
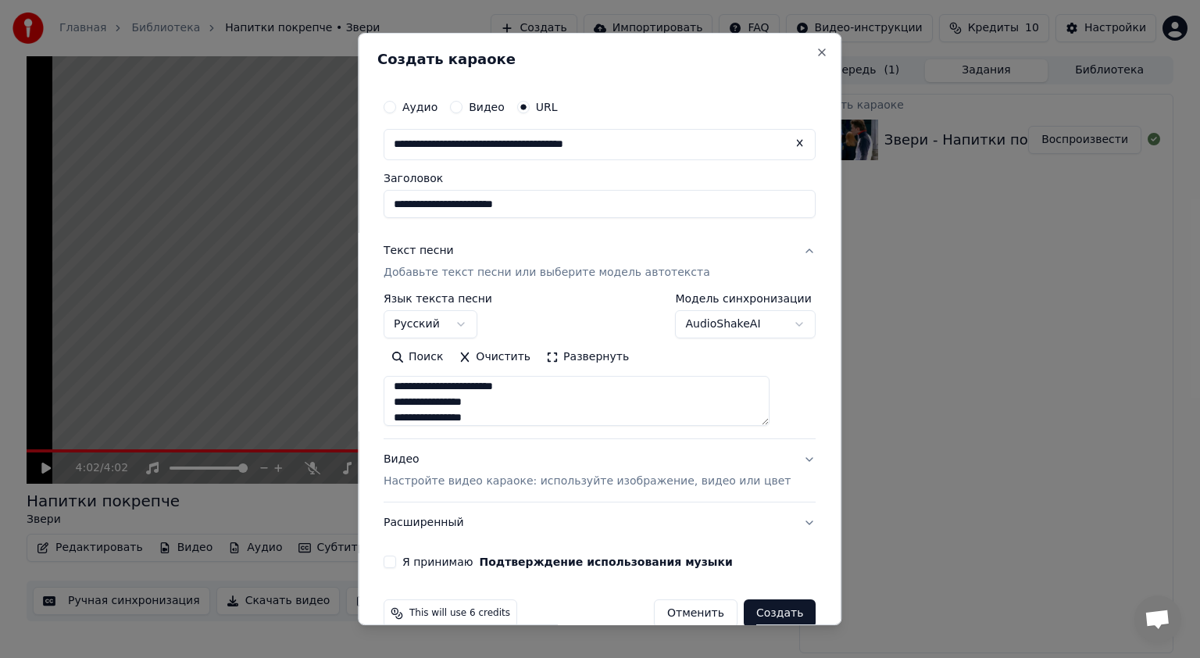
type textarea "**********"
click at [750, 612] on button "Создать" at bounding box center [779, 613] width 72 height 28
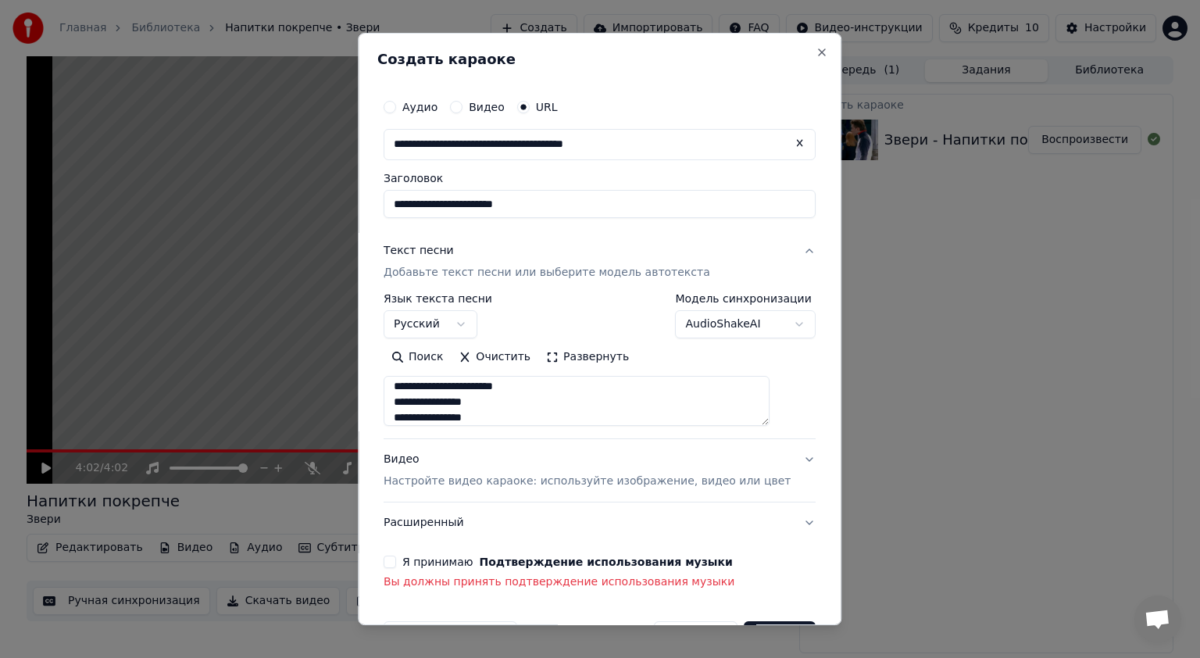
click at [406, 569] on div "Я принимаю Подтверждение использования музыки Вы должны принять подтверждение и…" at bounding box center [599, 572] width 432 height 34
click at [396, 560] on button "Я принимаю Подтверждение использования музыки" at bounding box center [389, 561] width 12 height 12
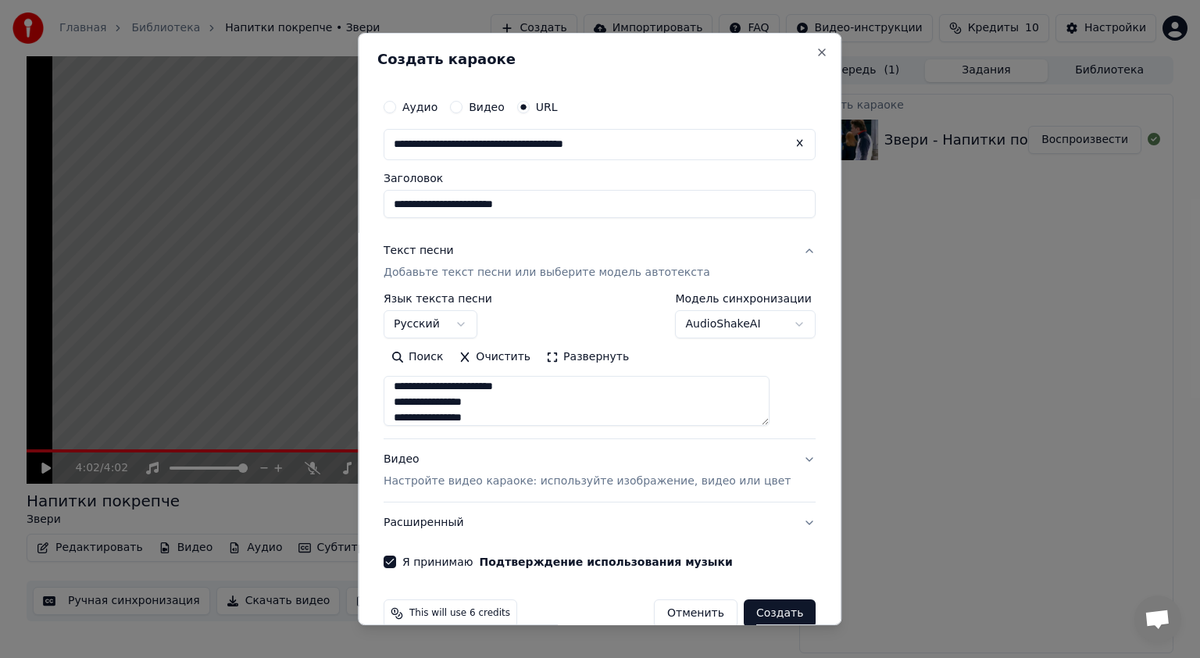
click at [743, 612] on button "Создать" at bounding box center [779, 613] width 72 height 28
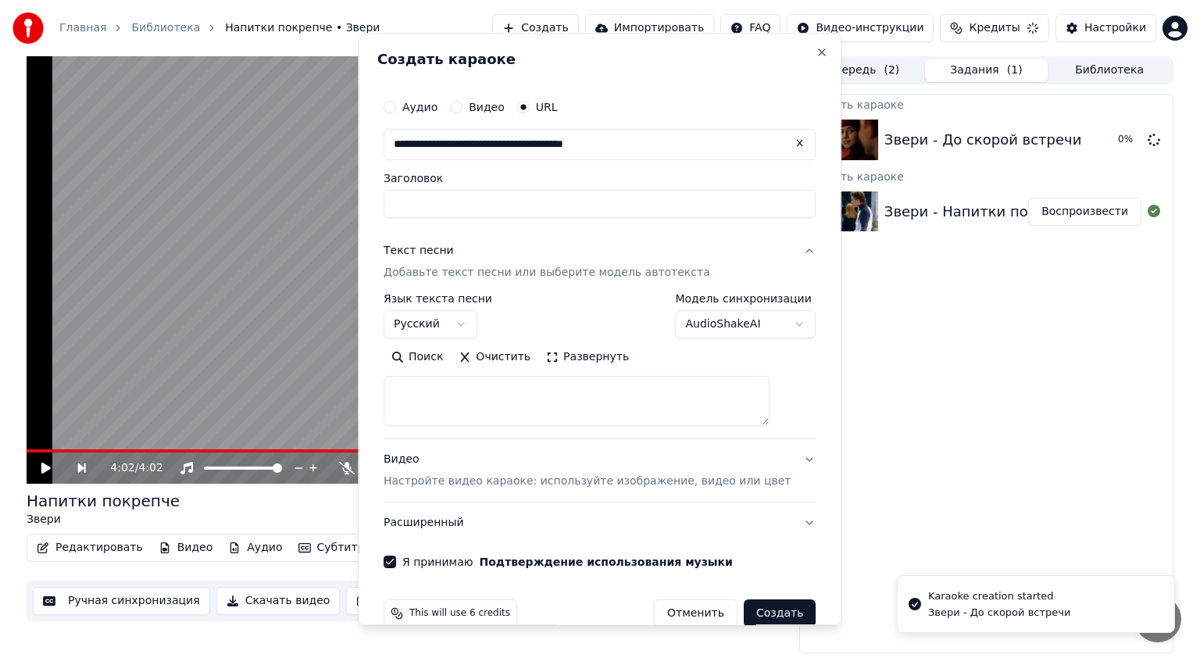
select select
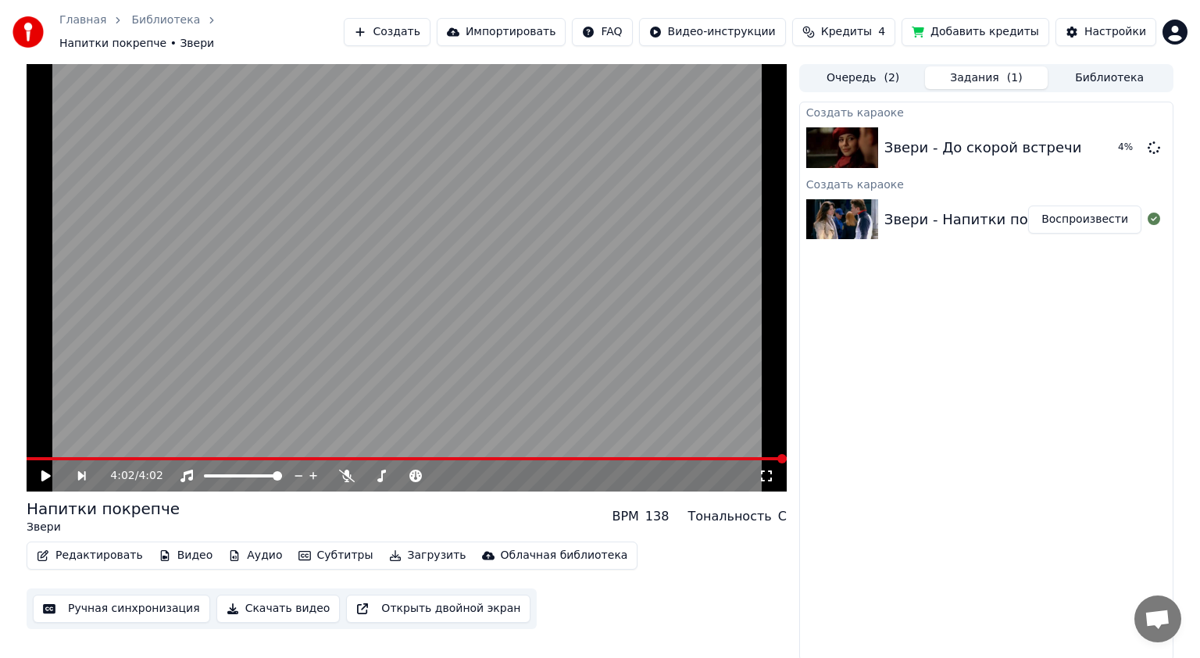
click at [884, 18] on button "Кредиты 4" at bounding box center [843, 32] width 103 height 28
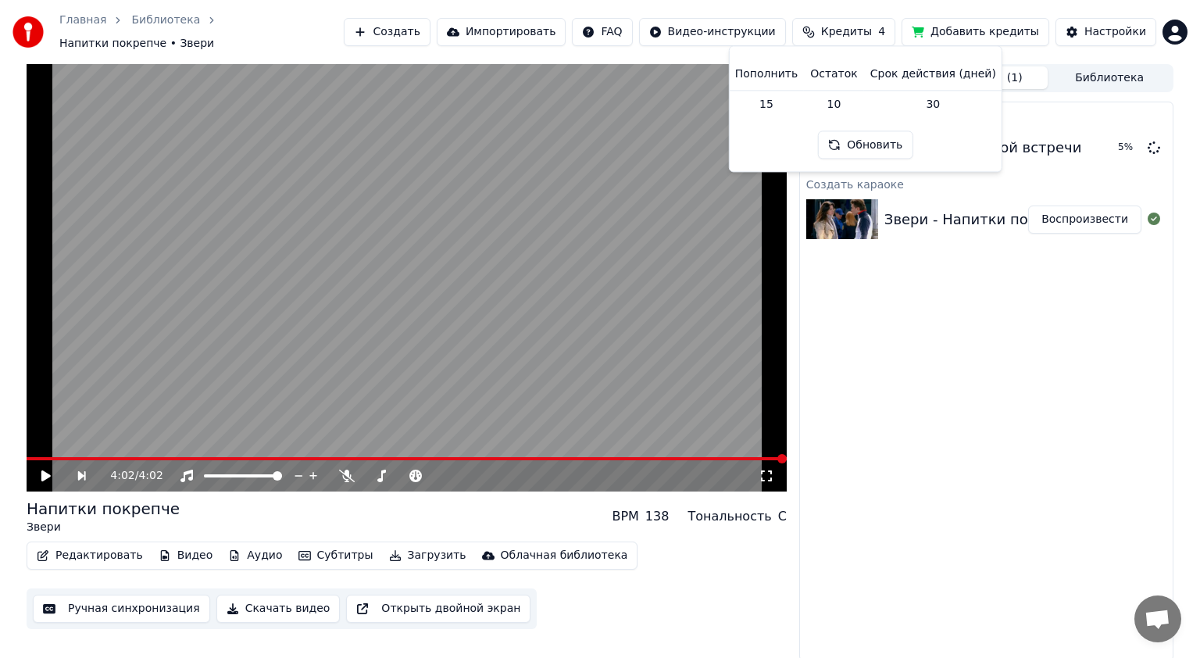
click at [1001, 337] on div "Создать караоке Звери - До скорой встречи 5 % Создать караоке Звери - Напитки п…" at bounding box center [986, 381] width 374 height 559
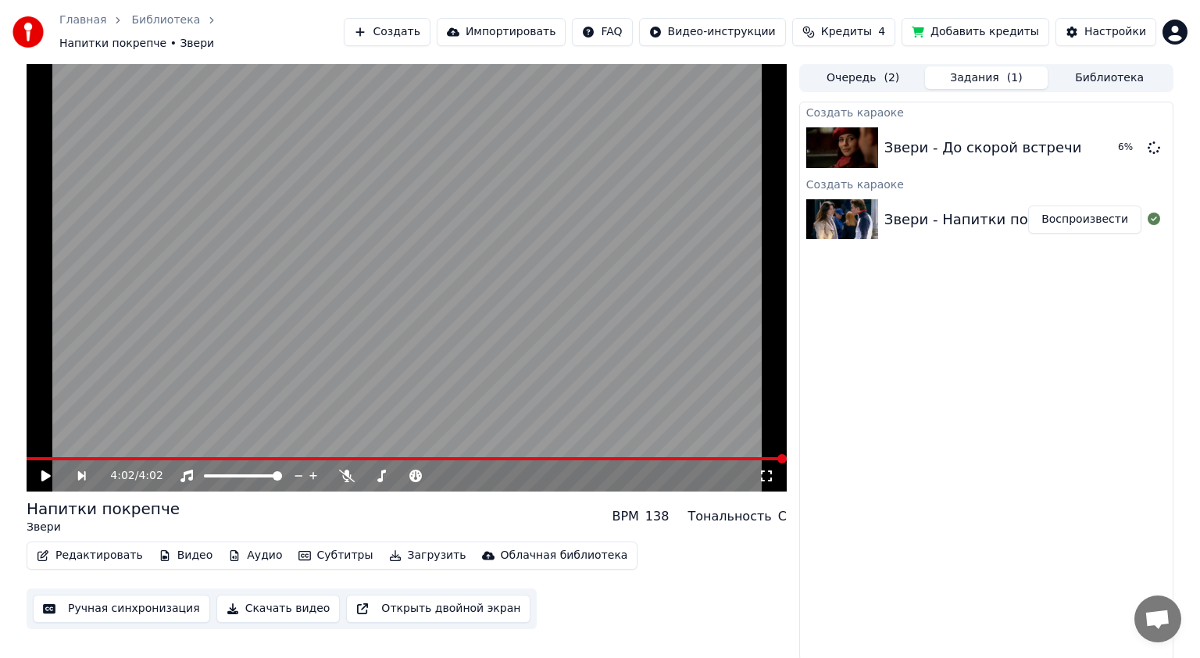
click at [987, 31] on button "Добавить кредиты" at bounding box center [975, 32] width 148 height 28
click at [1078, 134] on button "Воспроизвести" at bounding box center [1084, 148] width 113 height 28
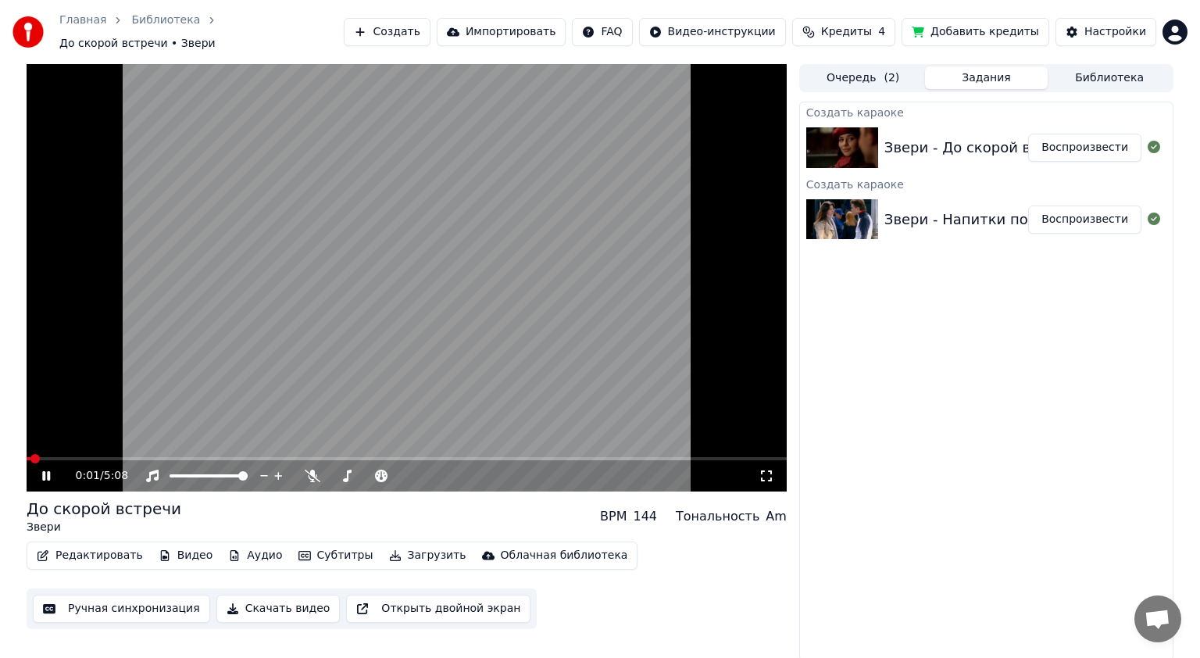
click at [770, 471] on icon at bounding box center [766, 475] width 11 height 11
click at [501, 300] on video at bounding box center [407, 277] width 760 height 427
